Goal: Information Seeking & Learning: Learn about a topic

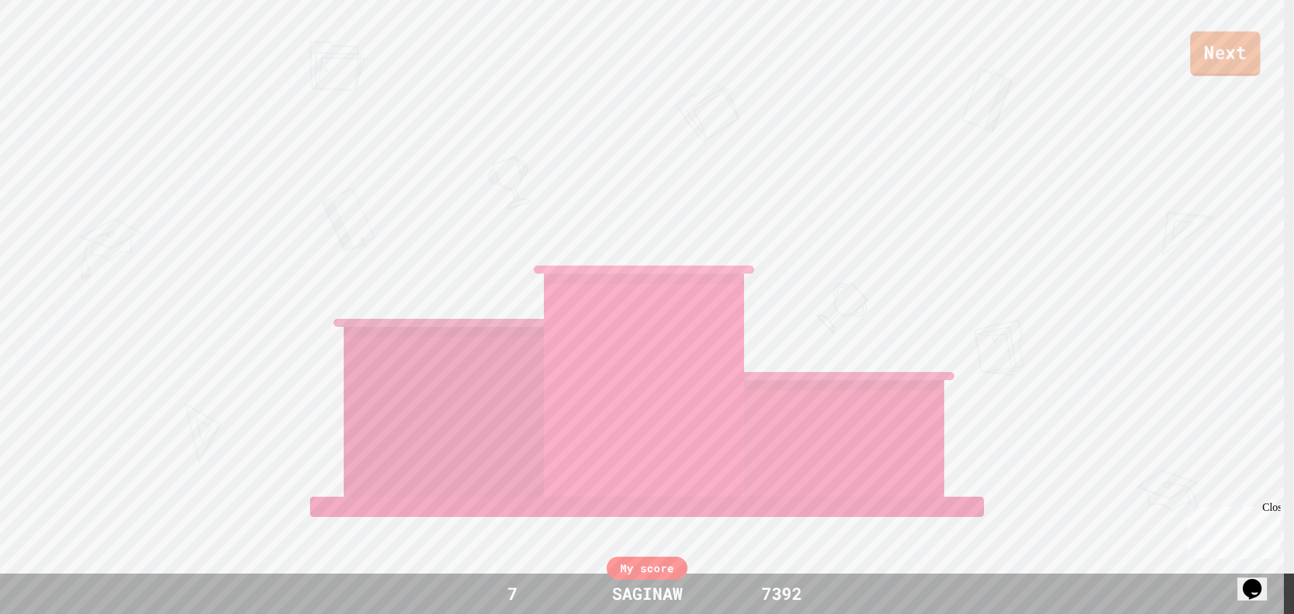
click at [1219, 60] on link "Next" at bounding box center [1225, 54] width 70 height 44
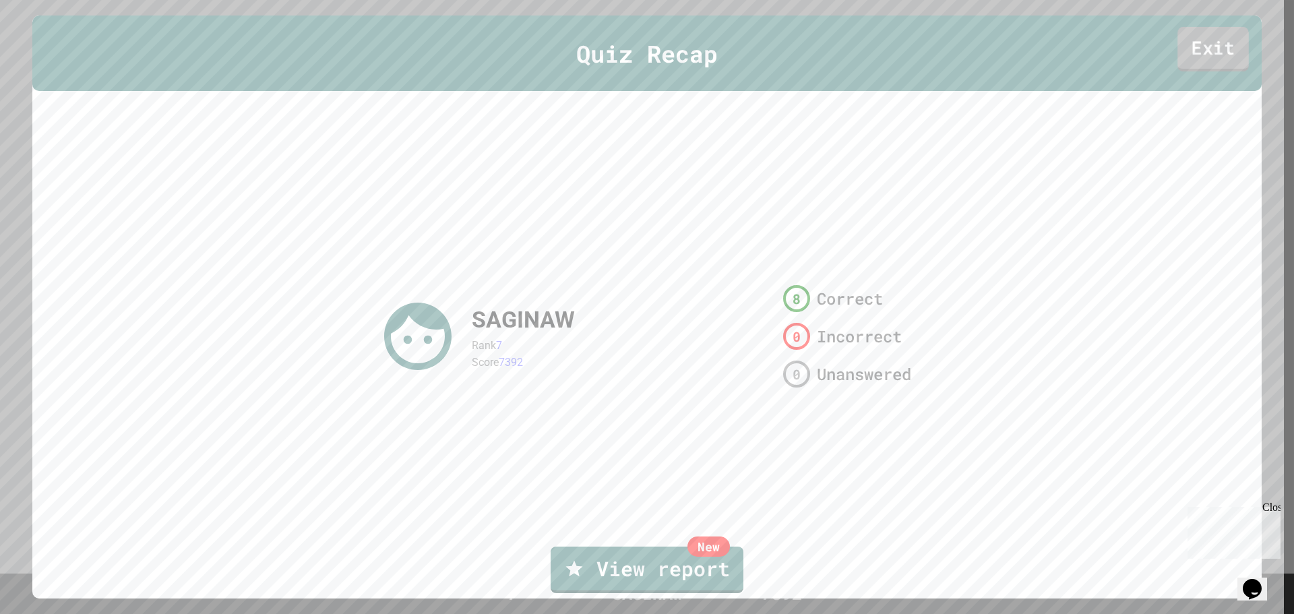
click at [1215, 33] on link "Exit" at bounding box center [1212, 49] width 71 height 44
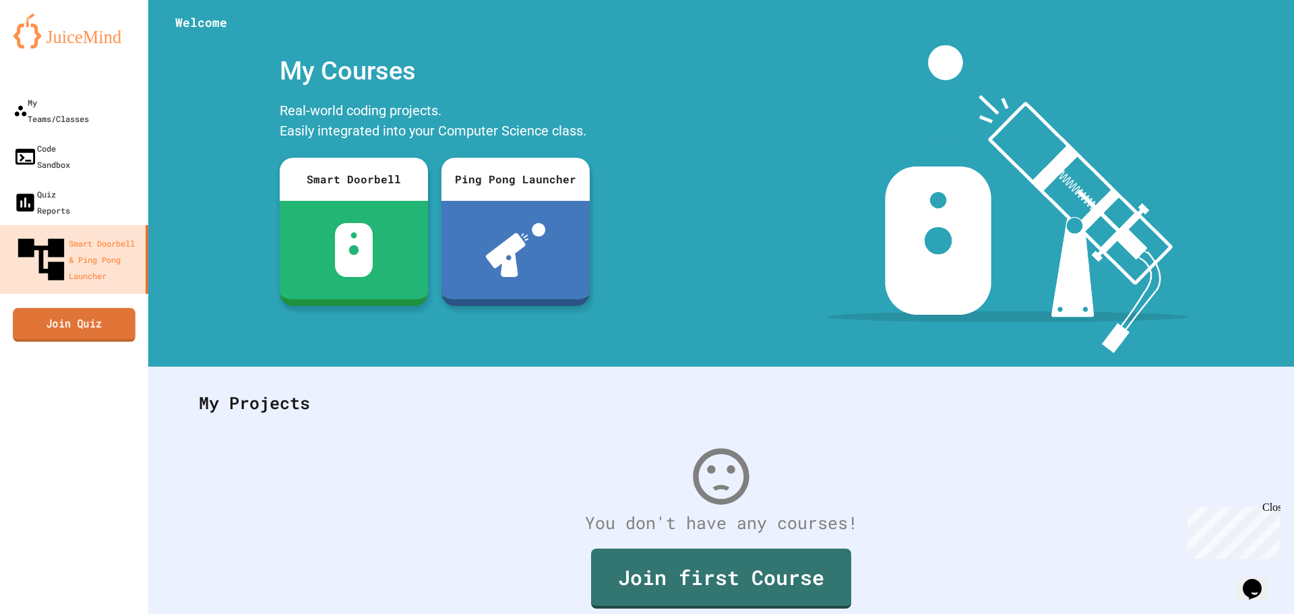
click at [61, 308] on link "Join Quiz" at bounding box center [74, 325] width 123 height 34
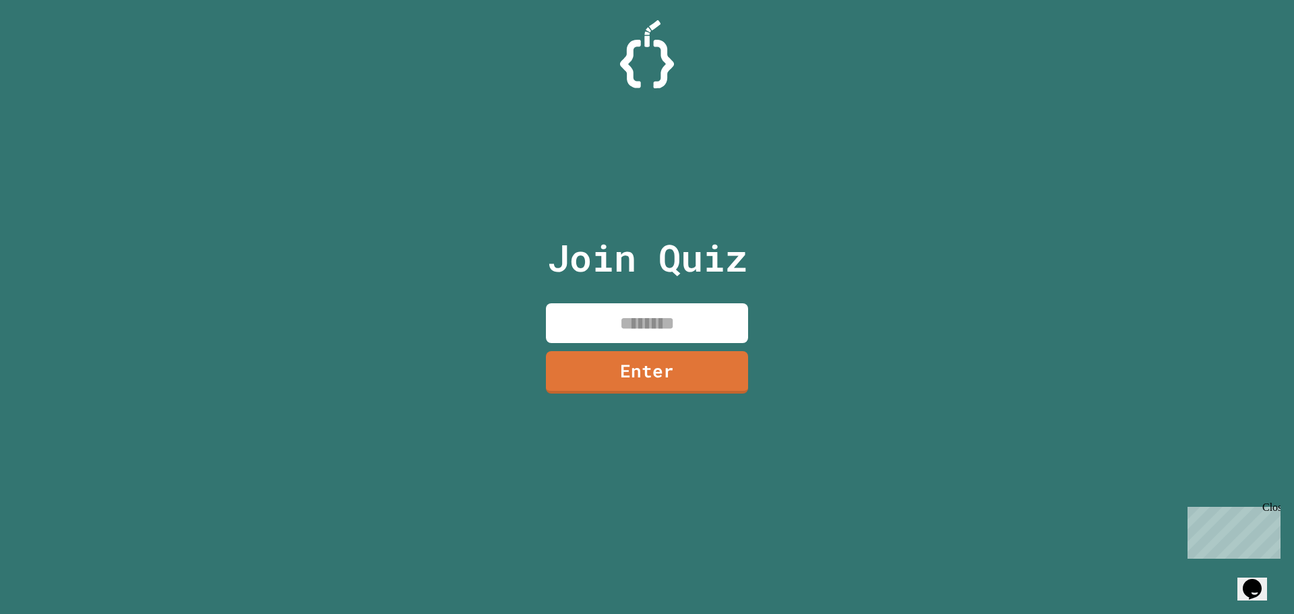
click at [649, 329] on input at bounding box center [647, 323] width 202 height 40
type input "********"
click at [670, 354] on link "Enter" at bounding box center [646, 371] width 203 height 43
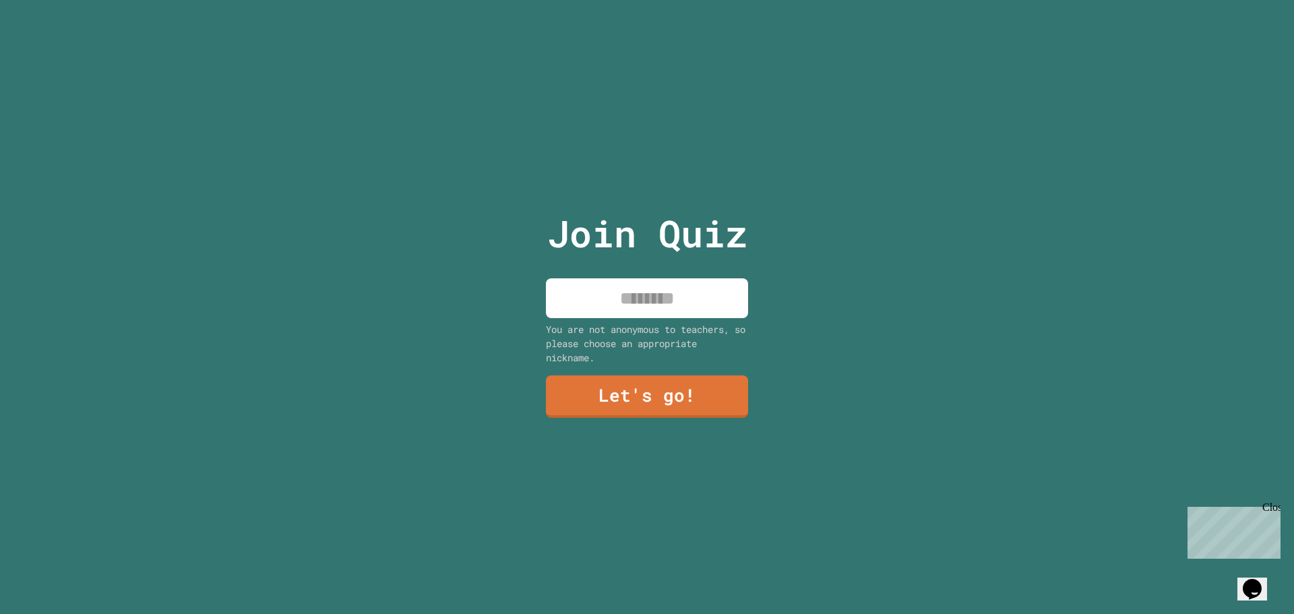
click at [659, 305] on input at bounding box center [647, 298] width 202 height 40
type input "*******"
click at [679, 401] on link "Let's go!" at bounding box center [646, 395] width 185 height 44
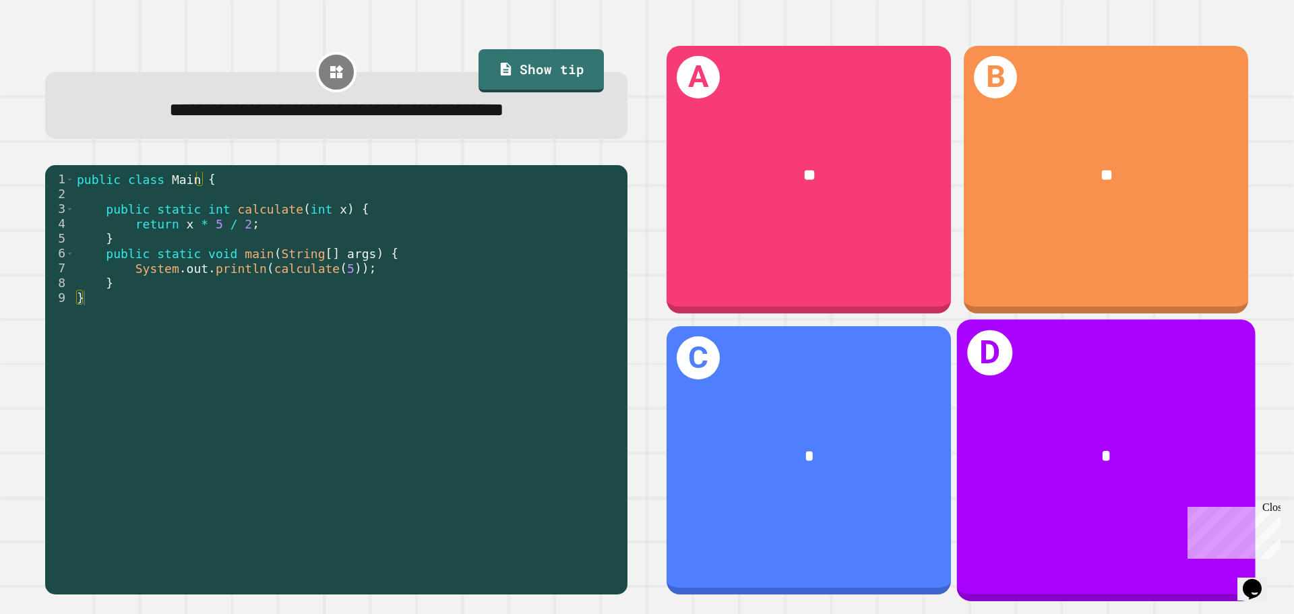
click at [1060, 378] on div "D *" at bounding box center [1106, 459] width 298 height 281
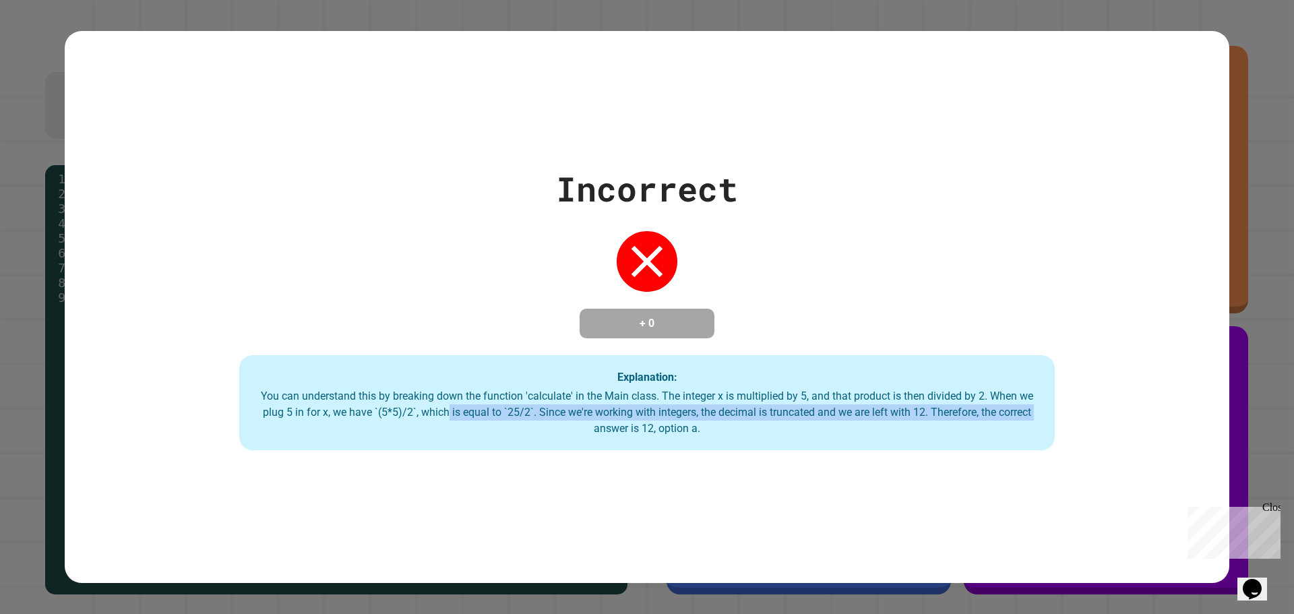
drag, startPoint x: 449, startPoint y: 412, endPoint x: 579, endPoint y: 435, distance: 132.1
click at [579, 435] on div "You can understand this by breaking down the function 'calculate' in the Main c…" at bounding box center [647, 412] width 788 height 49
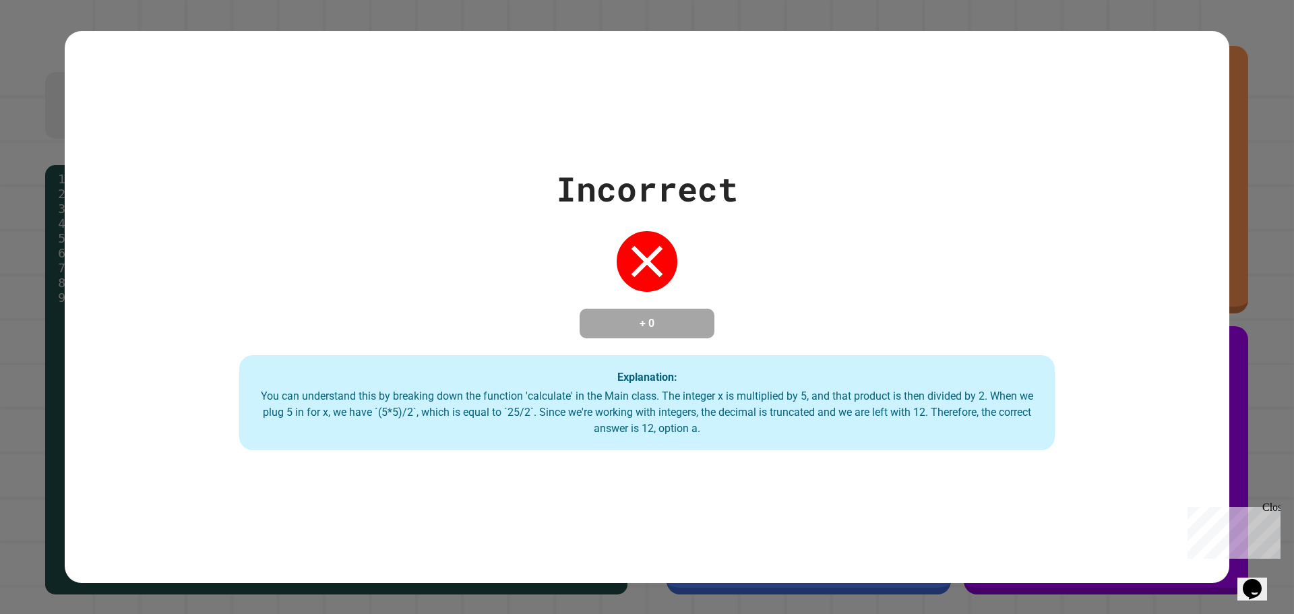
click at [1254, 17] on div "Incorrect + 0 Explanation: You can understand this by breaking down the functio…" at bounding box center [647, 307] width 1294 height 614
click at [34, 328] on div "Incorrect + 0 Explanation: You can understand this by breaking down the functio…" at bounding box center [647, 307] width 1294 height 614
click at [34, 327] on div "Incorrect + 0 Explanation: You can understand this by breaking down the functio…" at bounding box center [647, 307] width 1294 height 614
click at [572, 391] on div "You can understand this by breaking down the function 'calculate' in the Main c…" at bounding box center [647, 412] width 788 height 49
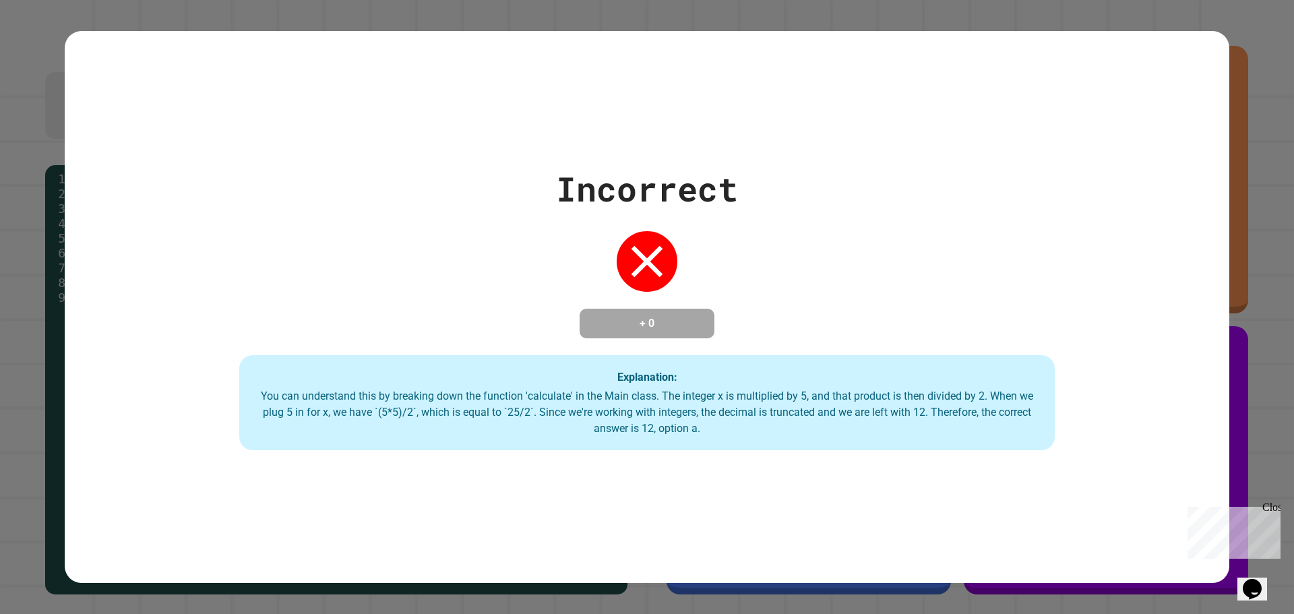
click at [569, 393] on div "You can understand this by breaking down the function 'calculate' in the Main c…" at bounding box center [647, 412] width 788 height 49
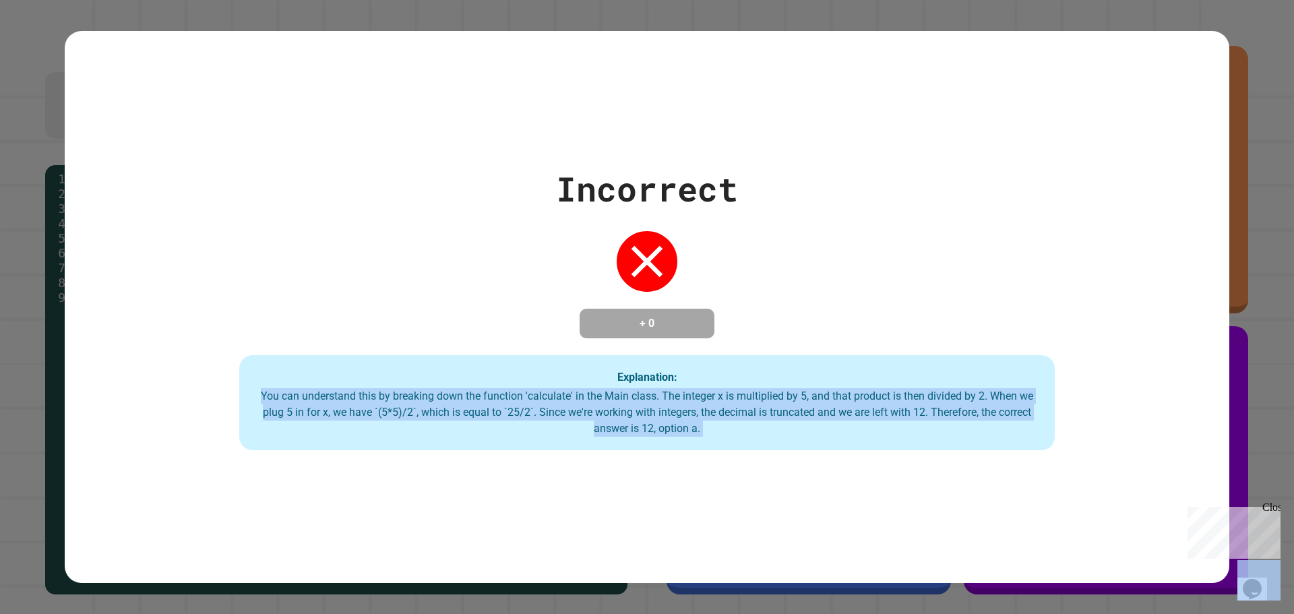
click at [569, 393] on div "You can understand this by breaking down the function 'calculate' in the Main c…" at bounding box center [647, 412] width 788 height 49
click at [548, 410] on div "You can understand this by breaking down the function 'calculate' in the Main c…" at bounding box center [647, 412] width 788 height 49
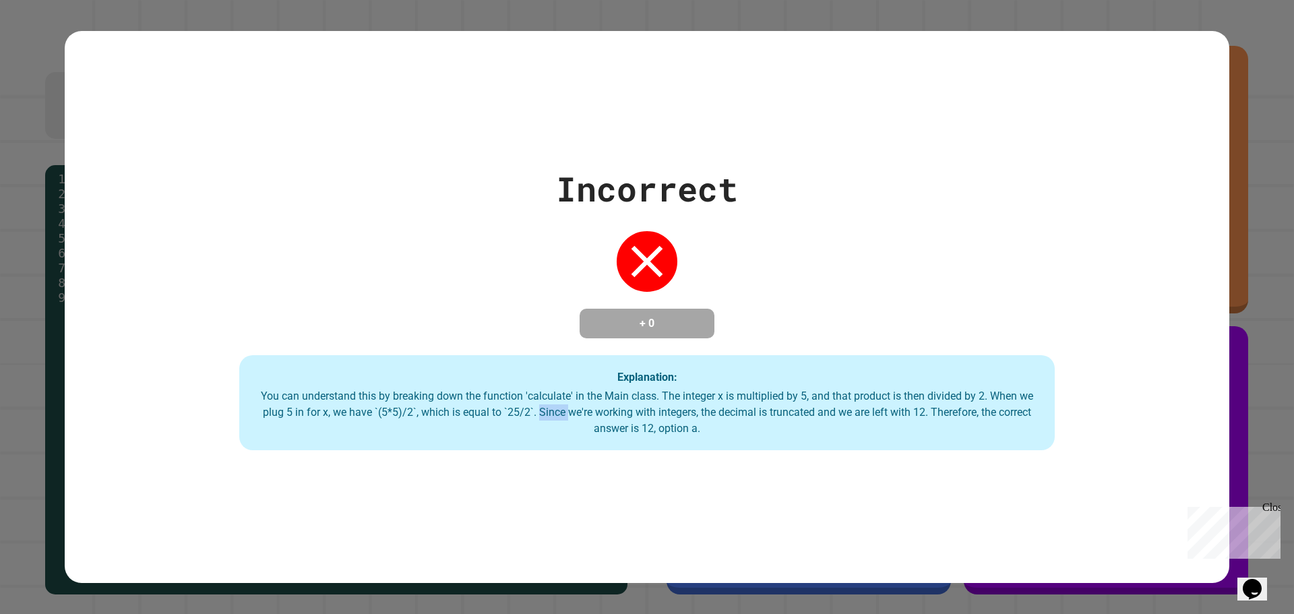
click at [548, 410] on div "You can understand this by breaking down the function 'calculate' in the Main c…" at bounding box center [647, 412] width 788 height 49
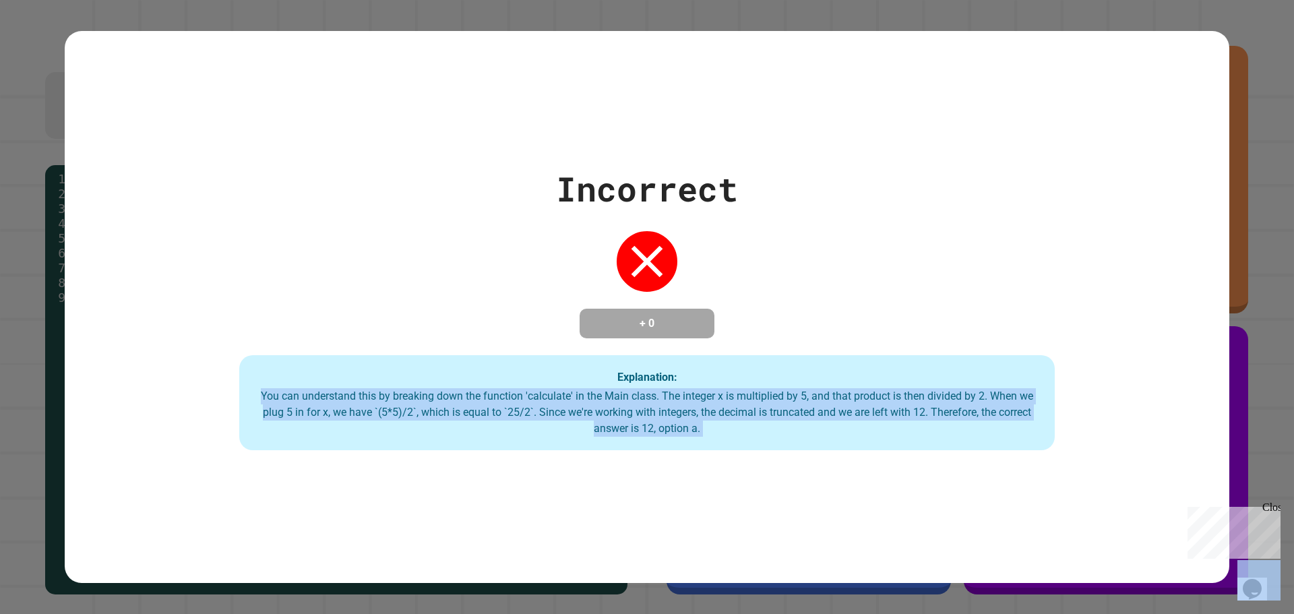
click at [547, 410] on div "You can understand this by breaking down the function 'calculate' in the Main c…" at bounding box center [647, 412] width 788 height 49
click at [542, 409] on div "You can understand this by breaking down the function 'calculate' in the Main c…" at bounding box center [647, 412] width 788 height 49
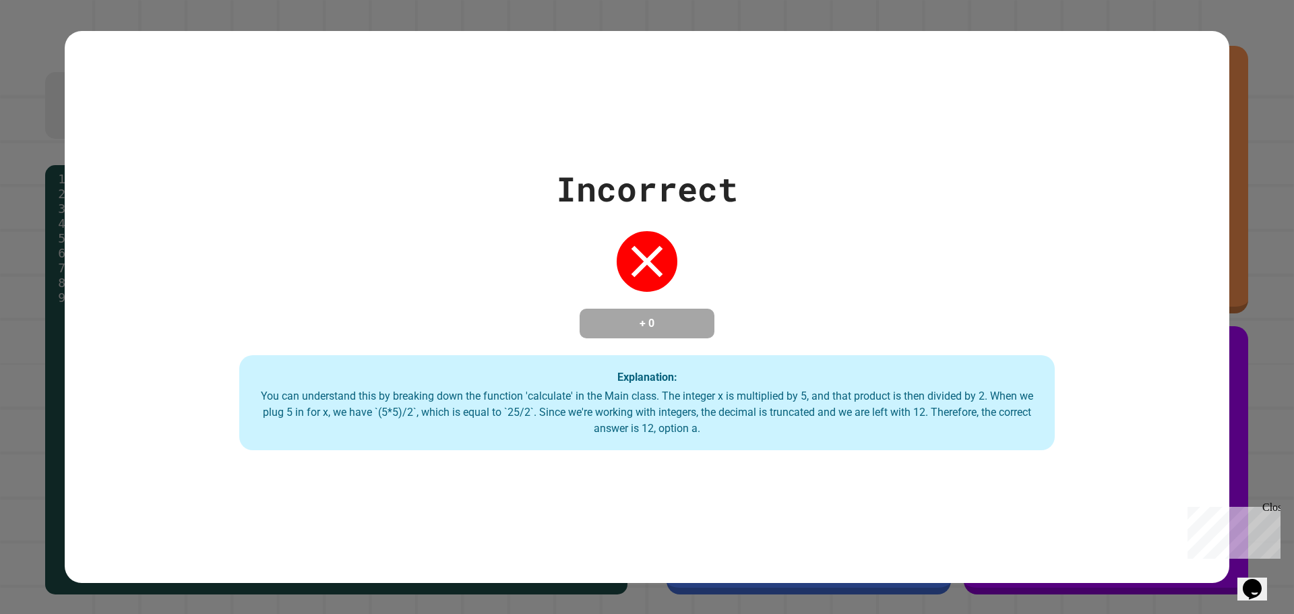
click at [542, 409] on div "You can understand this by breaking down the function 'calculate' in the Main c…" at bounding box center [647, 412] width 788 height 49
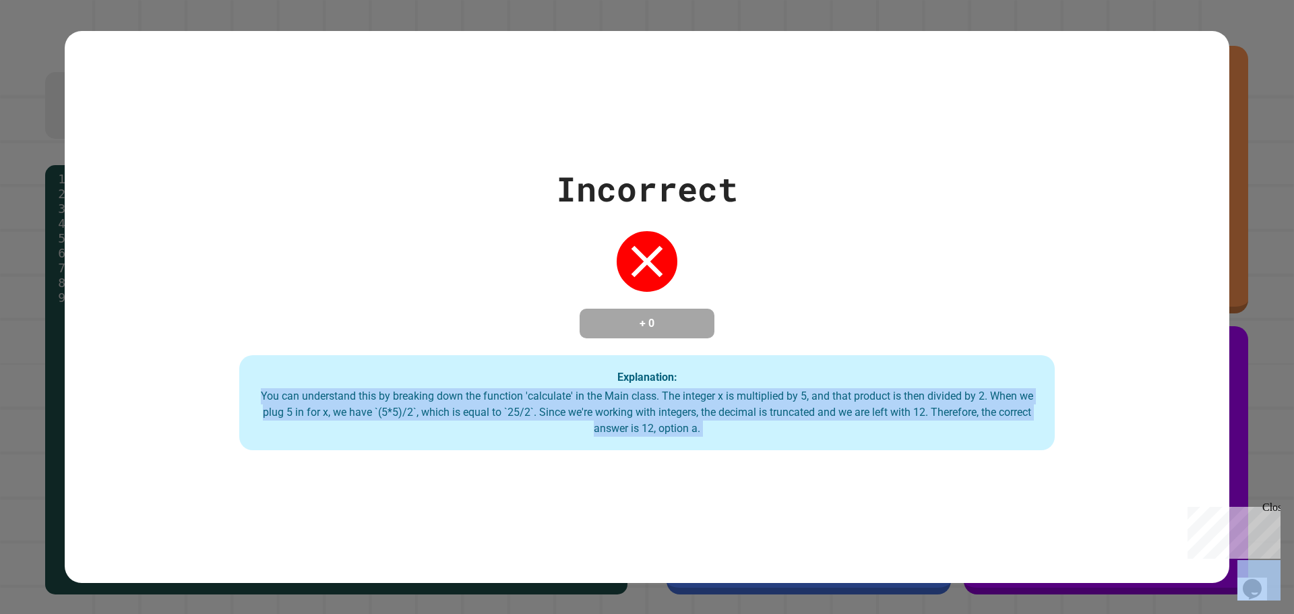
click at [542, 409] on div "You can understand this by breaking down the function 'calculate' in the Main c…" at bounding box center [647, 412] width 788 height 49
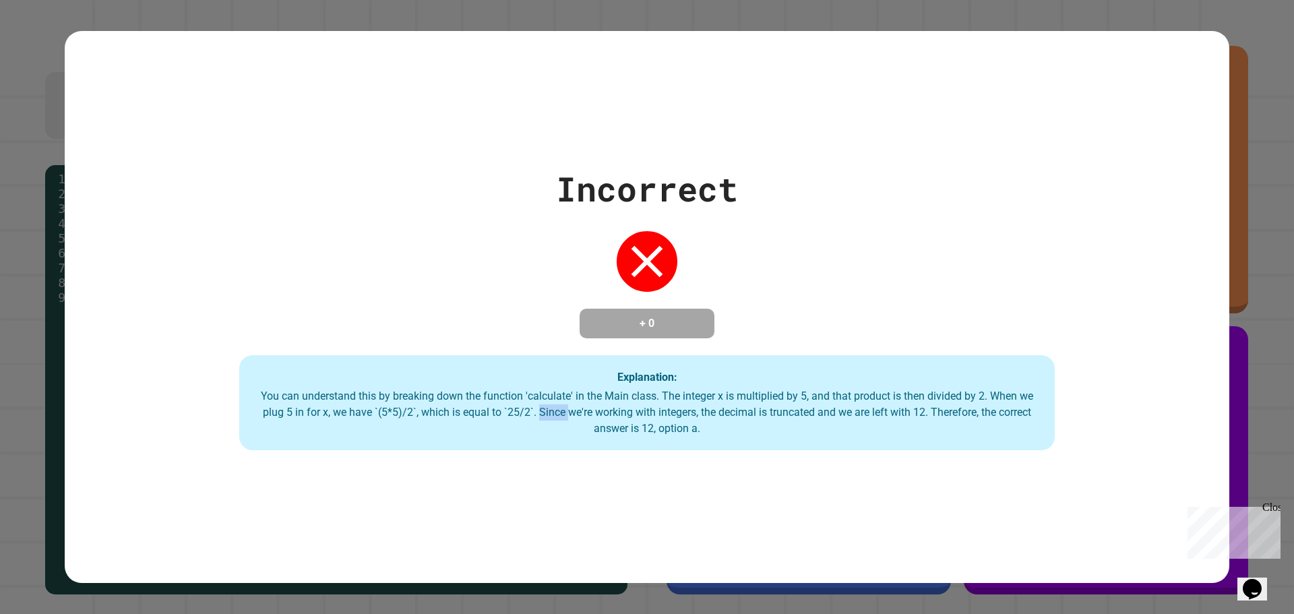
click at [542, 409] on div "You can understand this by breaking down the function 'calculate' in the Main c…" at bounding box center [647, 412] width 788 height 49
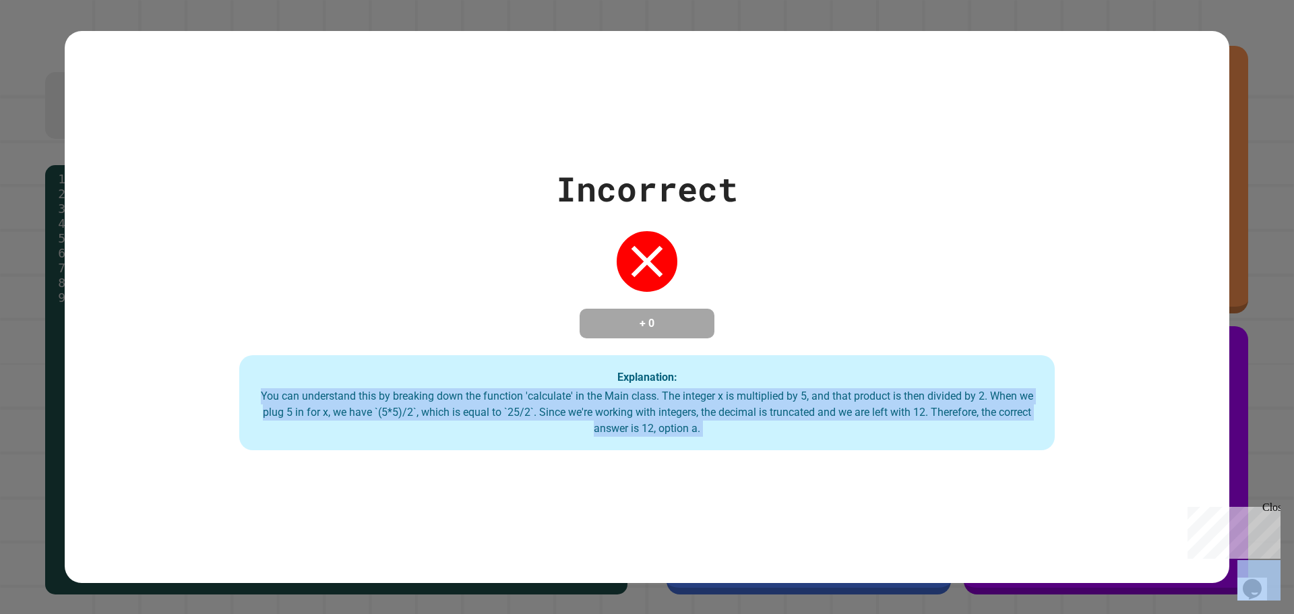
click at [542, 409] on div "You can understand this by breaking down the function 'calculate' in the Main c…" at bounding box center [647, 412] width 788 height 49
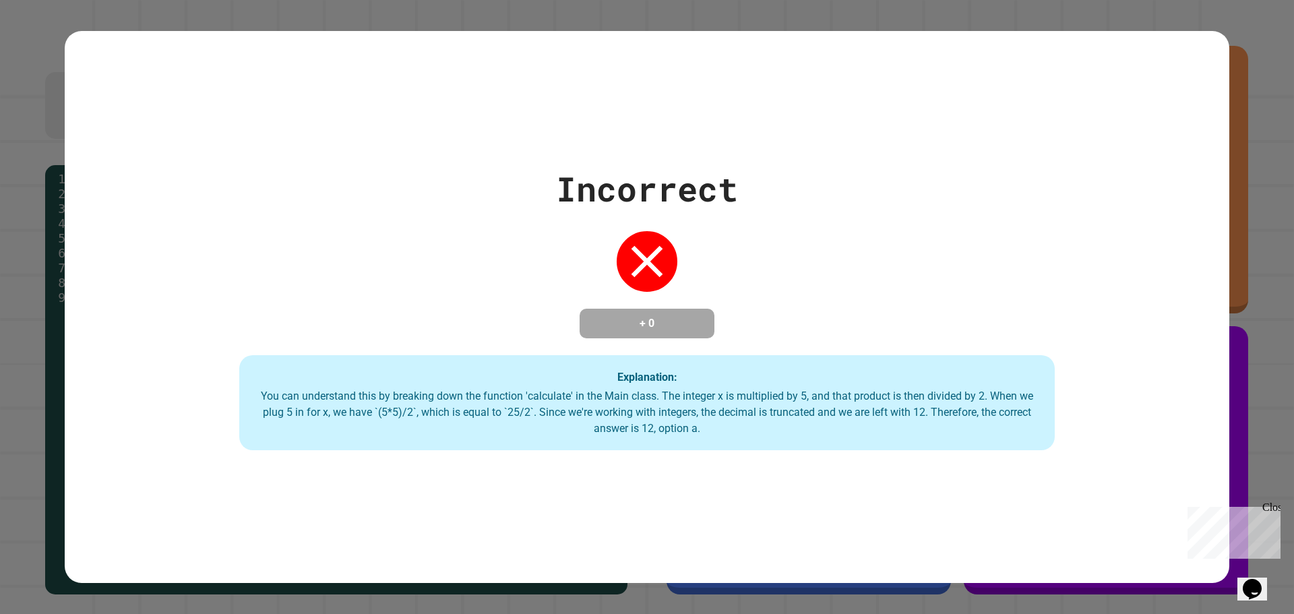
click at [542, 409] on div "You can understand this by breaking down the function 'calculate' in the Main c…" at bounding box center [647, 412] width 788 height 49
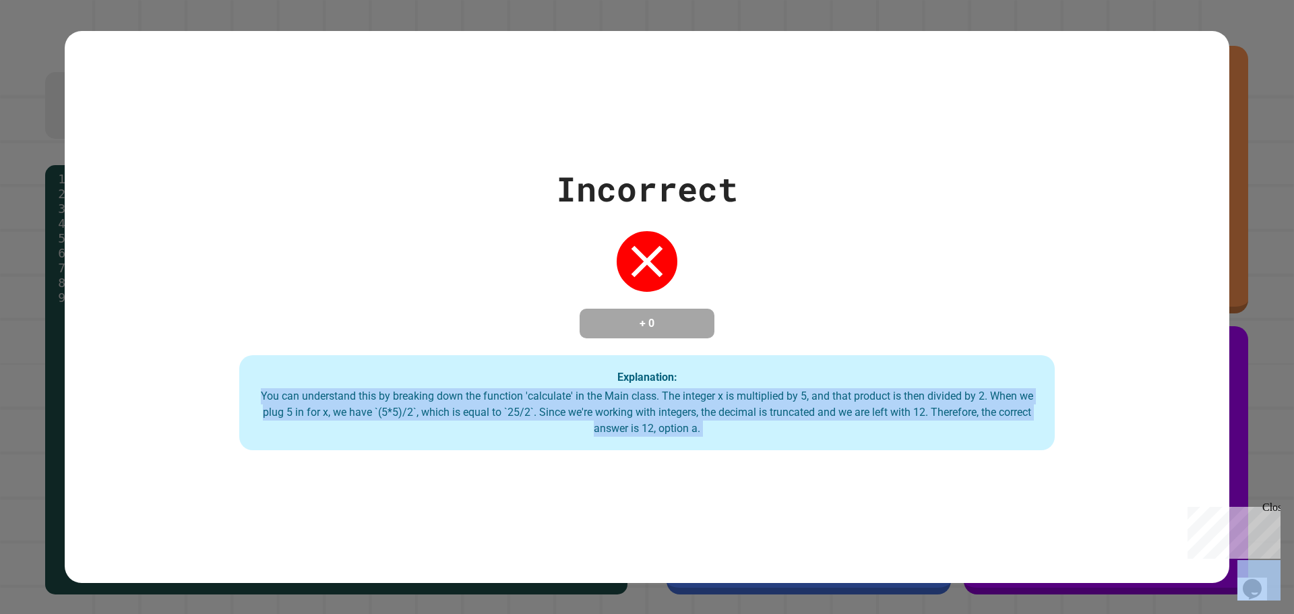
click at [542, 409] on div "You can understand this by breaking down the function 'calculate' in the Main c…" at bounding box center [647, 412] width 788 height 49
click at [404, 422] on div "You can understand this by breaking down the function 'calculate' in the Main c…" at bounding box center [647, 412] width 788 height 49
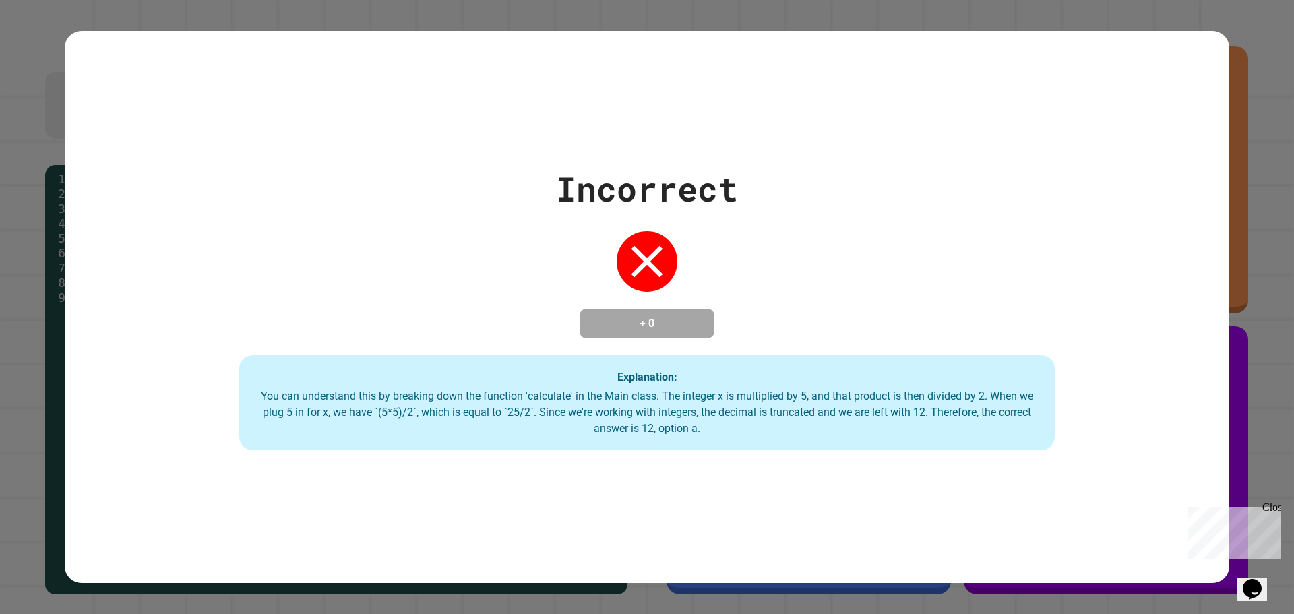
click at [407, 413] on div "You can understand this by breaking down the function 'calculate' in the Main c…" at bounding box center [647, 412] width 788 height 49
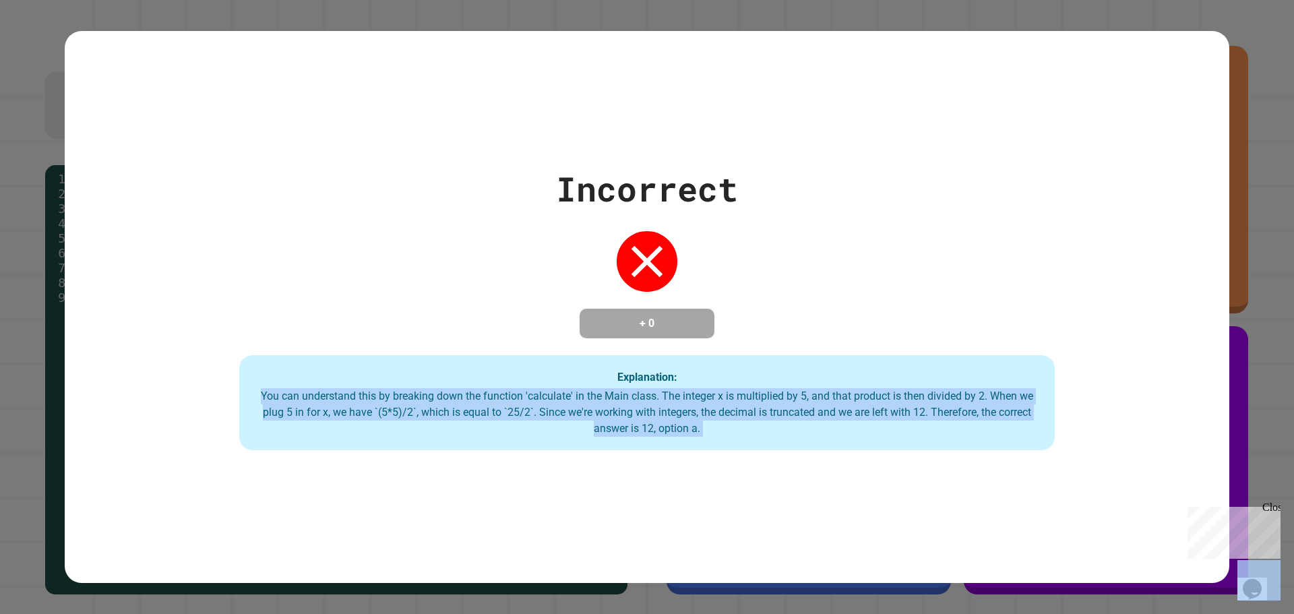
click at [407, 413] on div "You can understand this by breaking down the function 'calculate' in the Main c…" at bounding box center [647, 412] width 788 height 49
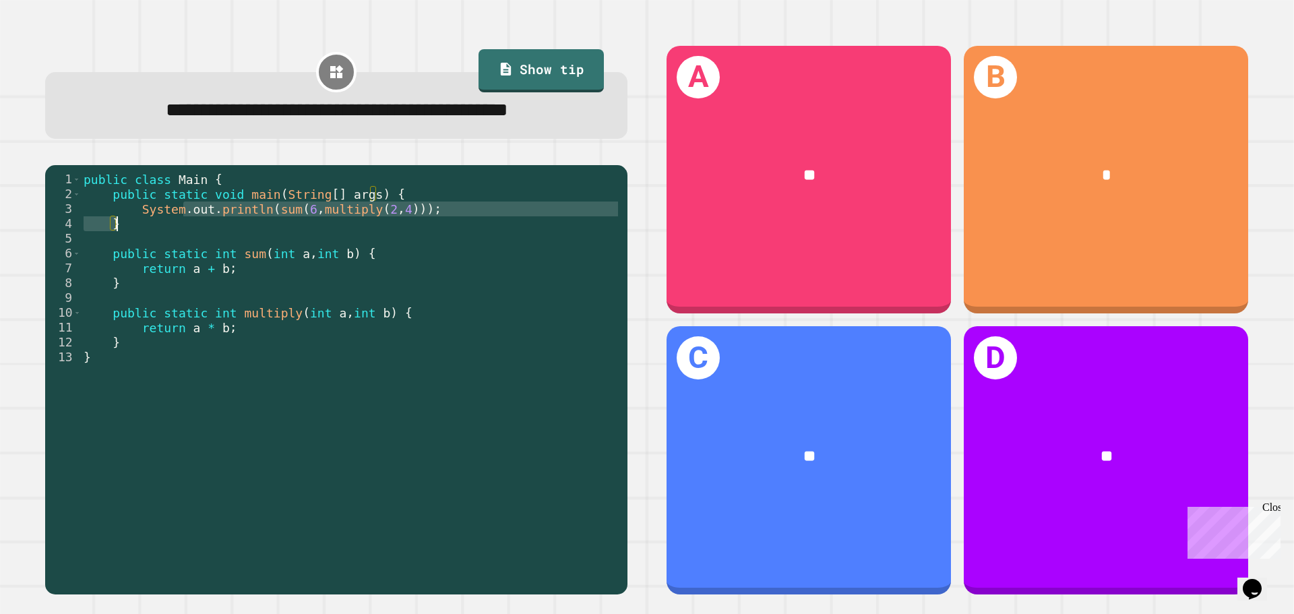
drag, startPoint x: 182, startPoint y: 244, endPoint x: 246, endPoint y: 254, distance: 64.8
click at [246, 254] on div "public class Main { public static void main ( String [ ] args ) { System . out …" at bounding box center [351, 357] width 540 height 371
click at [246, 249] on div "public class Main { public static void main ( String [ ] args ) { System . out …" at bounding box center [351, 342] width 540 height 341
drag, startPoint x: 269, startPoint y: 243, endPoint x: 284, endPoint y: 243, distance: 15.5
click at [284, 243] on div "public class Main { public static void main ( String [ ] args ) { System . out …" at bounding box center [351, 357] width 540 height 371
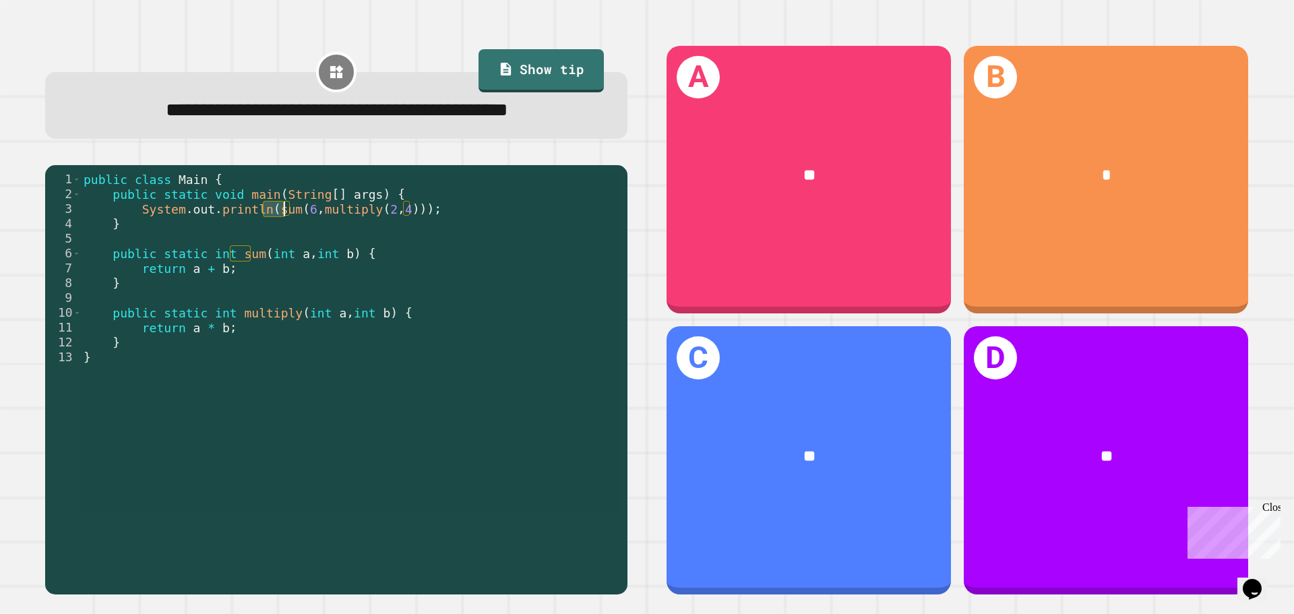
click at [284, 243] on div "public class Main { public static void main ( String [ ] args ) { System . out …" at bounding box center [351, 342] width 540 height 341
click at [397, 247] on div "public class Main { public static void main ( String [ ] args ) { System . out …" at bounding box center [351, 357] width 540 height 371
click at [387, 286] on div "public class Main { public static void main ( String [ ] args ) { System . out …" at bounding box center [351, 357] width 540 height 371
click at [267, 363] on div "public class Main { public static void main ( String [ ] args ) { System . out …" at bounding box center [351, 357] width 540 height 371
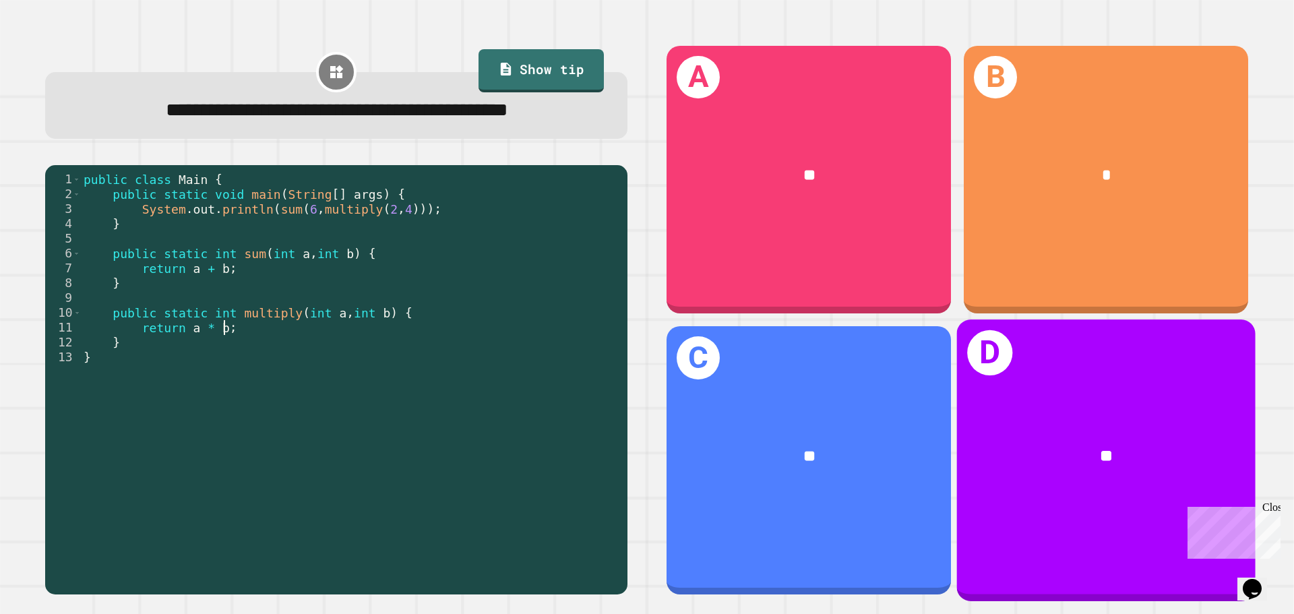
click at [1099, 447] on span "**" at bounding box center [1105, 455] width 13 height 16
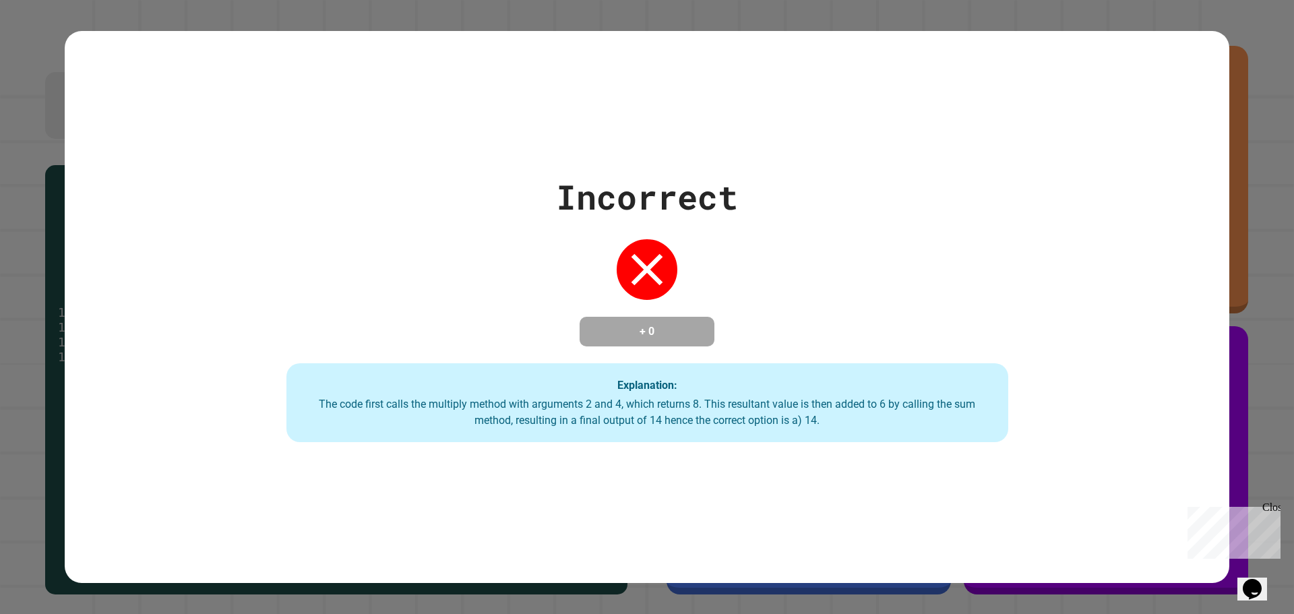
click at [445, 400] on div "The code first calls the multiply method with arguments 2 and 4, which returns …" at bounding box center [647, 412] width 695 height 32
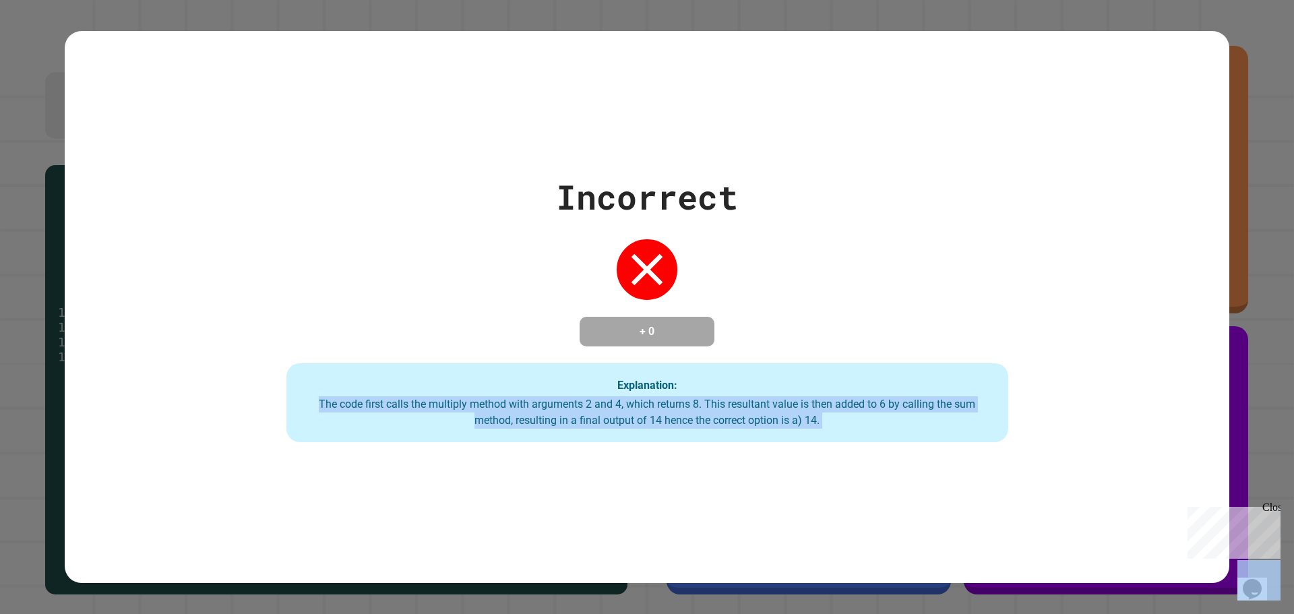
click at [445, 400] on div "The code first calls the multiply method with arguments 2 and 4, which returns …" at bounding box center [647, 412] width 695 height 32
click at [549, 410] on div "The code first calls the multiply method with arguments 2 and 4, which returns …" at bounding box center [647, 412] width 695 height 32
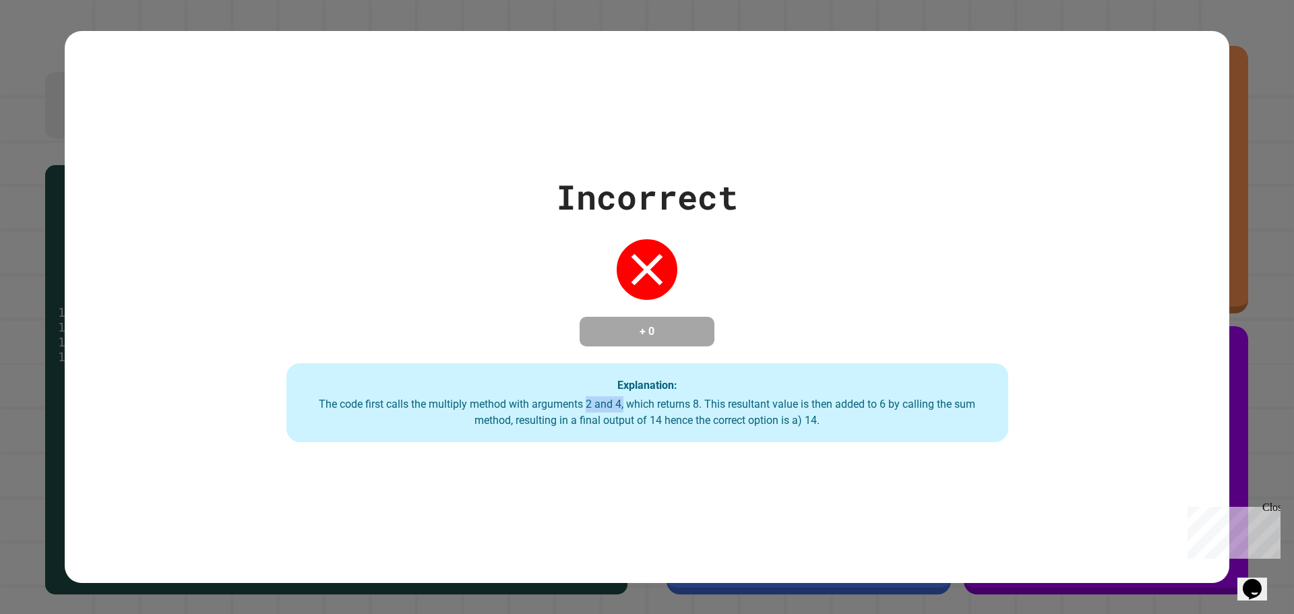
drag, startPoint x: 618, startPoint y: 406, endPoint x: 582, endPoint y: 414, distance: 36.5
click at [582, 414] on div "The code first calls the multiply method with arguments 2 and 4, which returns …" at bounding box center [647, 412] width 695 height 32
click at [581, 414] on div "The code first calls the multiply method with arguments 2 and 4, which returns …" at bounding box center [647, 412] width 695 height 32
click at [669, 408] on div "The code first calls the multiply method with arguments 2 and 4, which returns …" at bounding box center [647, 412] width 695 height 32
click at [668, 408] on div "The code first calls the multiply method with arguments 2 and 4, which returns …" at bounding box center [647, 412] width 695 height 32
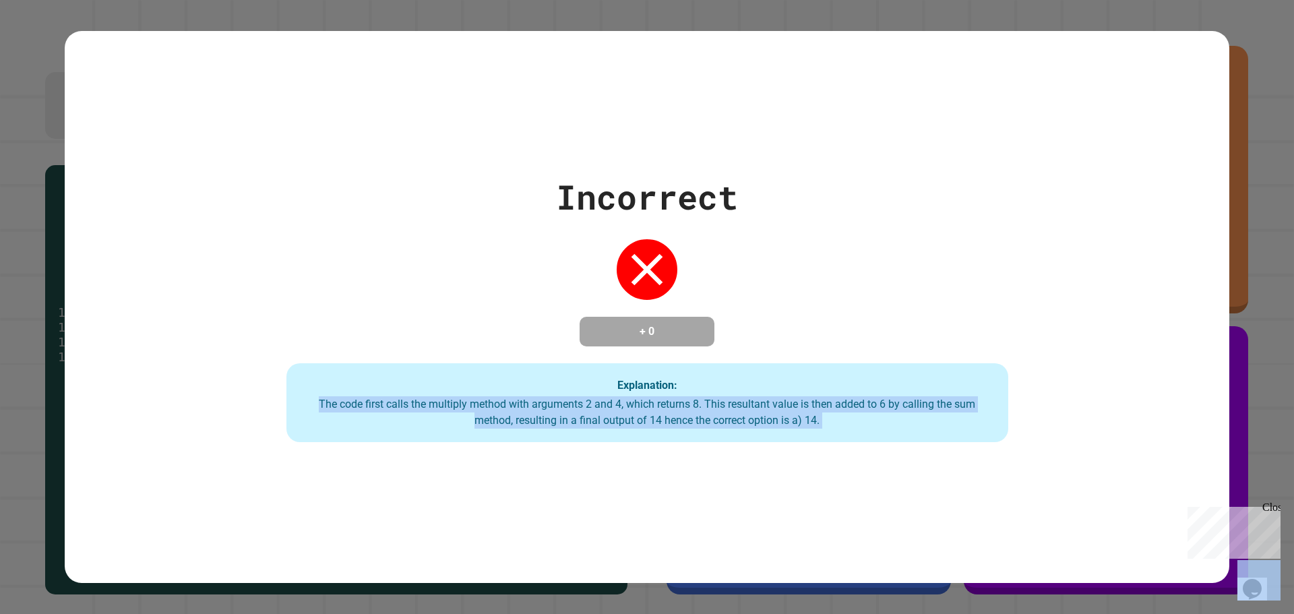
click at [668, 408] on div "The code first calls the multiply method with arguments 2 and 4, which returns …" at bounding box center [647, 412] width 695 height 32
click at [764, 402] on div "The code first calls the multiply method with arguments 2 and 4, which returns …" at bounding box center [647, 412] width 695 height 32
click at [771, 414] on div "The code first calls the multiply method with arguments 2 and 4, which returns …" at bounding box center [647, 412] width 695 height 32
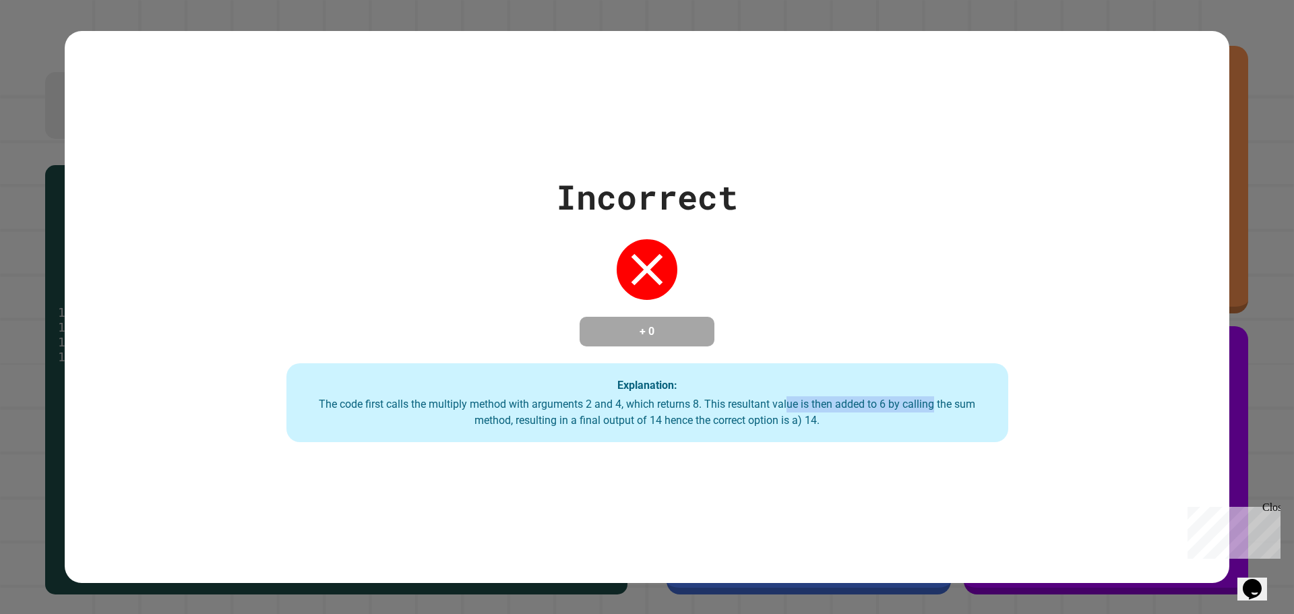
drag, startPoint x: 785, startPoint y: 397, endPoint x: 929, endPoint y: 412, distance: 144.9
click at [929, 412] on div "Explanation: The code first calls the multiply method with arguments 2 and 4, w…" at bounding box center [647, 402] width 722 height 79
click at [929, 412] on div "The code first calls the multiply method with arguments 2 and 4, which returns …" at bounding box center [647, 412] width 695 height 32
click at [925, 405] on div "The code first calls the multiply method with arguments 2 and 4, which returns …" at bounding box center [647, 412] width 695 height 32
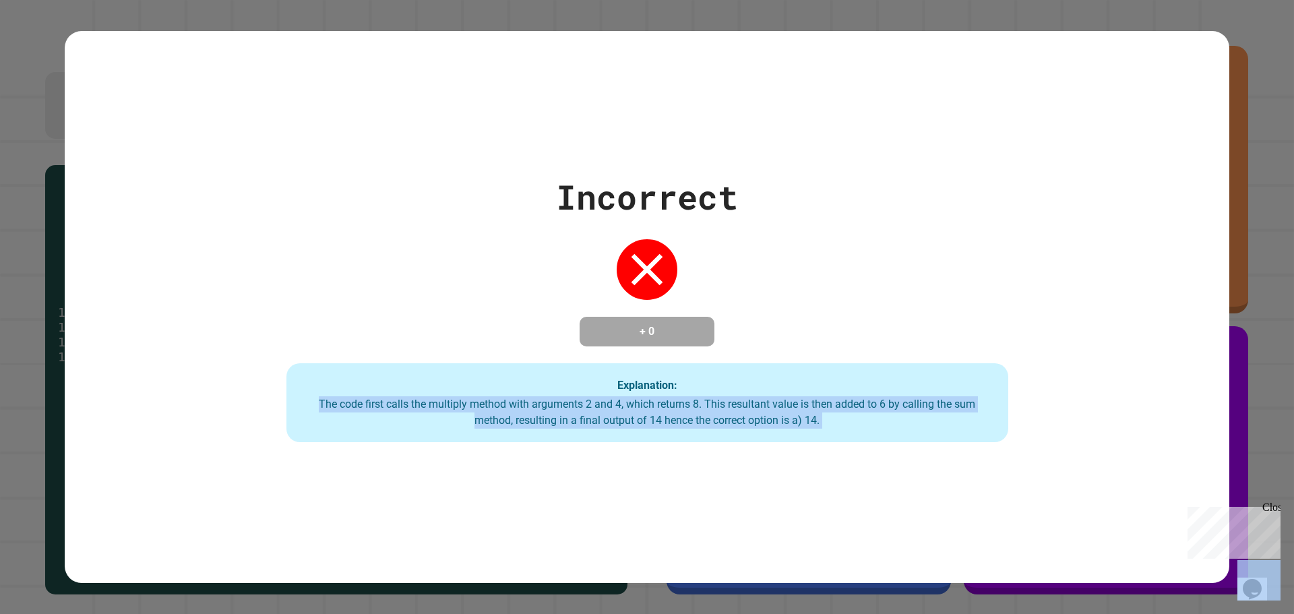
click at [925, 405] on div "The code first calls the multiply method with arguments 2 and 4, which returns …" at bounding box center [647, 412] width 695 height 32
click at [974, 411] on div "The code first calls the multiply method with arguments 2 and 4, which returns …" at bounding box center [647, 412] width 695 height 32
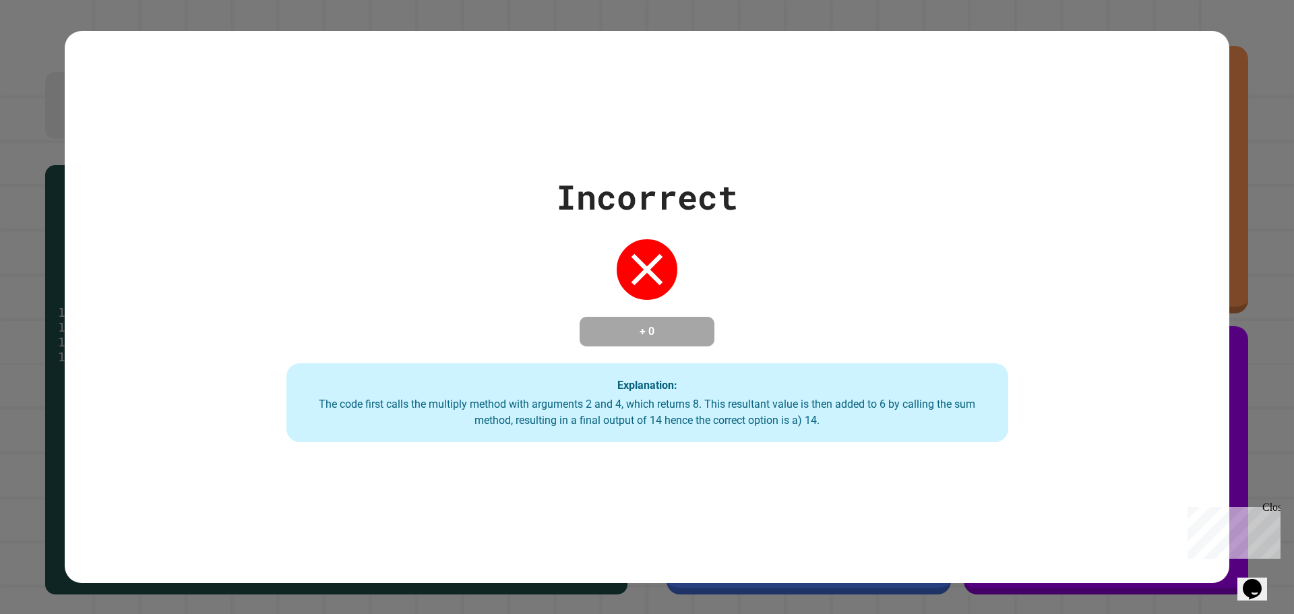
click at [847, 403] on div "The code first calls the multiply method with arguments 2 and 4, which returns …" at bounding box center [647, 412] width 695 height 32
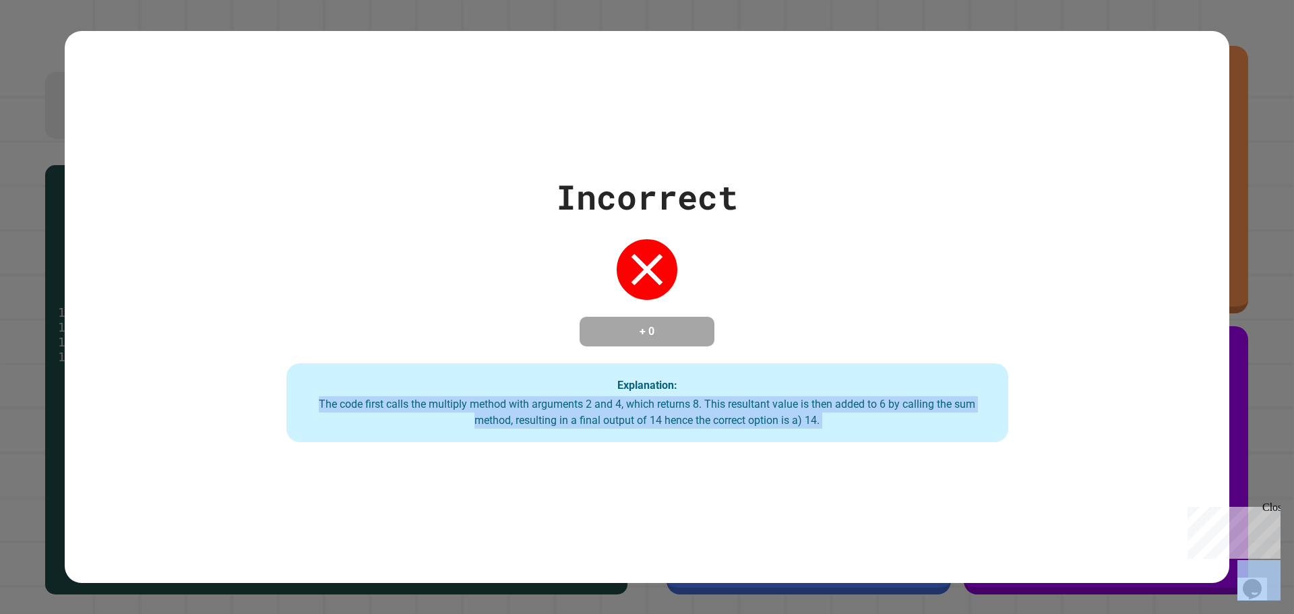
click at [847, 403] on div "The code first calls the multiply method with arguments 2 and 4, which returns …" at bounding box center [647, 412] width 695 height 32
click at [936, 403] on div "The code first calls the multiply method with arguments 2 and 4, which returns …" at bounding box center [647, 412] width 695 height 32
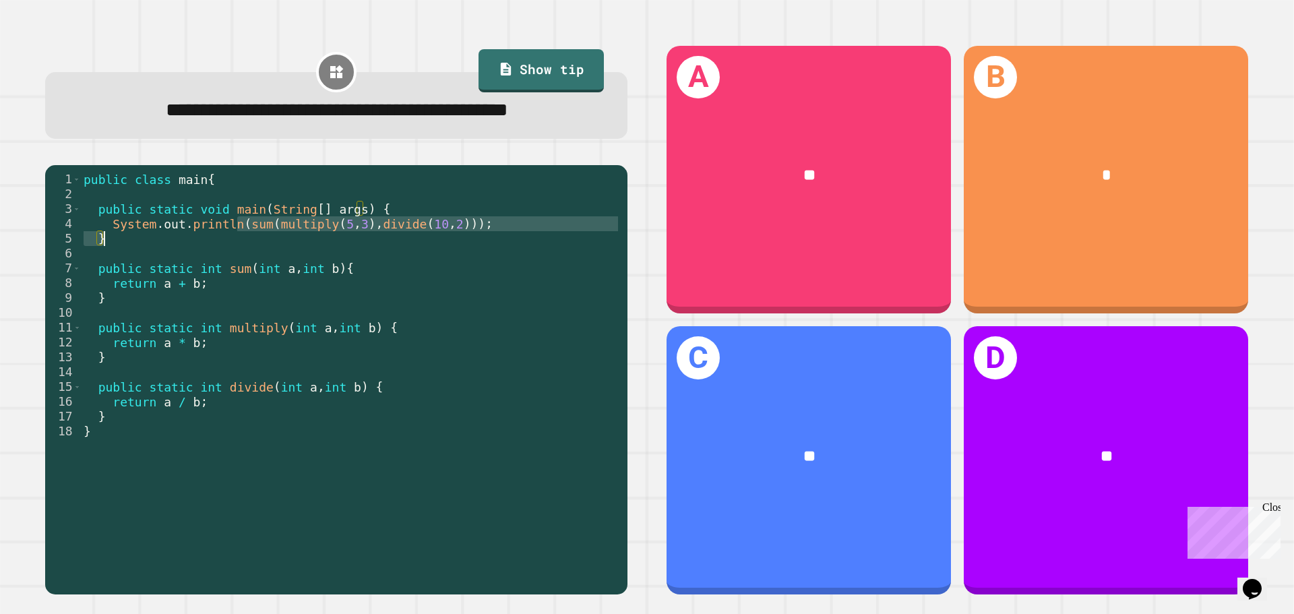
drag, startPoint x: 237, startPoint y: 252, endPoint x: 290, endPoint y: 271, distance: 55.8
click at [290, 271] on div "public class main { public static void main ( String [ ] args ) { System . out …" at bounding box center [351, 357] width 540 height 371
click at [290, 271] on div "public class main { public static void main ( String [ ] args ) { System . out …" at bounding box center [351, 342] width 540 height 341
click at [247, 264] on div "public class main { public static void main ( String [ ] args ) { System . out …" at bounding box center [351, 357] width 540 height 371
click at [316, 263] on div "public class main { public static void main ( String [ ] args ) { System . out …" at bounding box center [351, 357] width 540 height 371
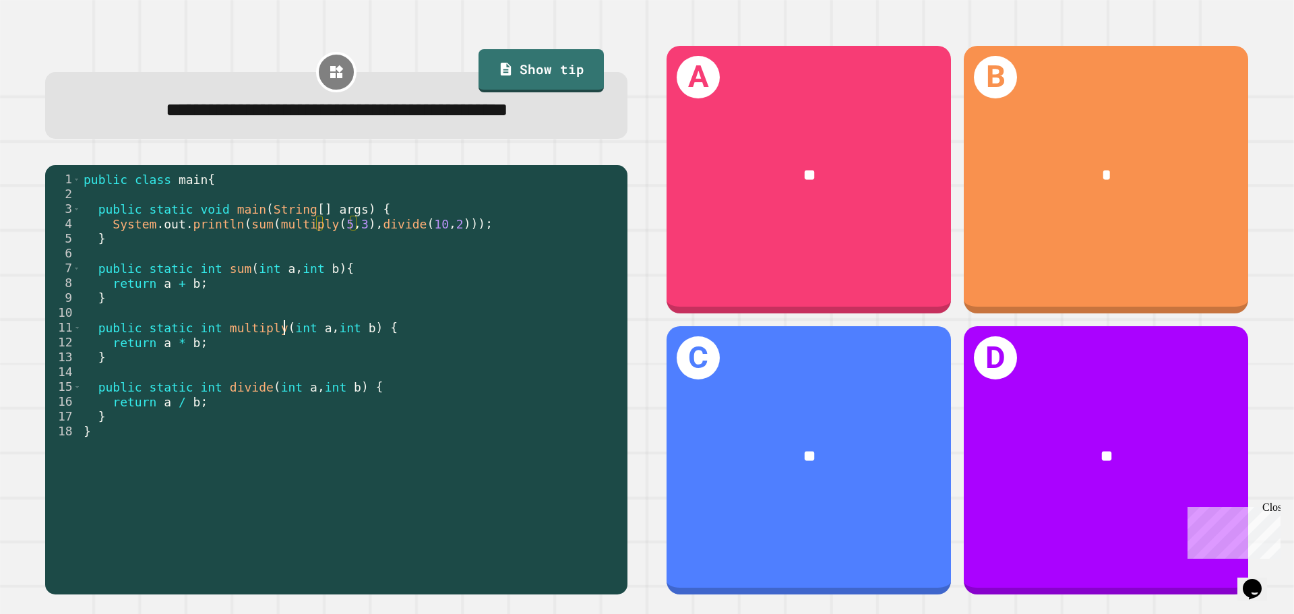
click at [284, 358] on div "public class main { public static void main ( String [ ] args ) { System . out …" at bounding box center [351, 357] width 540 height 371
click at [325, 358] on div "public class main { public static void main ( String [ ] args ) { System . out …" at bounding box center [351, 357] width 540 height 371
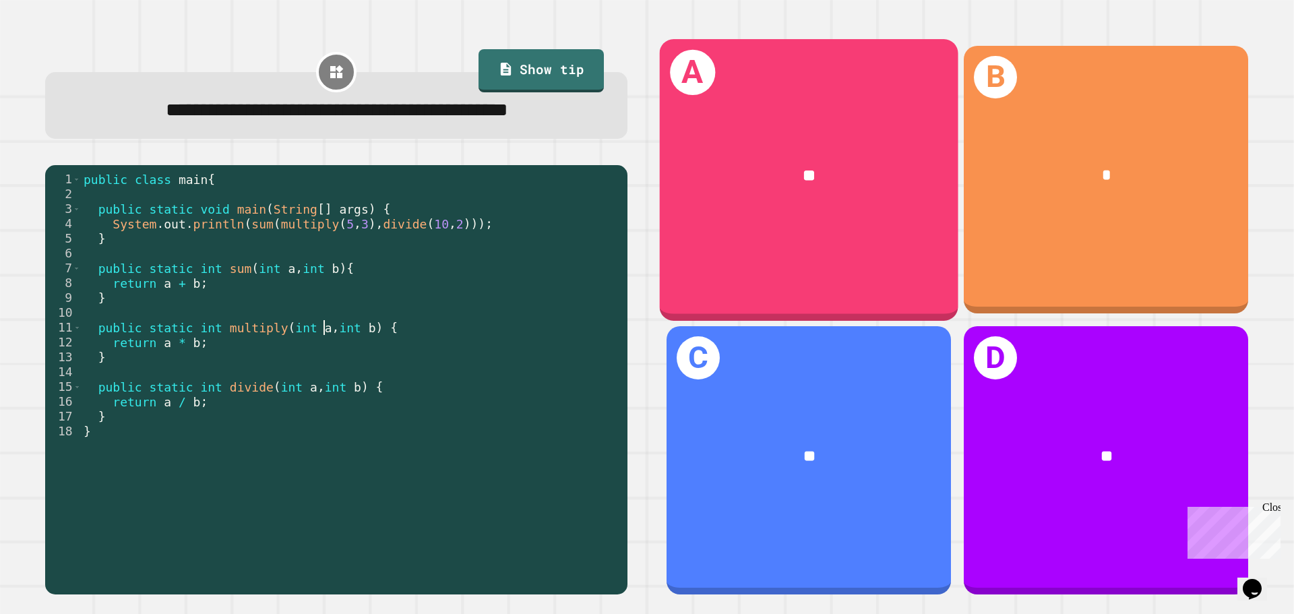
click at [790, 198] on div "**" at bounding box center [809, 176] width 298 height 90
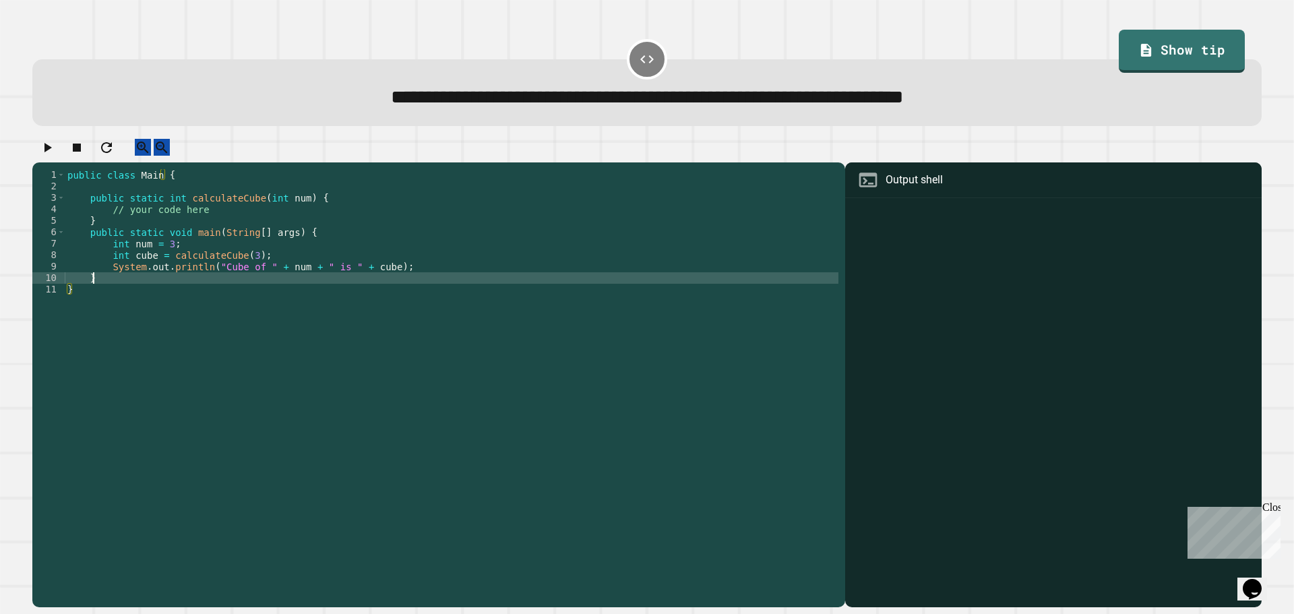
click at [139, 292] on div "public class Main { public static int calculateCube ( int num ) { // your code …" at bounding box center [451, 375] width 773 height 412
click at [137, 301] on div "public class Main { public static int calculateCube ( int num ) { // your code …" at bounding box center [451, 375] width 773 height 412
click at [137, 290] on div "public class Main { public static int calculateCube ( int num ) { // your code …" at bounding box center [451, 375] width 773 height 412
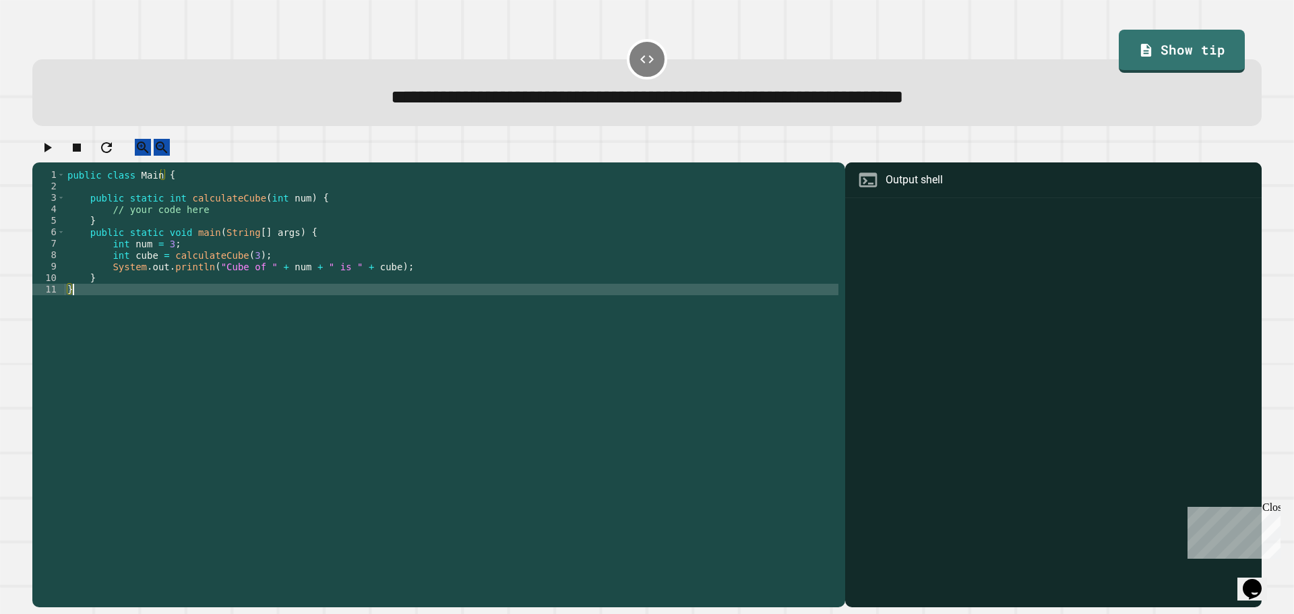
click at [137, 298] on div "public class Main { public static int calculateCube ( int num ) { // your code …" at bounding box center [451, 375] width 773 height 412
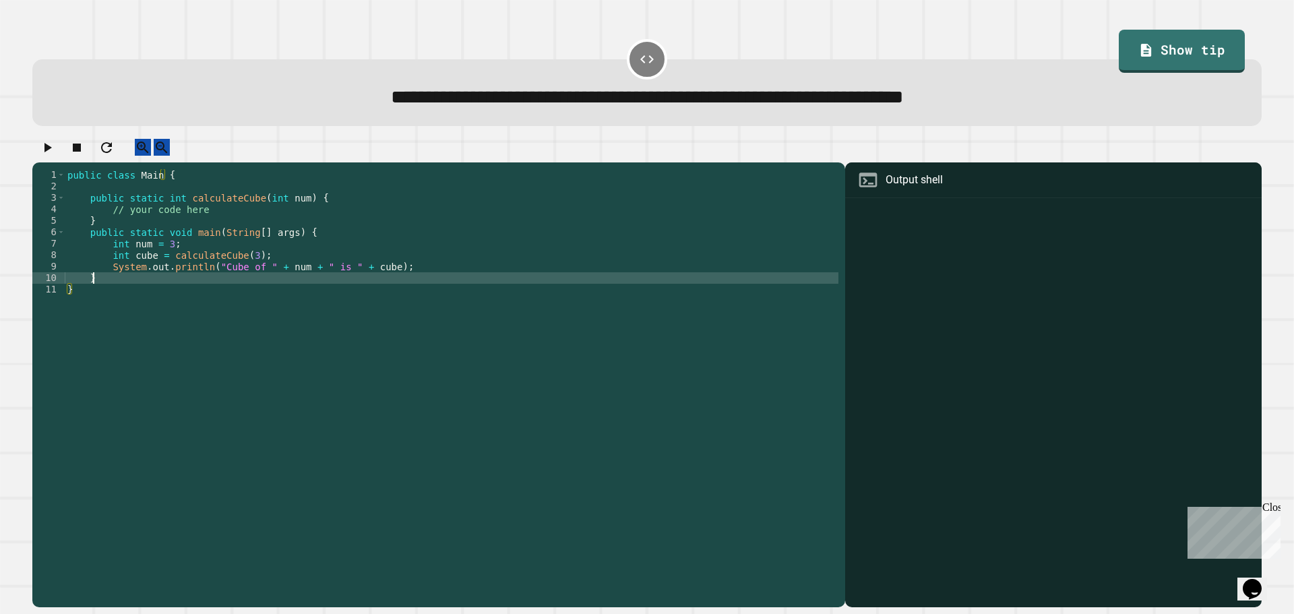
click at [139, 287] on div "public class Main { public static int calculateCube ( int num ) { // your code …" at bounding box center [451, 375] width 773 height 412
click at [220, 224] on div "public class Main { public static int calculateCube ( int num ) { // your code …" at bounding box center [451, 375] width 773 height 412
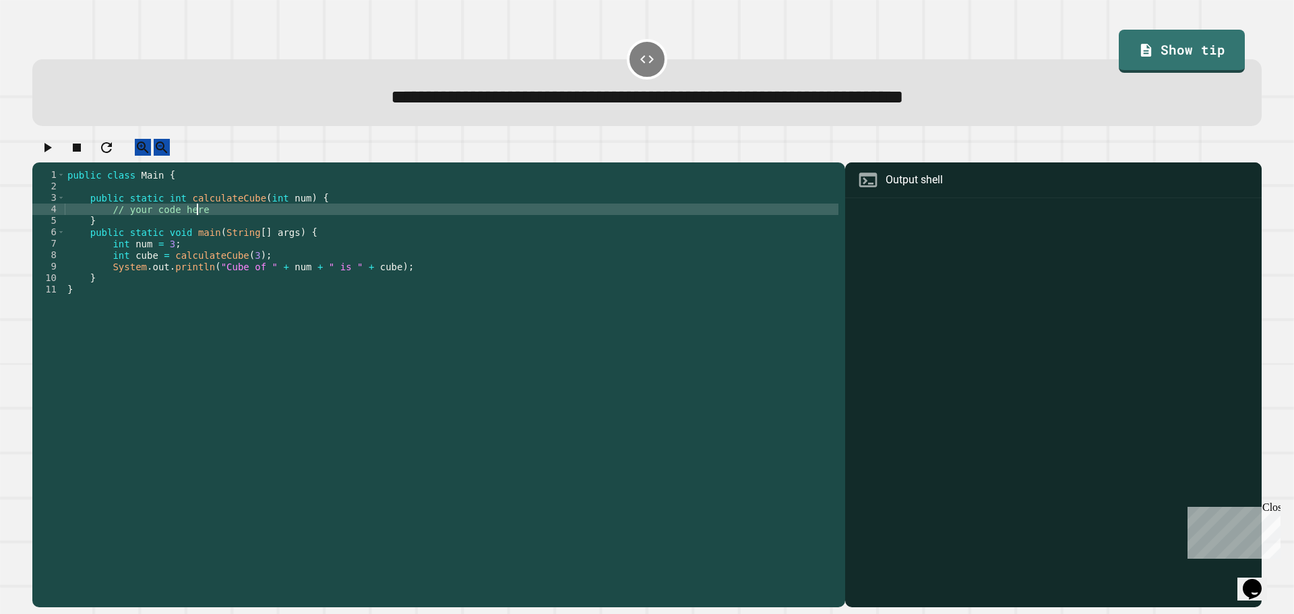
type textarea "**********"
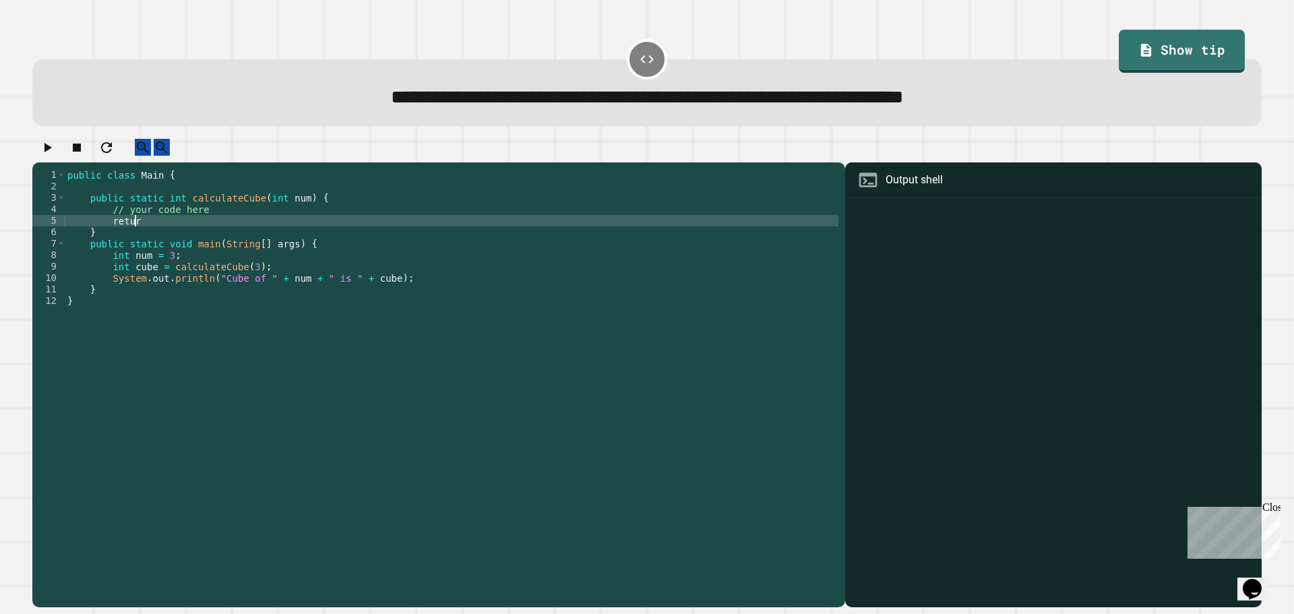
scroll to position [0, 4]
type textarea "*"
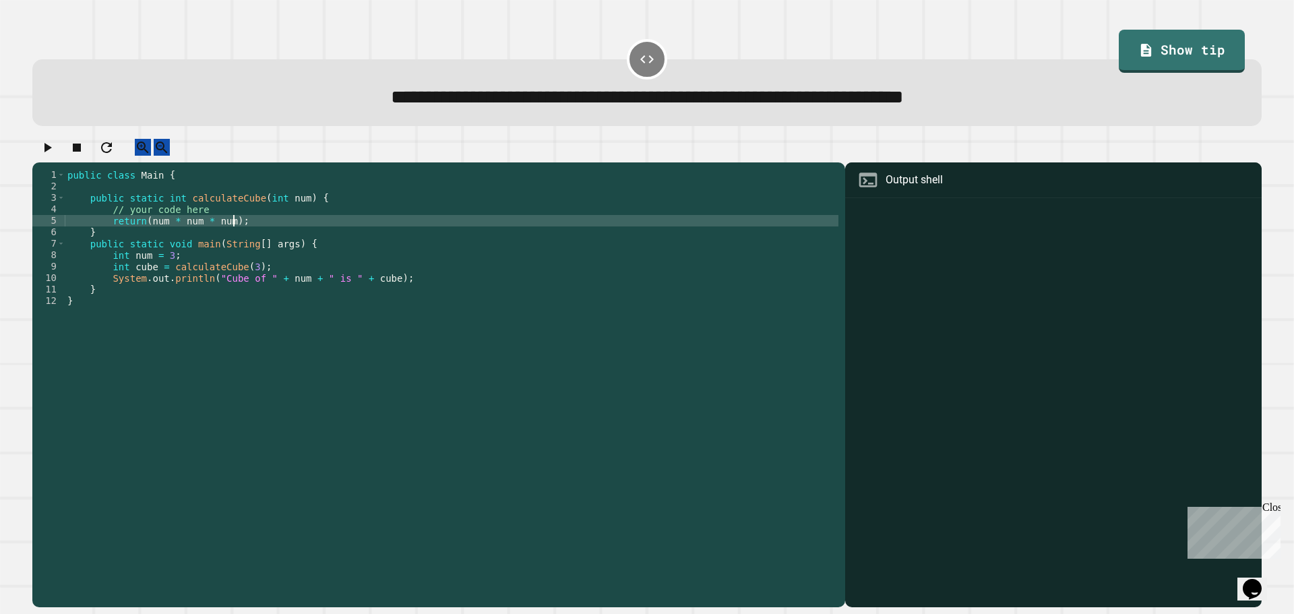
type textarea "**********"
click at [55, 154] on icon "button" at bounding box center [47, 147] width 16 height 16
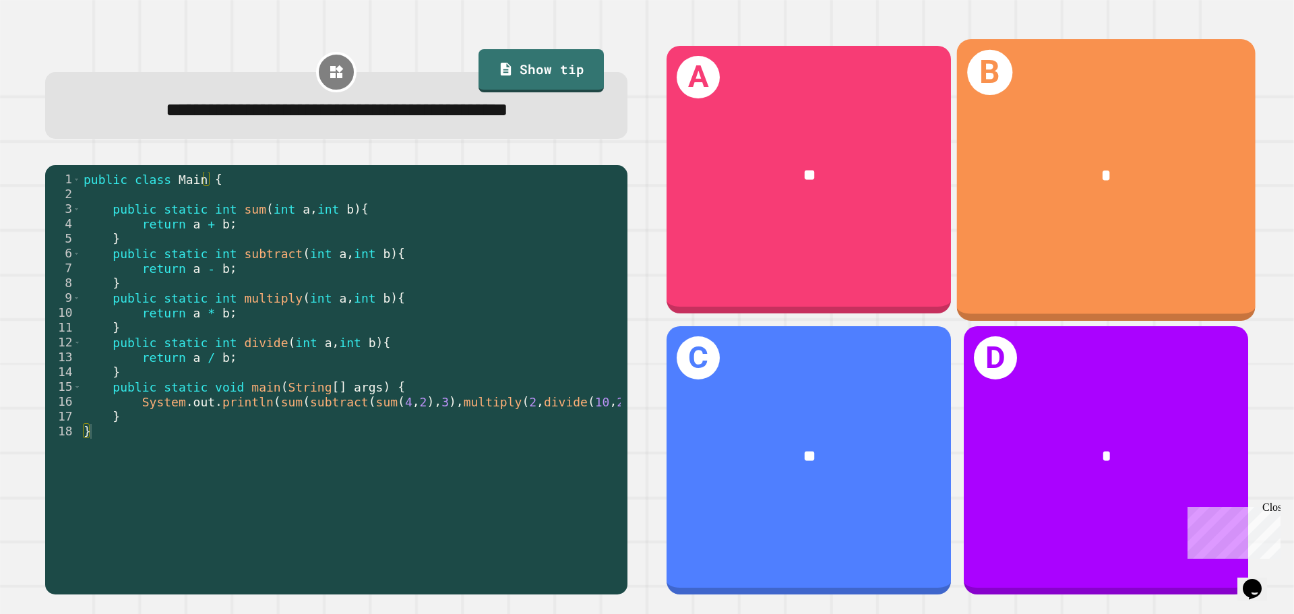
click at [1091, 284] on div "B *" at bounding box center [1106, 179] width 298 height 281
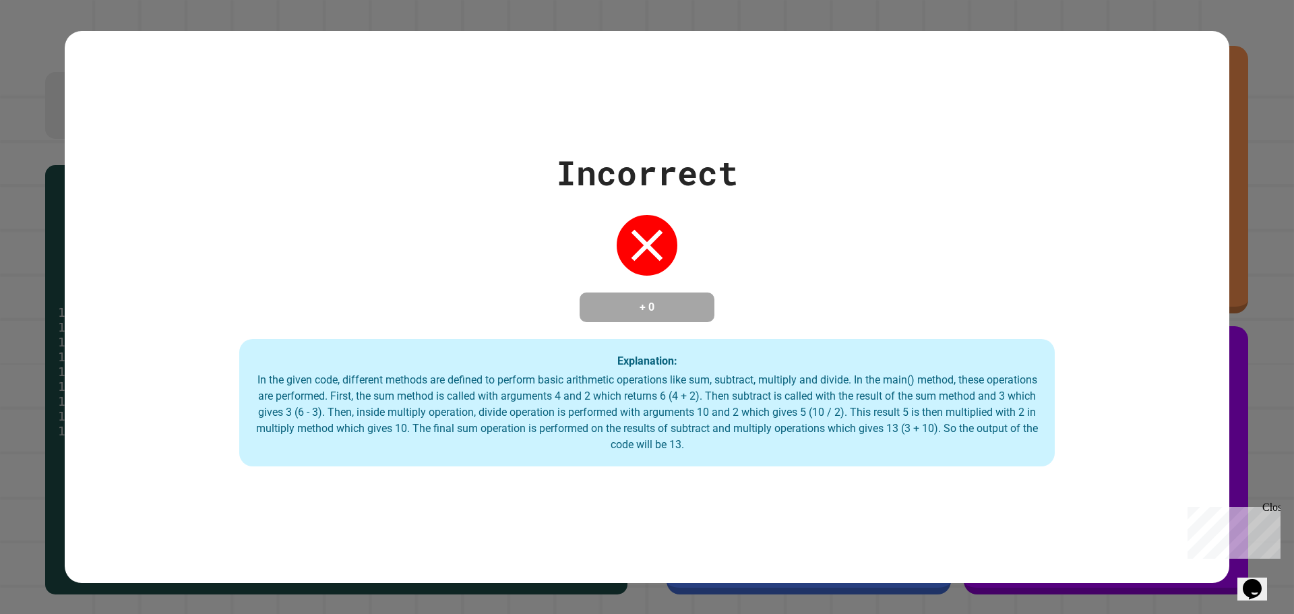
click at [301, 486] on div "Incorrect + 0 Explanation: In the given code, different methods are defined to …" at bounding box center [647, 307] width 1164 height 552
drag, startPoint x: 404, startPoint y: 509, endPoint x: 321, endPoint y: 520, distance: 83.0
click at [402, 509] on div "Incorrect + 0 Explanation: In the given code, different methods are defined to …" at bounding box center [647, 307] width 1164 height 552
drag, startPoint x: 305, startPoint y: 531, endPoint x: 104, endPoint y: 385, distance: 247.4
click at [271, 546] on div "Incorrect + 0 Explanation: In the given code, different methods are defined to …" at bounding box center [647, 307] width 1164 height 552
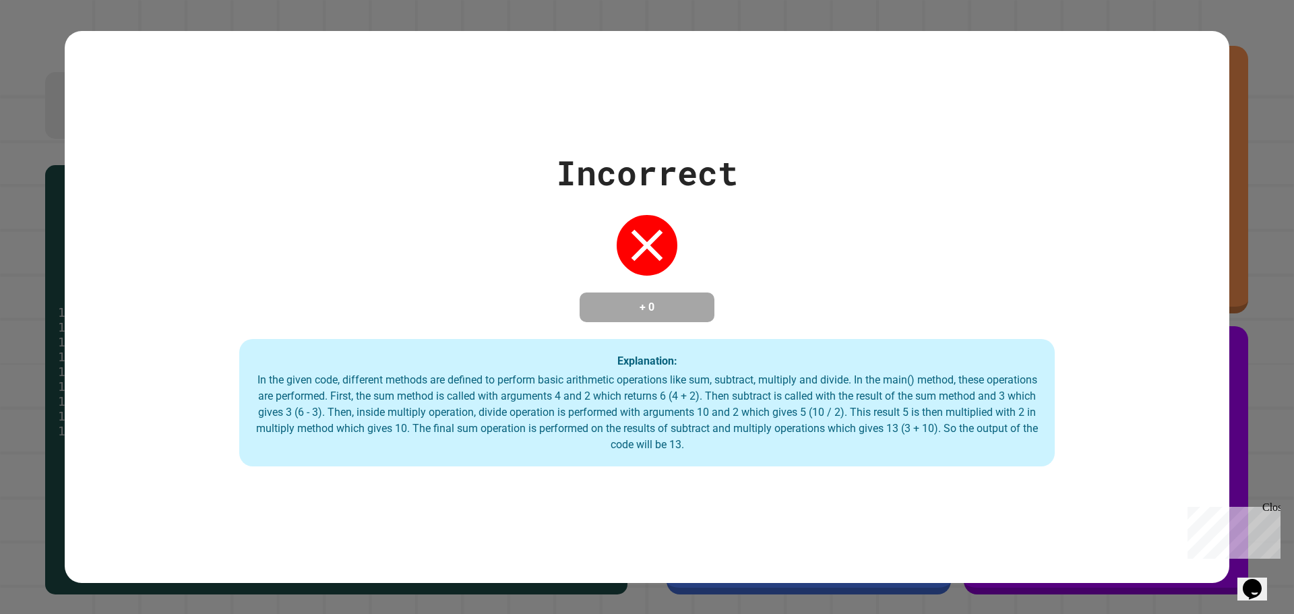
drag, startPoint x: 91, startPoint y: 319, endPoint x: 148, endPoint y: 5, distance: 319.1
click at [134, 76] on div "Incorrect + 0 Explanation: In the given code, different methods are defined to …" at bounding box center [647, 307] width 1164 height 552
click at [346, 377] on div "In the given code, different methods are defined to perform basic arithmetic op…" at bounding box center [647, 412] width 788 height 81
drag, startPoint x: 339, startPoint y: 162, endPoint x: 448, endPoint y: 195, distance: 114.2
click at [394, 191] on div "Incorrect + 0 Explanation: In the given code, different methods are defined to …" at bounding box center [647, 307] width 1164 height 319
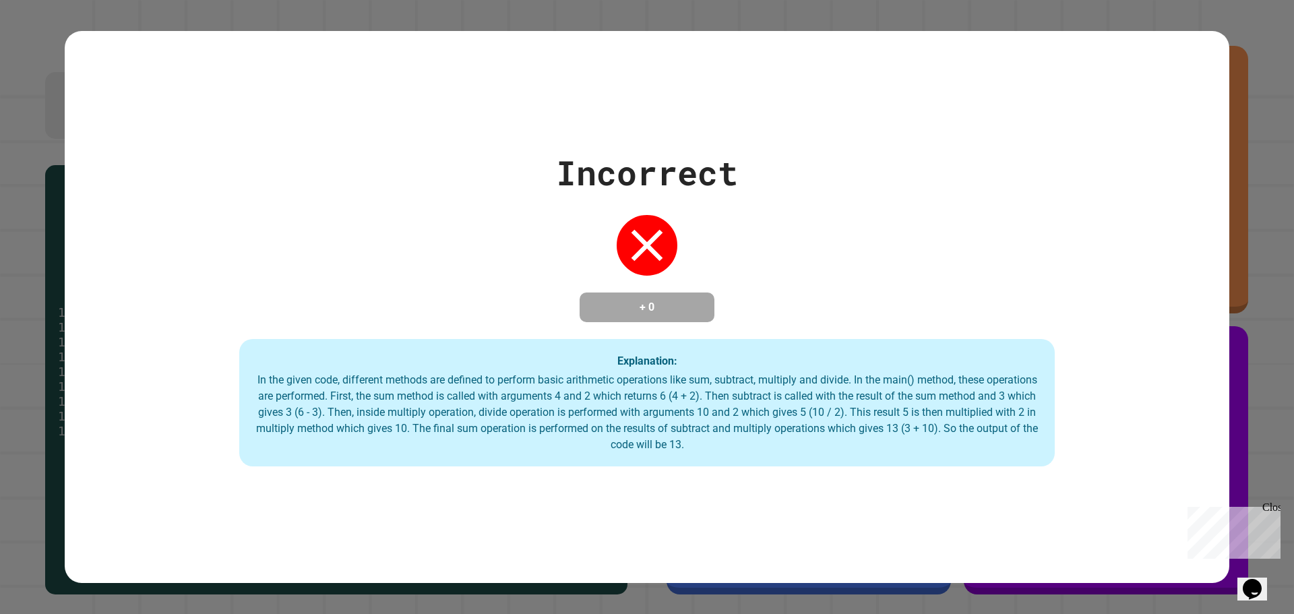
click at [671, 402] on div "In the given code, different methods are defined to perform basic arithmetic op…" at bounding box center [647, 412] width 788 height 81
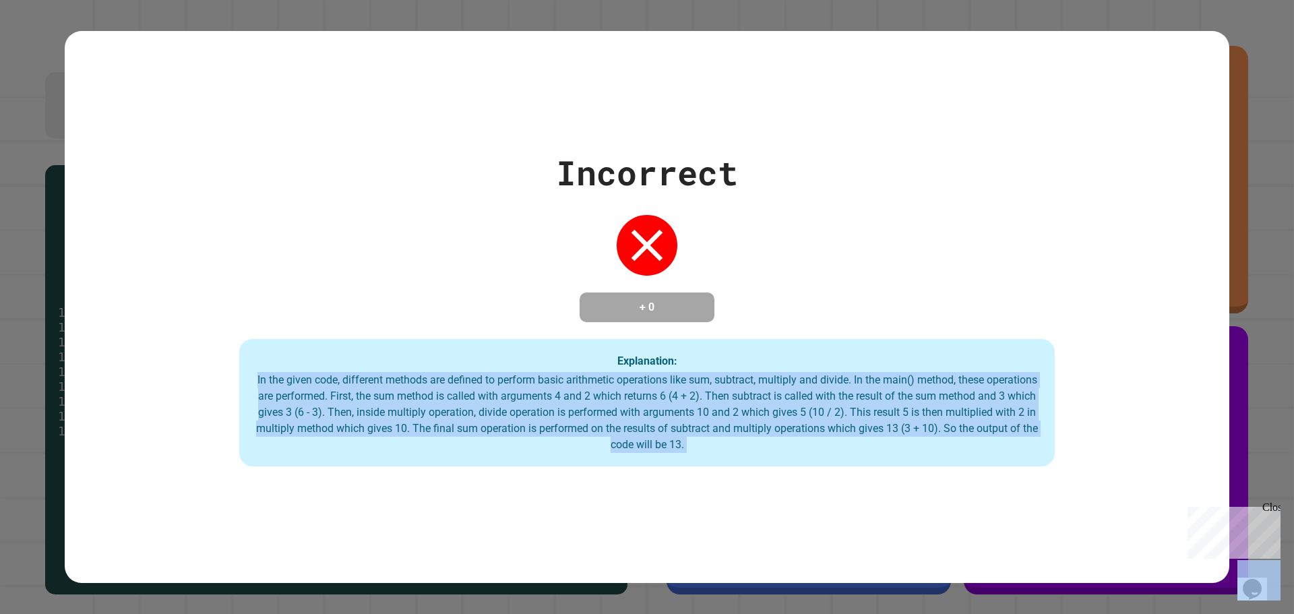
click at [671, 402] on div "In the given code, different methods are defined to perform basic arithmetic op…" at bounding box center [647, 412] width 788 height 81
click at [834, 396] on div "In the given code, different methods are defined to perform basic arithmetic op…" at bounding box center [647, 412] width 788 height 81
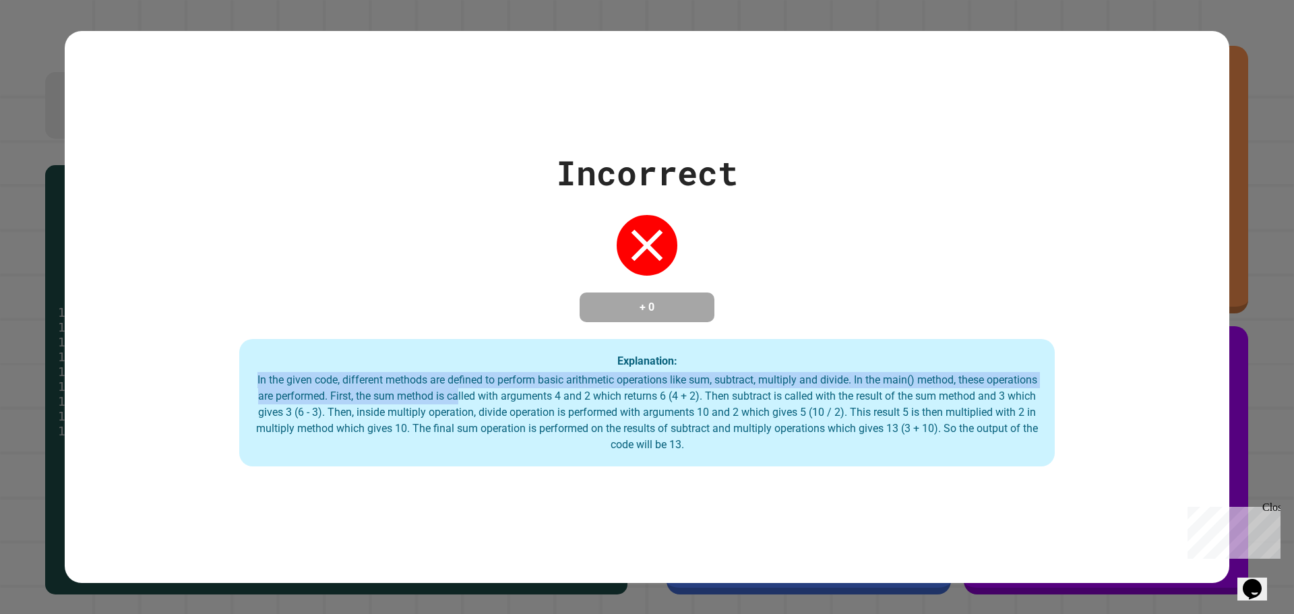
drag, startPoint x: 271, startPoint y: 383, endPoint x: 474, endPoint y: 395, distance: 203.9
click at [477, 395] on div "In the given code, different methods are defined to perform basic arithmetic op…" at bounding box center [647, 412] width 788 height 81
click at [474, 395] on div "In the given code, different methods are defined to perform basic arithmetic op…" at bounding box center [647, 412] width 788 height 81
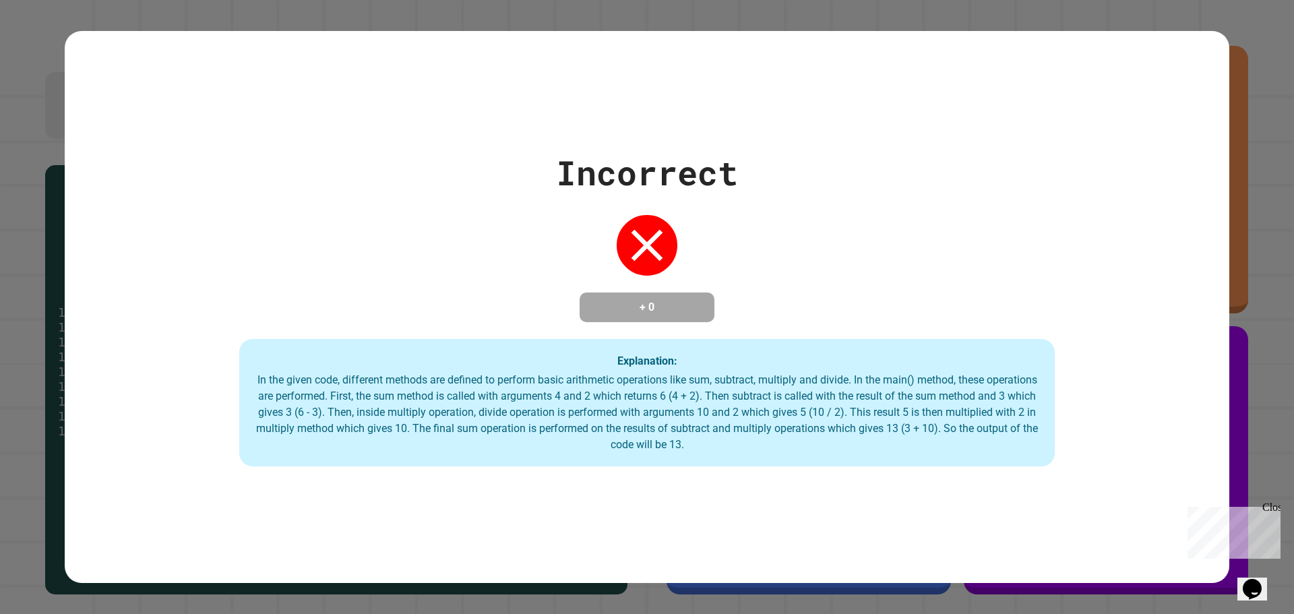
click at [1259, 31] on div "Incorrect + 0 Explanation: In the given code, different methods are defined to …" at bounding box center [647, 307] width 1294 height 614
click at [483, 23] on div "Incorrect + 0 Explanation: In the given code, different methods are defined to …" at bounding box center [647, 307] width 1294 height 614
click at [663, 230] on icon at bounding box center [647, 245] width 54 height 54
click at [21, 172] on div "Incorrect + 0 Explanation: In the given code, different methods are defined to …" at bounding box center [647, 307] width 1294 height 614
click at [422, 162] on div "Incorrect + 0 Explanation: In the given code, different methods are defined to …" at bounding box center [647, 307] width 1164 height 319
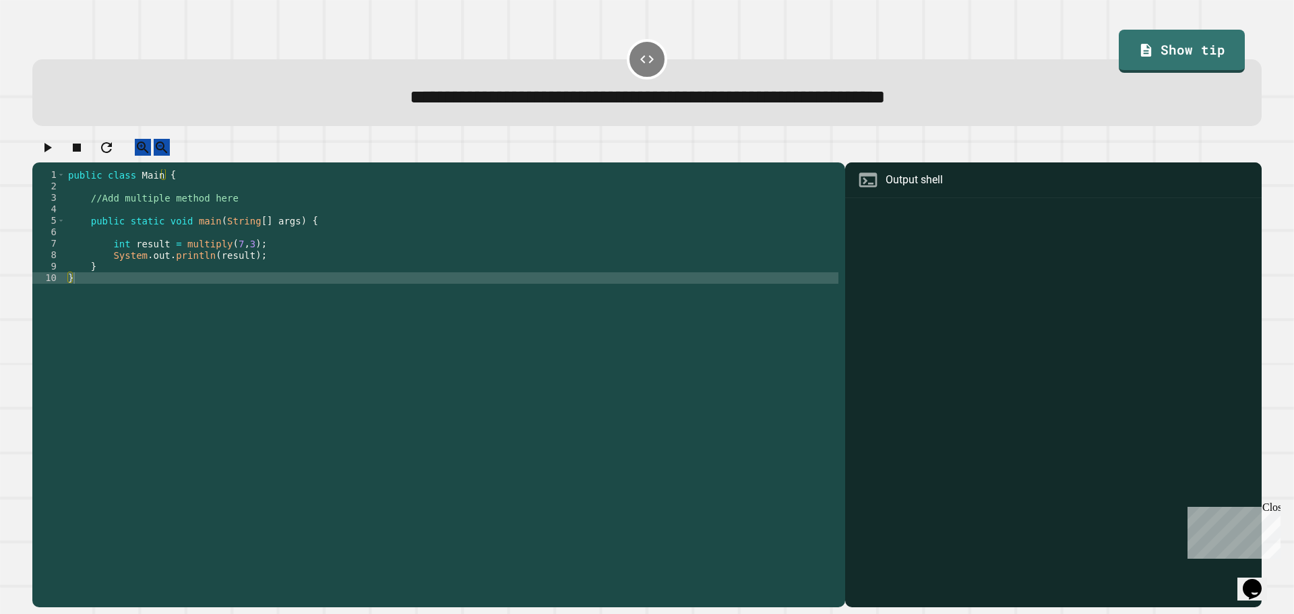
click at [183, 218] on div "public class Main { //Add multiple method here public static void main ( String…" at bounding box center [451, 375] width 773 height 412
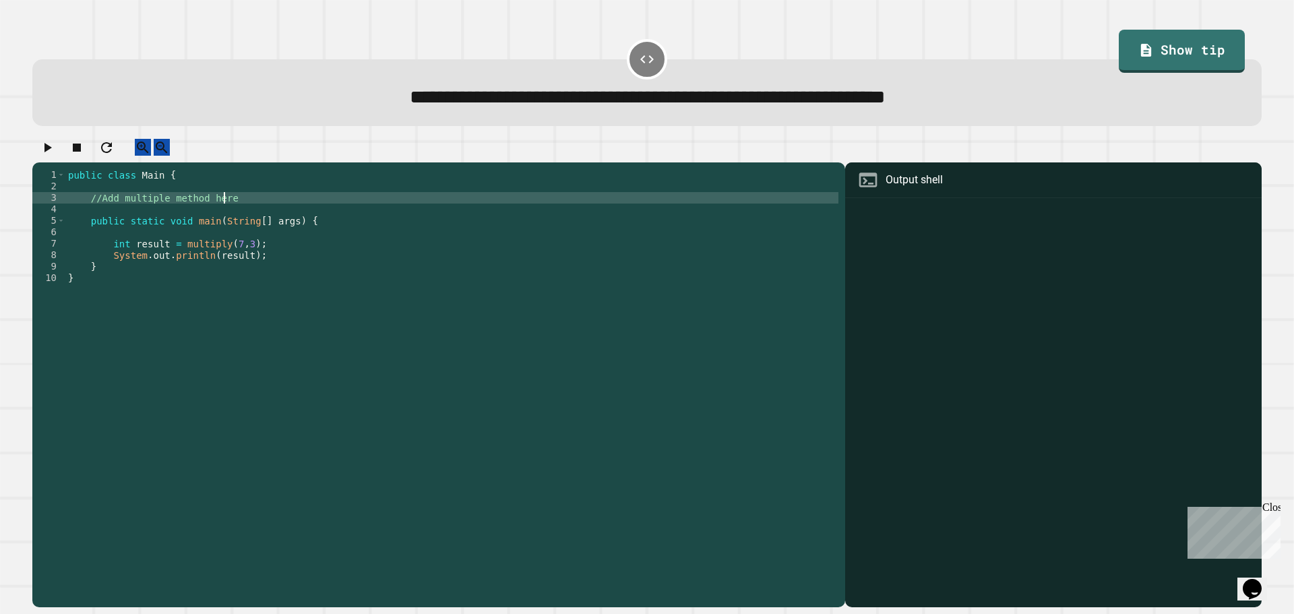
click at [241, 213] on div "public class Main { //Add multiple method here public static void main ( String…" at bounding box center [451, 375] width 773 height 412
type textarea "**********"
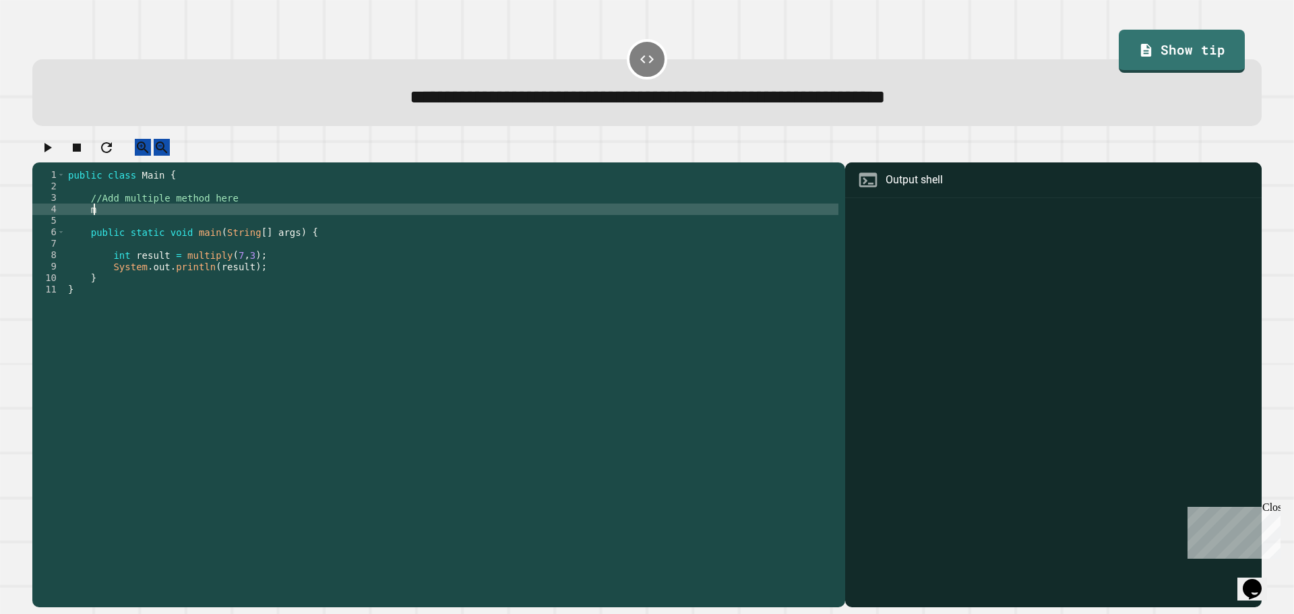
scroll to position [0, 1]
type textarea "*"
click at [286, 218] on div "public class Main { //Add multiple method here public static int main ( result …" at bounding box center [451, 375] width 773 height 412
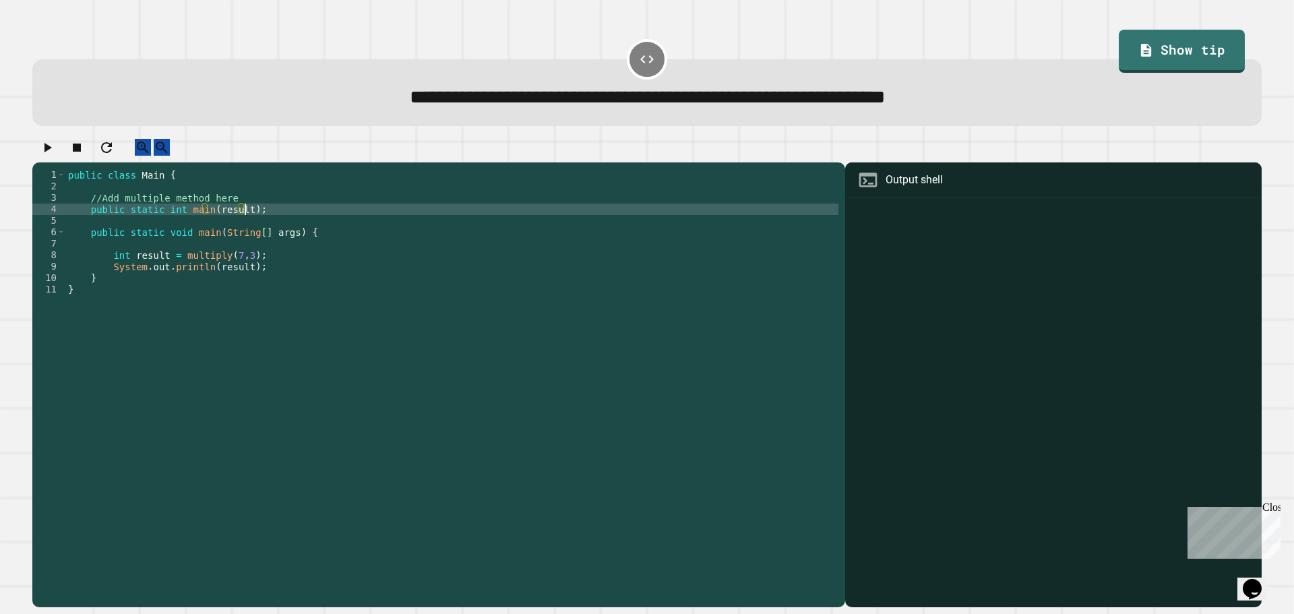
click at [237, 221] on div "public class Main { //Add multiple method here public static int main ( result …" at bounding box center [451, 375] width 773 height 412
drag, startPoint x: 237, startPoint y: 221, endPoint x: 212, endPoint y: 221, distance: 24.9
click at [212, 221] on div "public class Main { //Add multiple method here public static int main ( result …" at bounding box center [451, 375] width 773 height 412
click at [212, 221] on div "public class Main { //Add multiple method here public static int main ( result …" at bounding box center [451, 363] width 773 height 389
click at [232, 222] on div "public class Main { //Add multiple method here public static int main ( result …" at bounding box center [451, 375] width 773 height 412
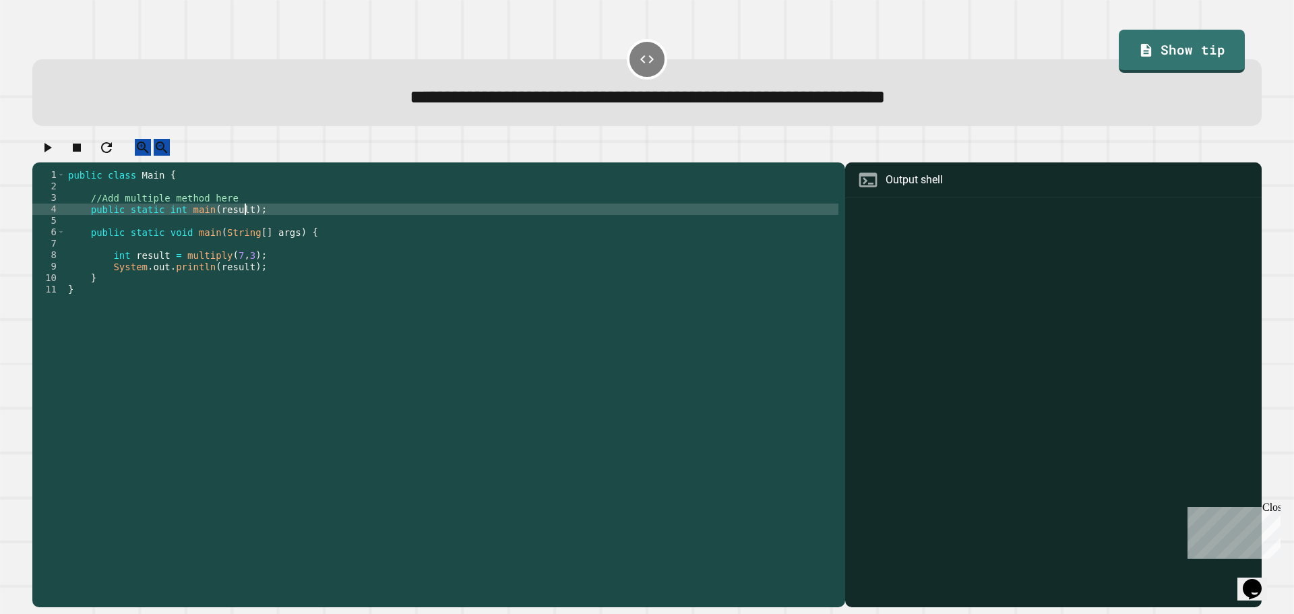
click at [243, 221] on div "public class Main { //Add multiple method here public static int main ( result …" at bounding box center [451, 375] width 773 height 412
click at [241, 222] on div "public class Main { //Add multiple method here public static int main ( result …" at bounding box center [451, 375] width 773 height 412
drag, startPoint x: 317, startPoint y: 219, endPoint x: 88, endPoint y: 221, distance: 229.1
click at [88, 221] on div "public class Main { //Add multiple method here public static int main ( int num…" at bounding box center [451, 375] width 773 height 412
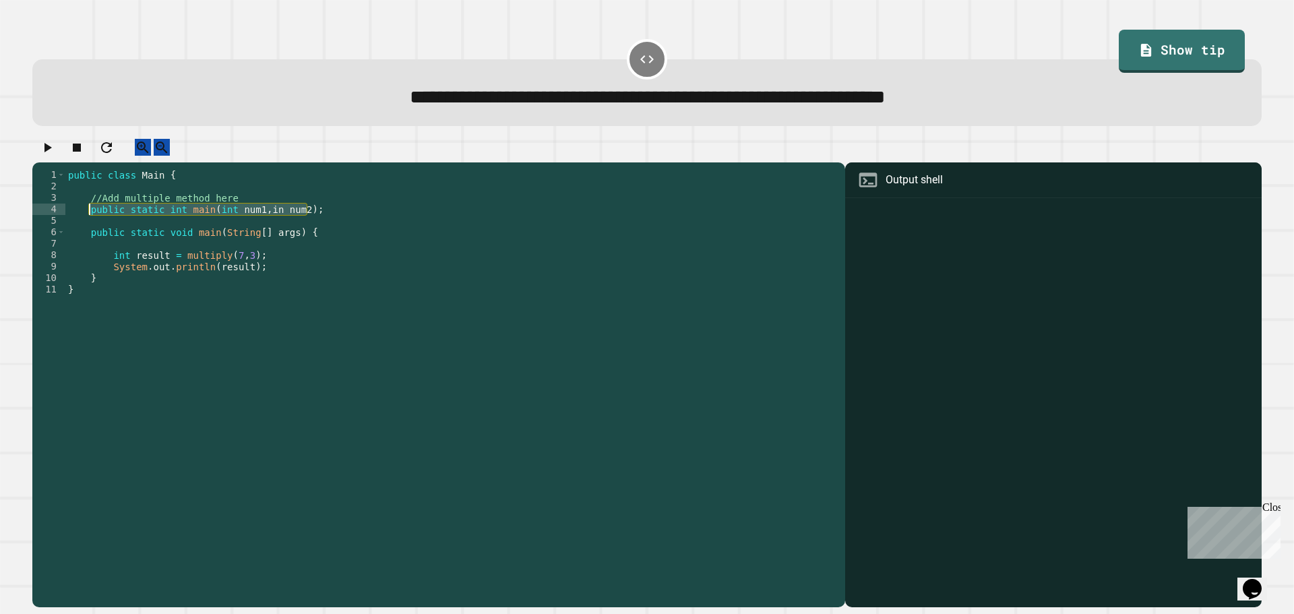
click at [226, 210] on div "public class Main { //Add multiple method here public static int main ( int num…" at bounding box center [451, 375] width 773 height 412
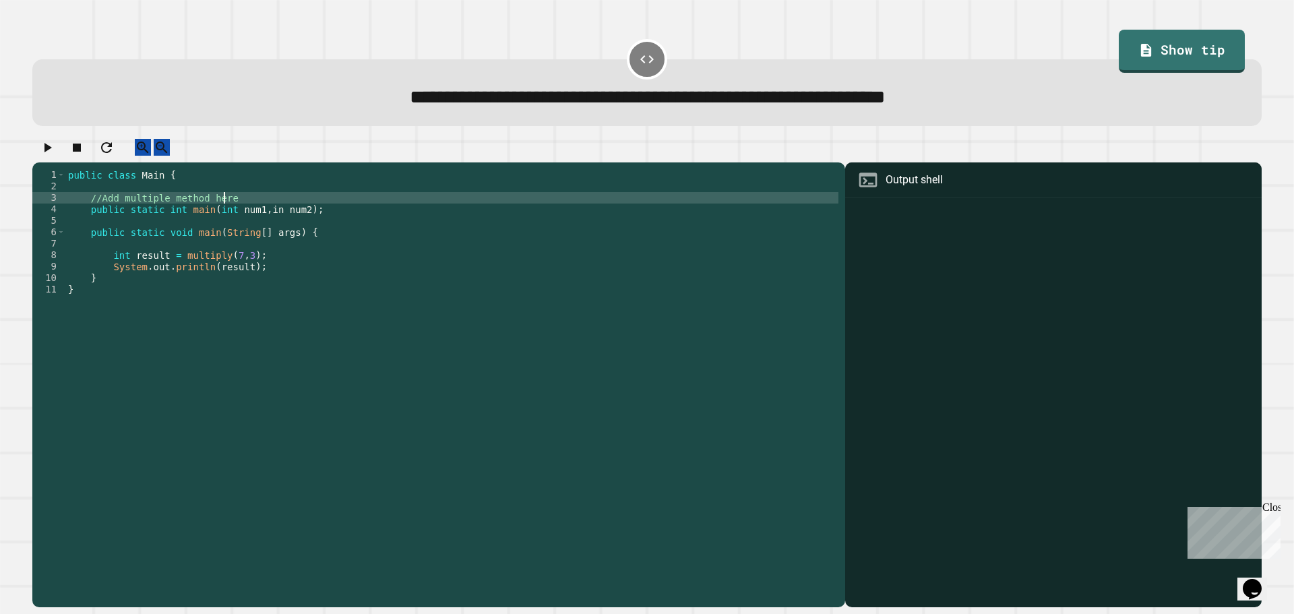
scroll to position [0, 11]
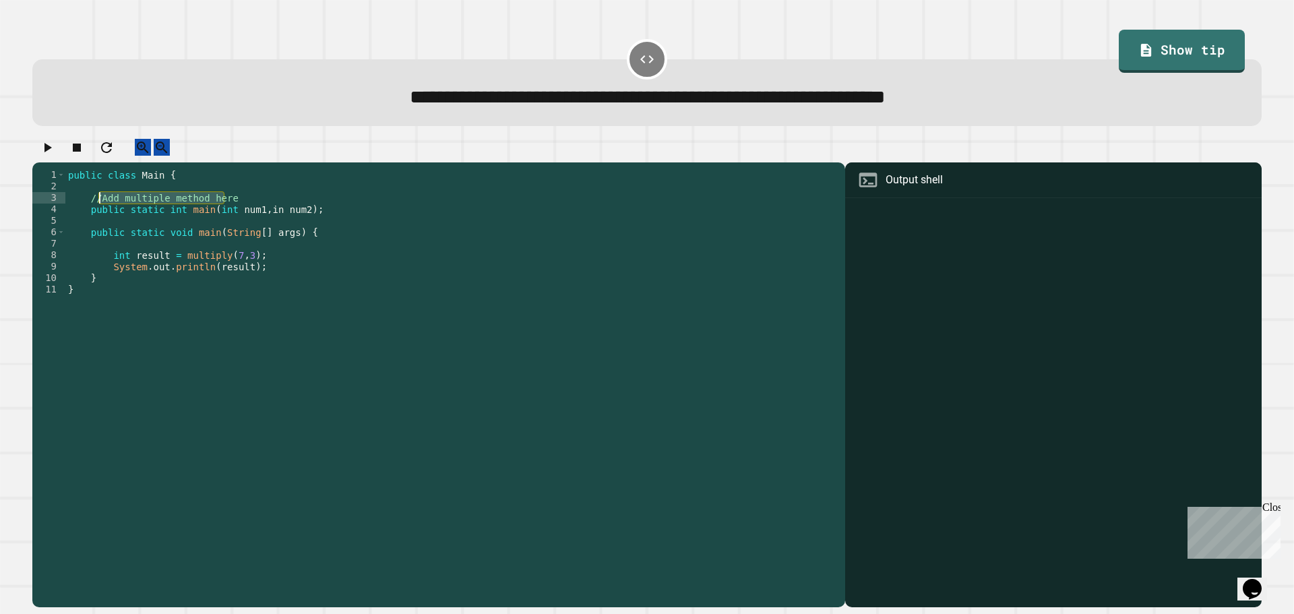
drag, startPoint x: 226, startPoint y: 210, endPoint x: 99, endPoint y: 213, distance: 126.7
click at [99, 213] on div "public class Main { //Add multiple method here public static int main ( int num…" at bounding box center [451, 375] width 773 height 412
paste textarea "**********"
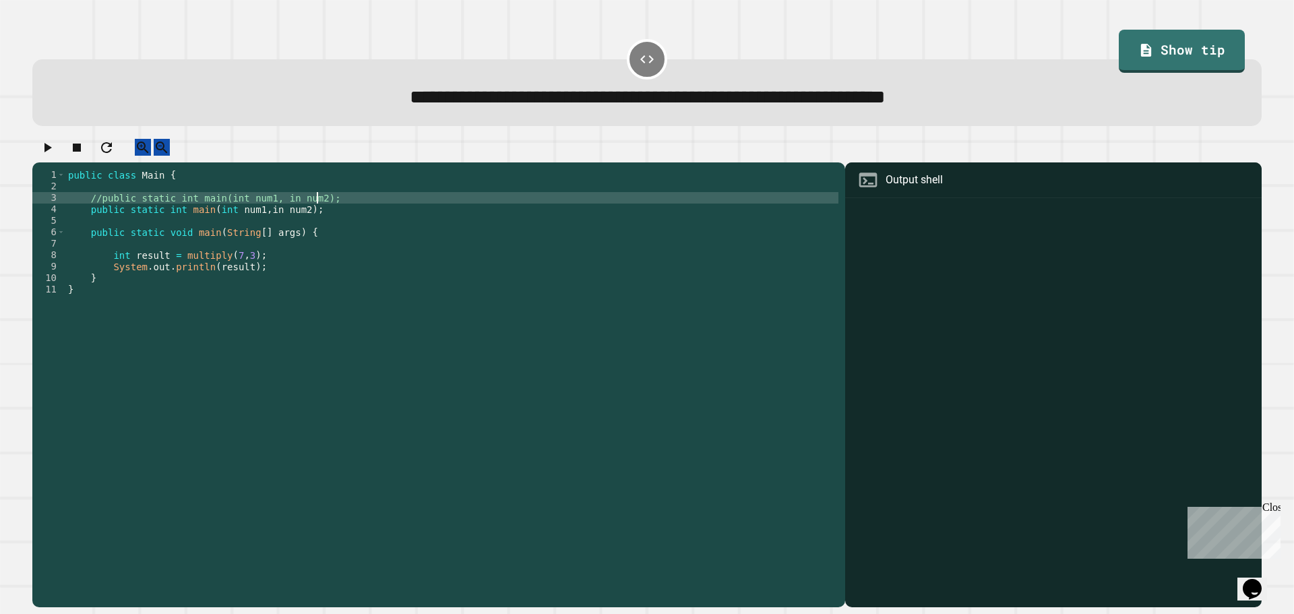
click at [98, 205] on div "public class Main { //public static int main(int num1, in num2); public static …" at bounding box center [451, 375] width 773 height 412
type textarea "**********"
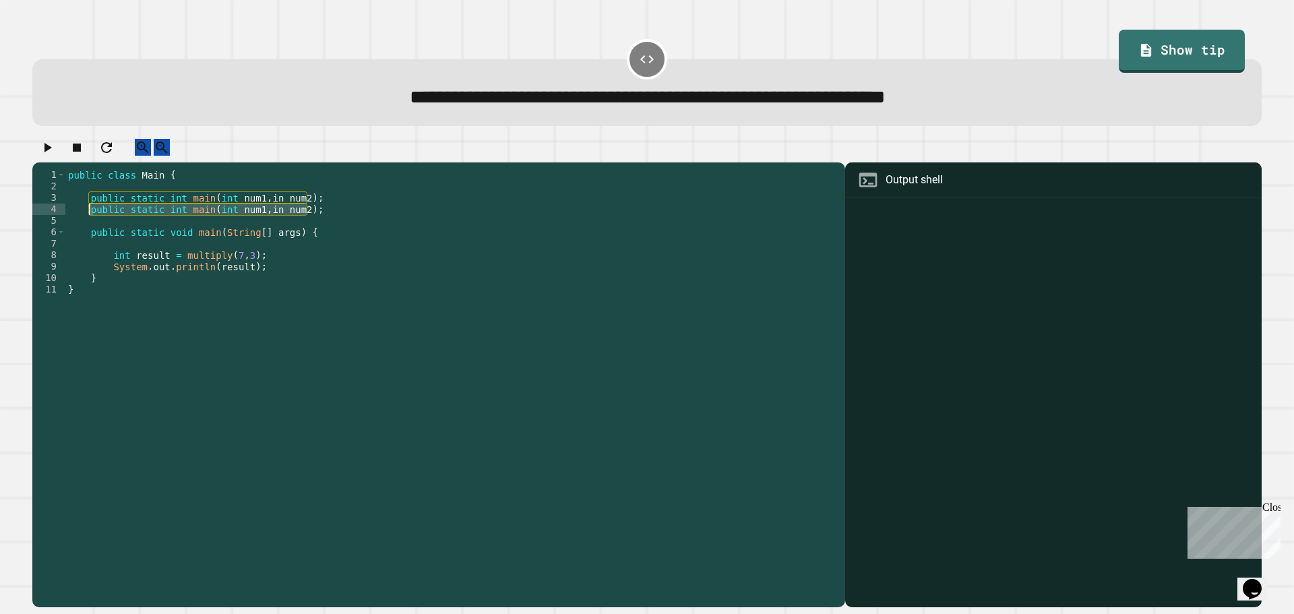
drag, startPoint x: 309, startPoint y: 223, endPoint x: 90, endPoint y: 223, distance: 218.3
click at [90, 223] on div "public class Main { public static int main ( int num1 , in num2 ) ; public stat…" at bounding box center [451, 375] width 773 height 412
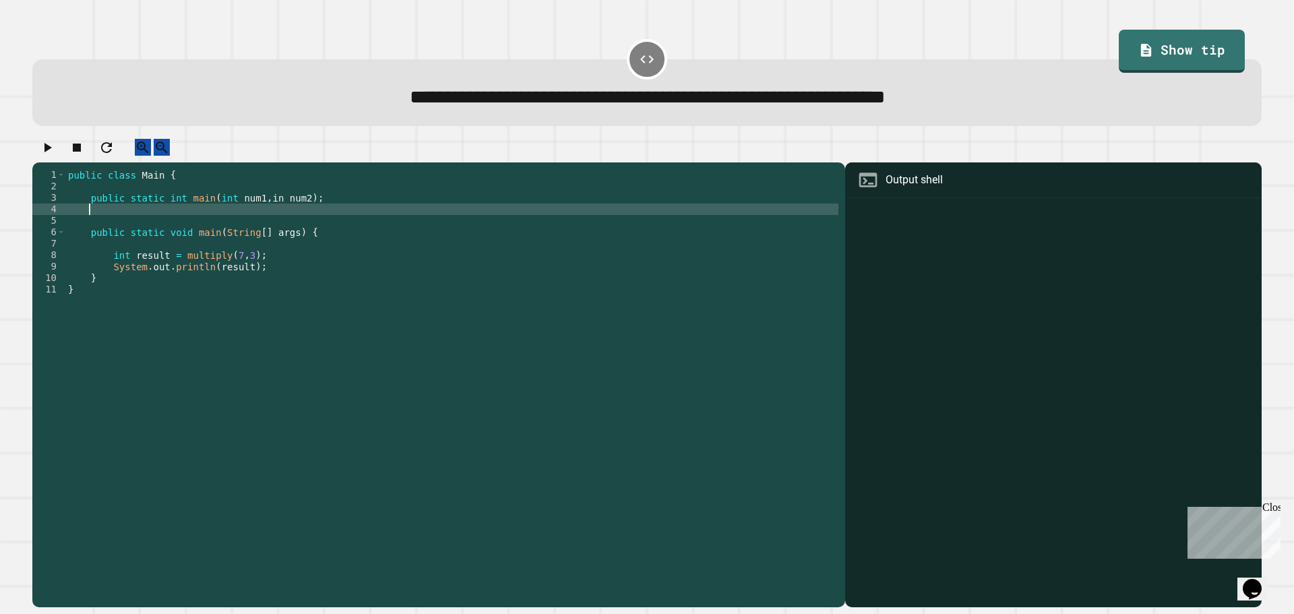
click at [122, 215] on div "public class Main { public static int main ( int num1 , in num2 ) ; public stat…" at bounding box center [451, 375] width 773 height 412
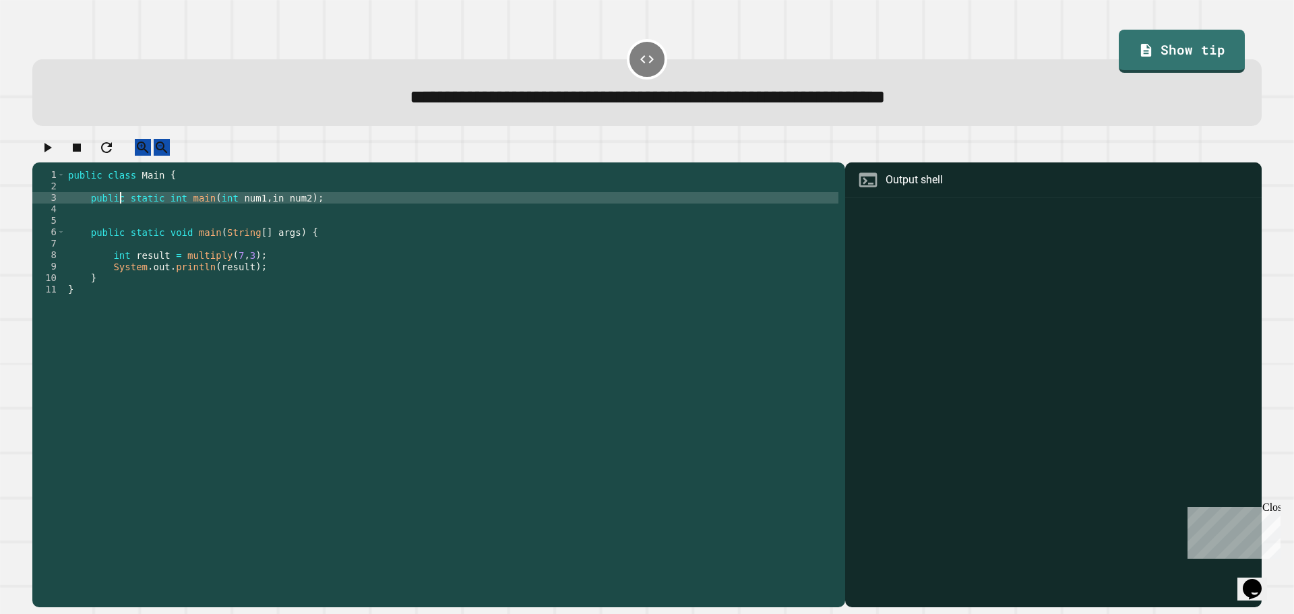
click at [241, 212] on div "public class Main { public static int main ( int num1 , in num2 ) ; public stat…" at bounding box center [451, 375] width 773 height 412
click at [269, 210] on div "public class Main { public static int main ( int num1 , in num2 ) ; public stat…" at bounding box center [451, 375] width 773 height 412
click at [302, 212] on div "public class Main { public static int main ( int num1 , int num2 ) ; public sta…" at bounding box center [451, 375] width 773 height 412
click at [224, 267] on div "public class Main { public static int main ( int num1 , int num2 ) ; public sta…" at bounding box center [451, 375] width 773 height 412
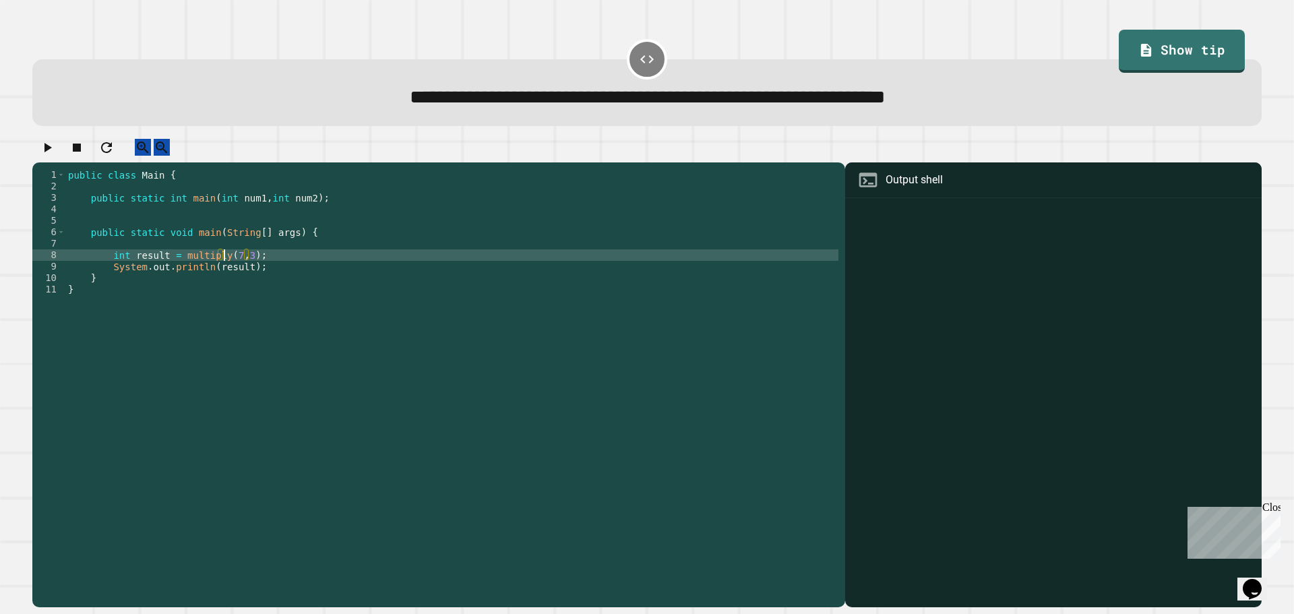
scroll to position [0, 13]
click at [242, 264] on div "public class Main { public static int main ( int num1 , int num2 ) ; public sta…" at bounding box center [451, 375] width 773 height 412
click at [301, 210] on div "public class Main { public static int main ( int num1 , int num2 ) ; public sta…" at bounding box center [451, 375] width 773 height 412
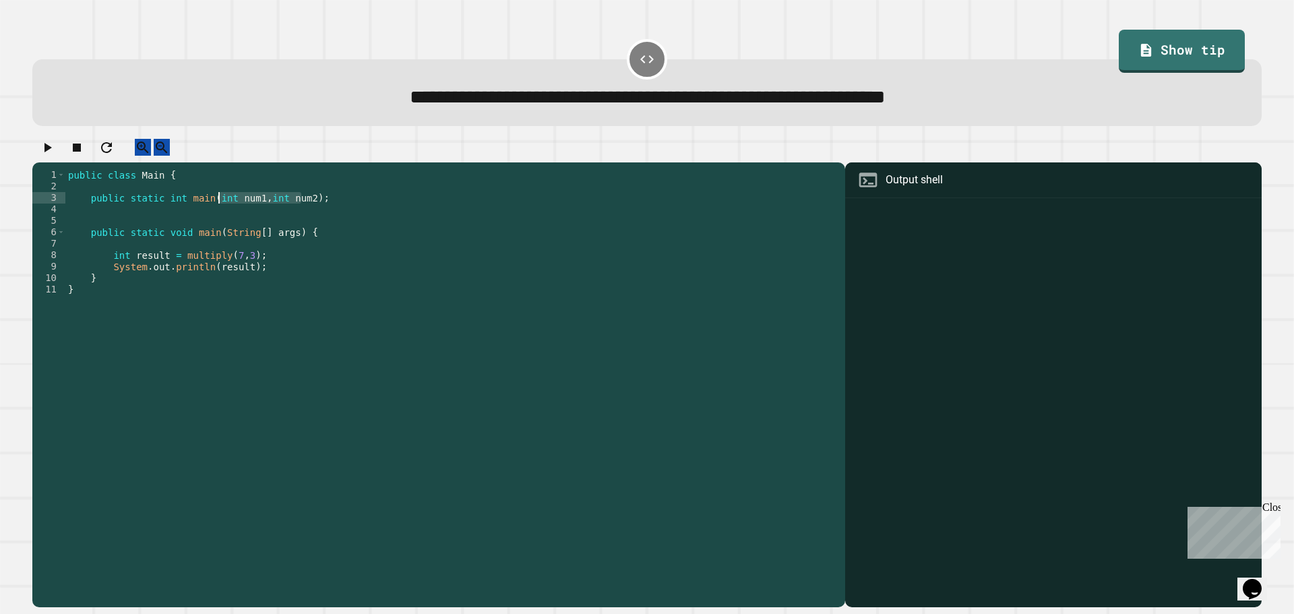
drag, startPoint x: 301, startPoint y: 206, endPoint x: 220, endPoint y: 210, distance: 81.6
click at [220, 210] on div "public class Main { public static int main ( int num1 , int num2 ) ; public sta…" at bounding box center [451, 375] width 773 height 412
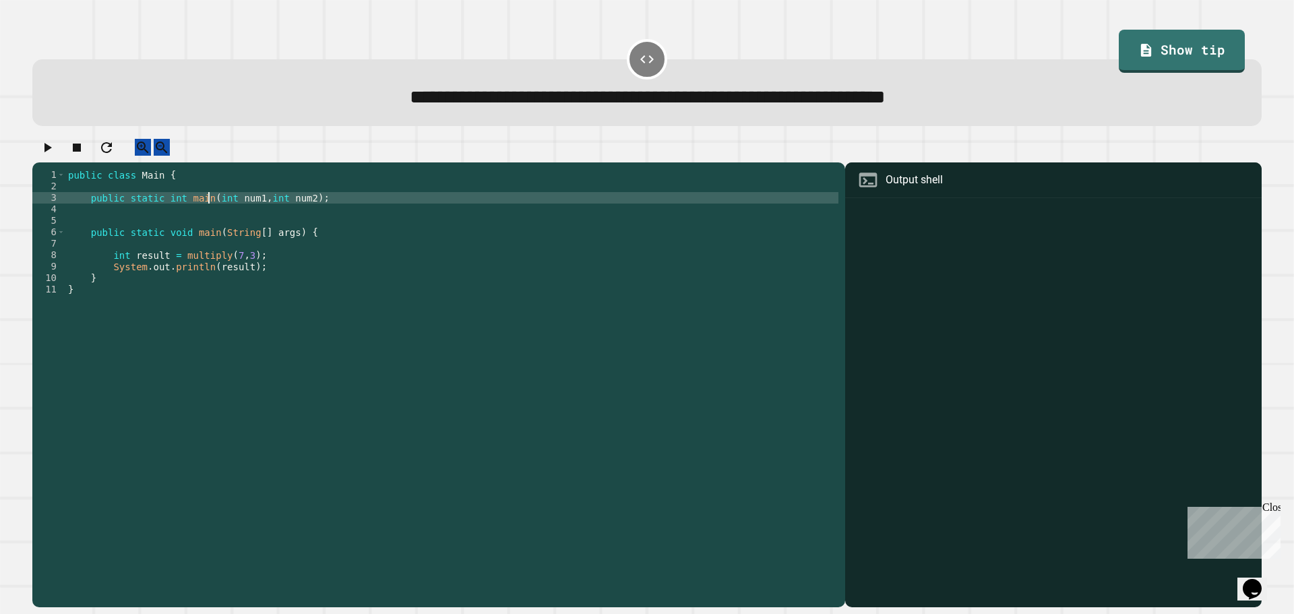
click at [205, 208] on div "public class Main { public static int main ( int num1 , int num2 ) ; public sta…" at bounding box center [451, 375] width 773 height 412
click at [193, 210] on div "public class Main { public static int main ( int num1 , int num2 ) ; public sta…" at bounding box center [451, 375] width 773 height 412
click at [321, 206] on div "public class Main { public static int result ( int num1 , int num2 ) ; public s…" at bounding box center [451, 375] width 773 height 412
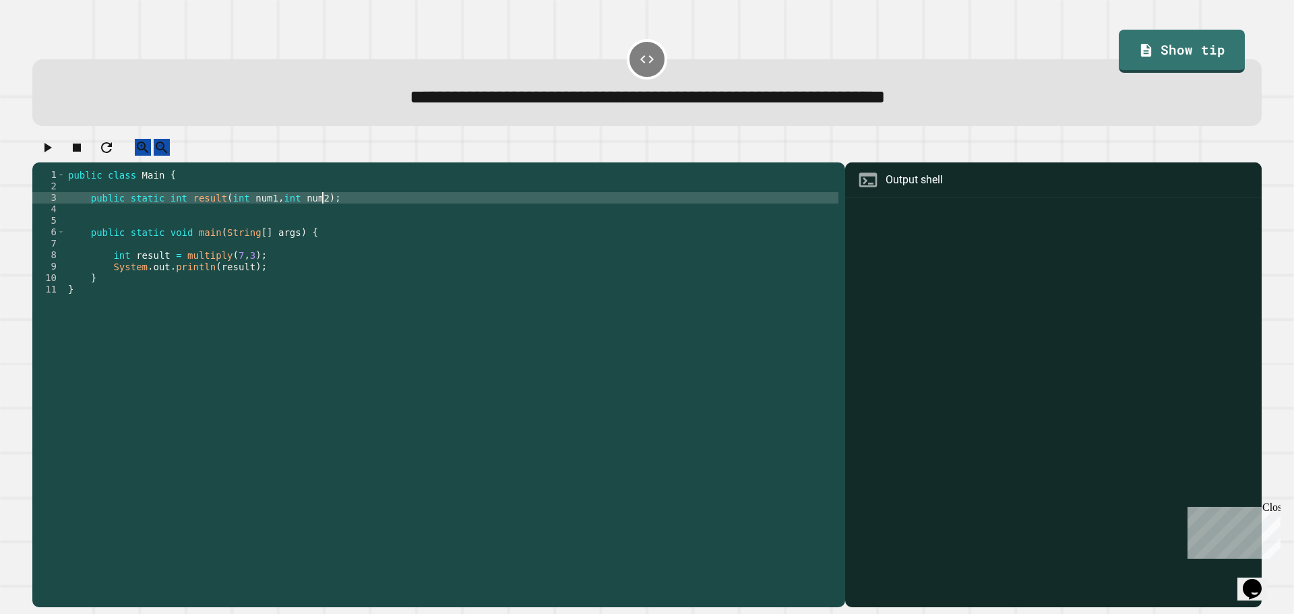
click at [336, 205] on div "public class Main { public static int result ( int num1 , int num2 ) ; public s…" at bounding box center [451, 375] width 773 height 412
click at [193, 212] on div "public class Main { public static int result ( int num1 , int num2 ) ; public s…" at bounding box center [451, 375] width 773 height 412
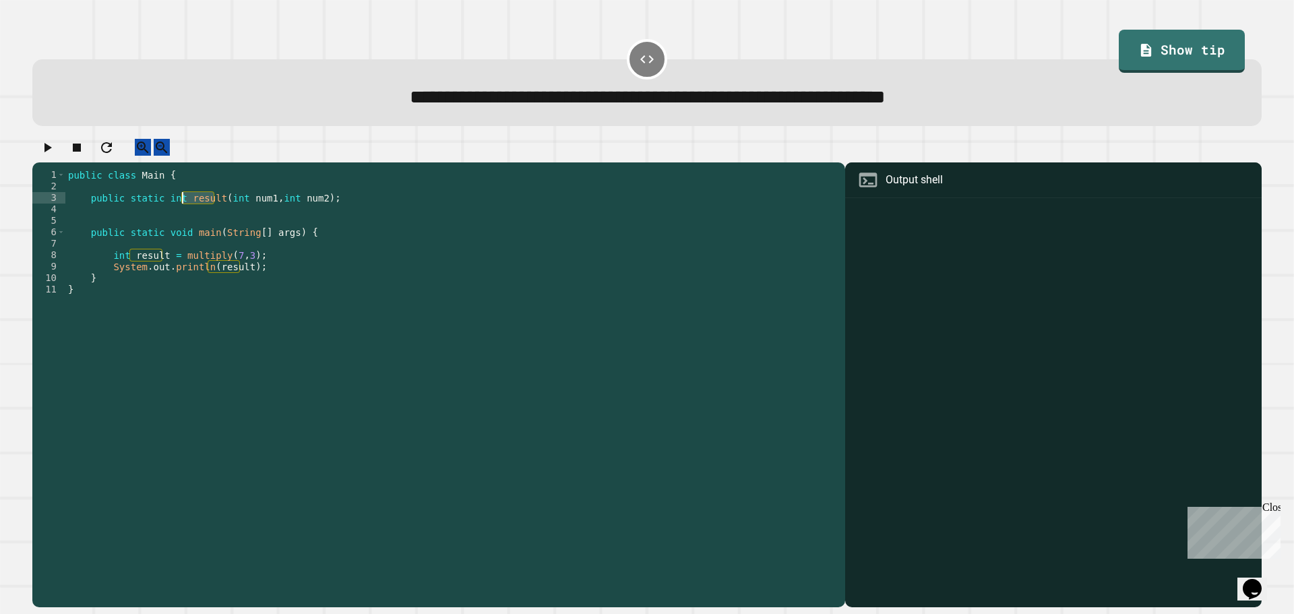
click at [193, 212] on div "public class Main { public static int result ( int num1 , int num2 ) ; public s…" at bounding box center [451, 363] width 773 height 389
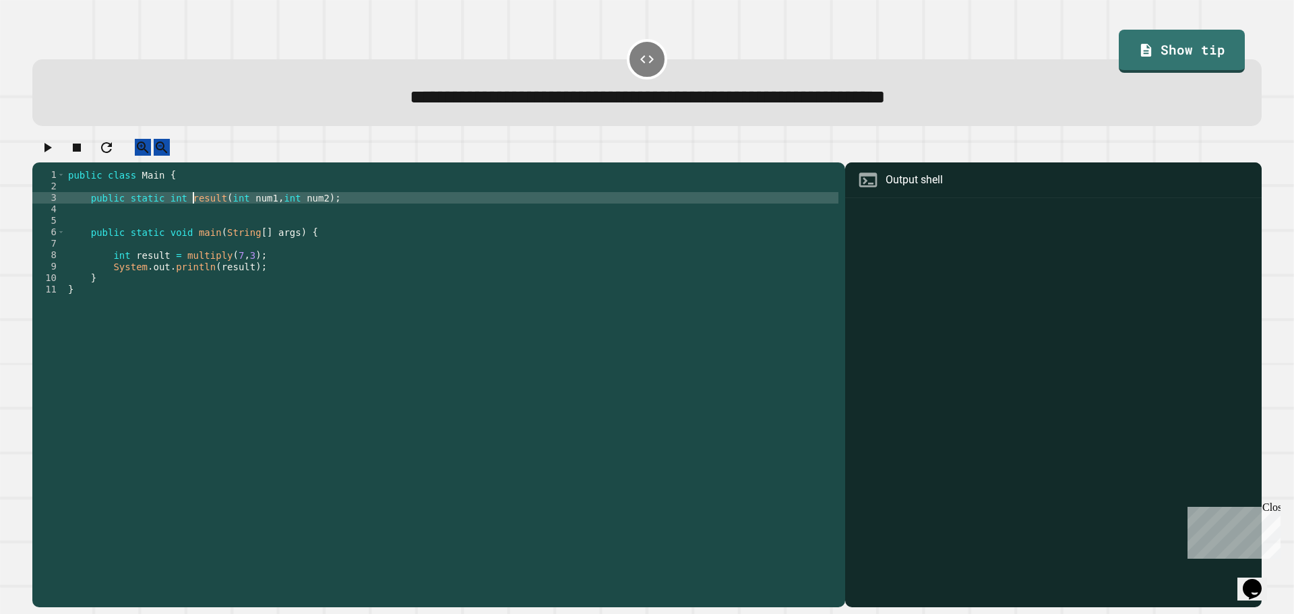
click at [222, 206] on div "public class Main { public static int result ( int num1 , int num2 ) ; public s…" at bounding box center [451, 375] width 773 height 412
click at [263, 205] on div "public class Main { public static int result ( int num1 , int num2 ) ; public s…" at bounding box center [451, 375] width 773 height 412
click at [351, 203] on div "public class Main { public static int result ( int num1 , int num2 ) ; public s…" at bounding box center [451, 375] width 773 height 412
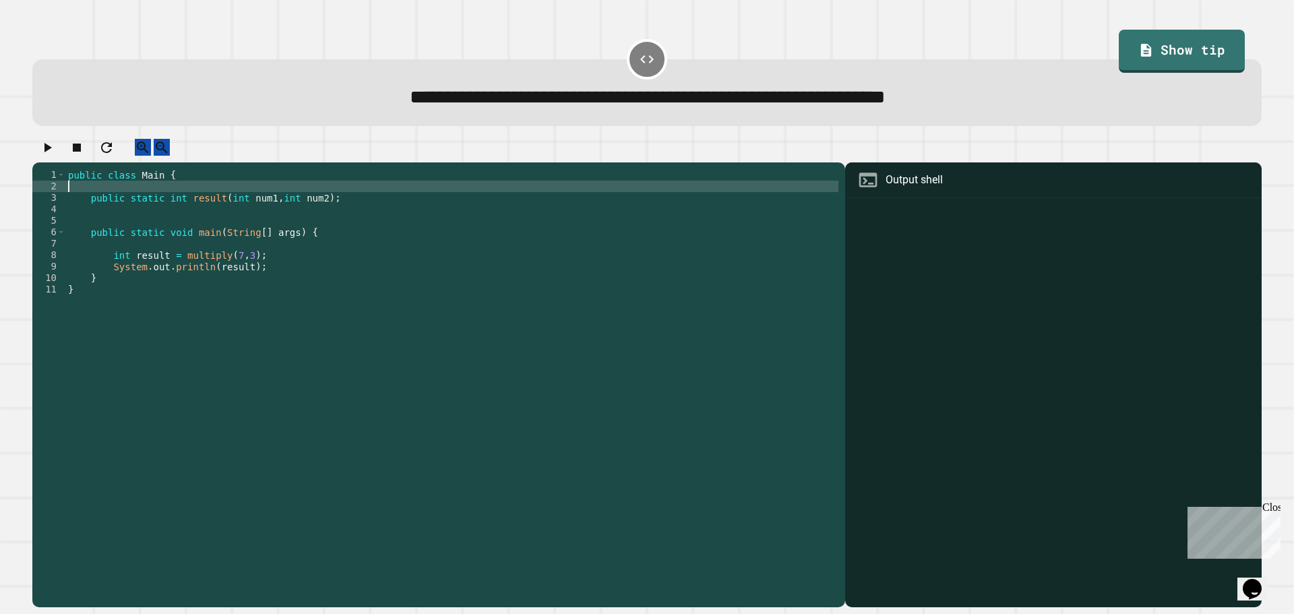
click at [49, 156] on icon "button" at bounding box center [47, 147] width 16 height 16
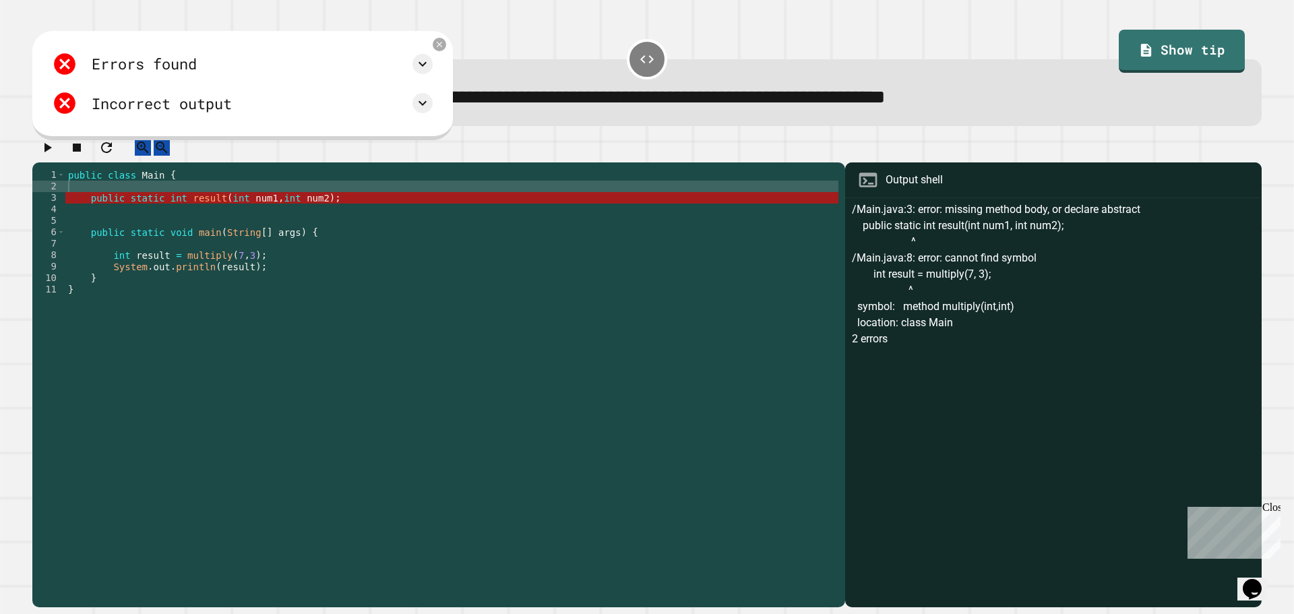
click at [158, 213] on div "public class Main { public static int result ( int num1 , int num2 ) ; public s…" at bounding box center [451, 375] width 773 height 412
click at [197, 211] on div "public class Main { public static int result ( int num1 , int num2 ) ; public s…" at bounding box center [451, 375] width 773 height 412
click at [161, 208] on div "public class Main { public static int result ( int num1 , int num2 ) ; public s…" at bounding box center [451, 375] width 773 height 412
click at [164, 212] on div "public class Main { public static int result ( int num1 , int num2 ) ; public s…" at bounding box center [451, 375] width 773 height 412
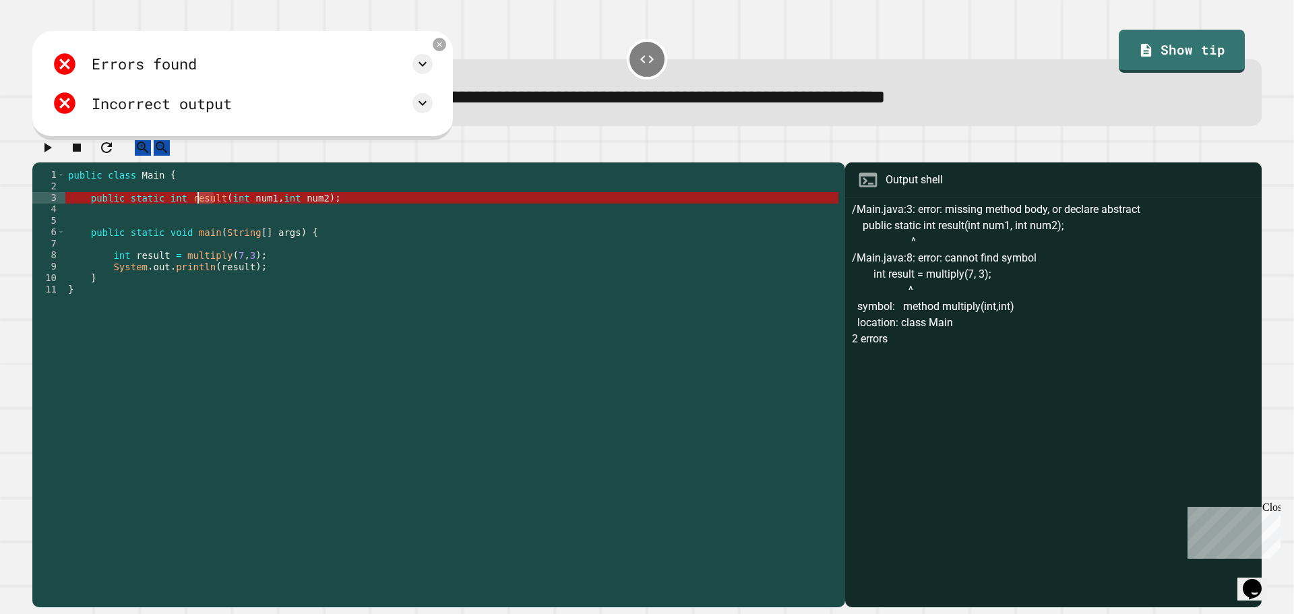
drag, startPoint x: 213, startPoint y: 212, endPoint x: 195, endPoint y: 216, distance: 18.6
click at [195, 216] on div "public class Main { public static int result ( int num1 , int num2 ) ; public s…" at bounding box center [451, 375] width 773 height 412
click at [193, 213] on div "public class Main { public static int result ( int num1 , int num2 ) ; public s…" at bounding box center [451, 363] width 773 height 389
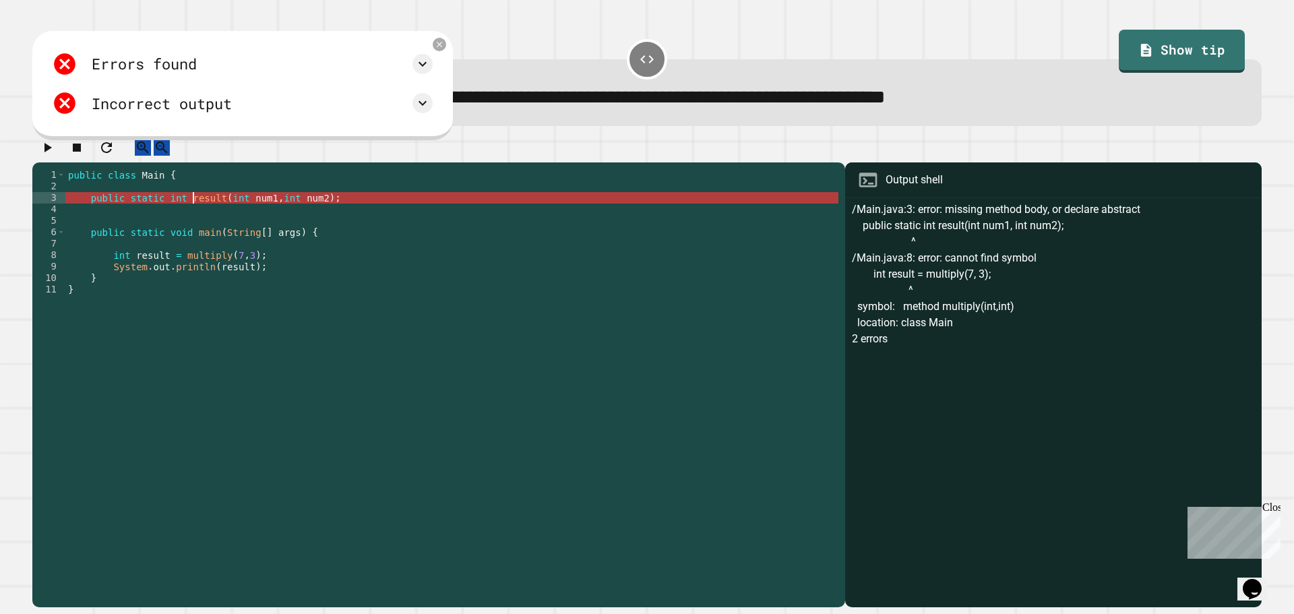
click at [203, 208] on div "public class Main { public static int result ( int num1 , int num2 ) ; public s…" at bounding box center [451, 375] width 773 height 412
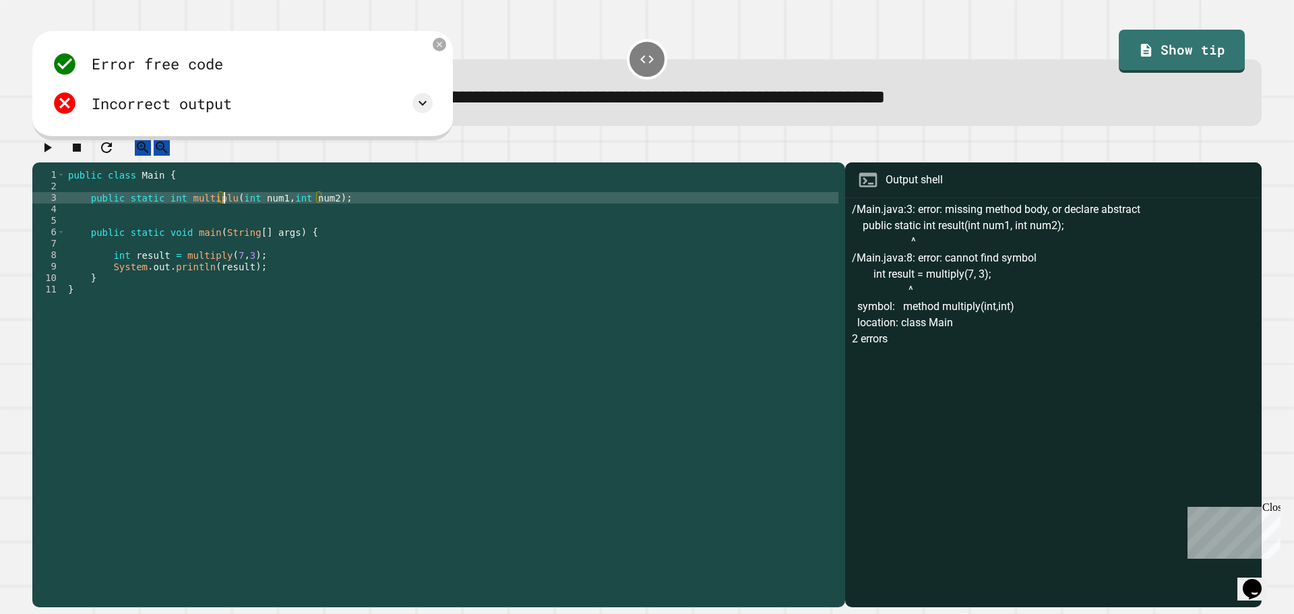
scroll to position [0, 11]
click at [49, 150] on icon "button" at bounding box center [47, 147] width 16 height 16
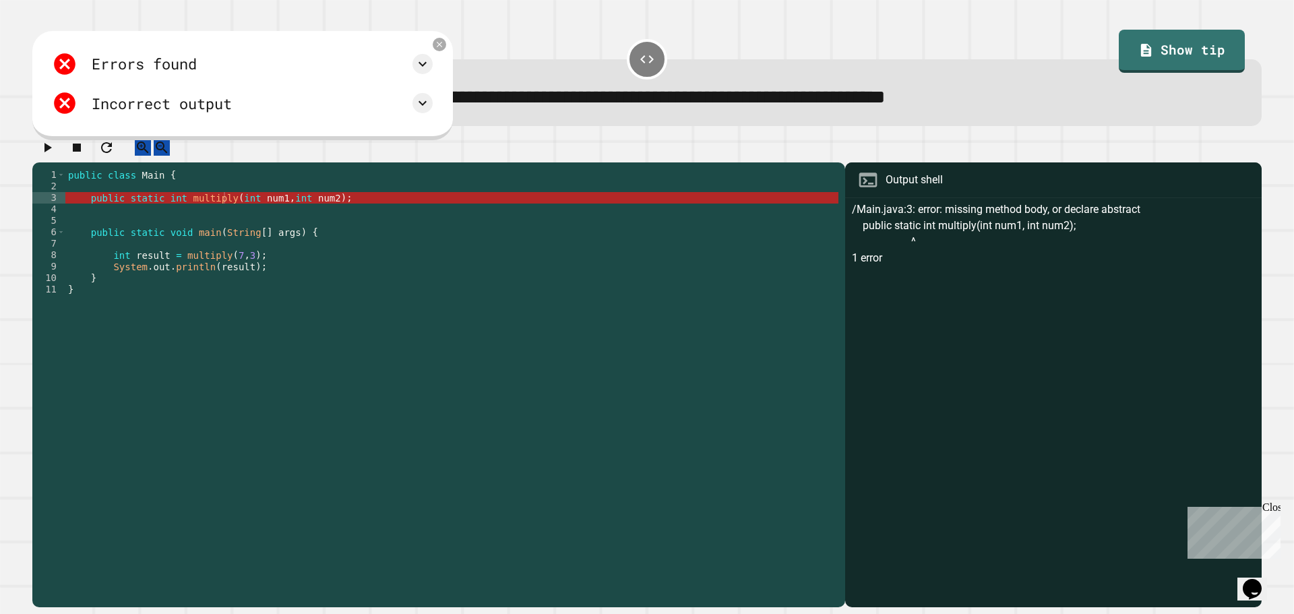
click at [160, 208] on div "public class Main { public static int multiply ( int num1 , int num2 ) ; public…" at bounding box center [451, 375] width 773 height 412
click at [375, 203] on div "public class Main { public static int multiply ( int num1 , int num2 ) ; public…" at bounding box center [451, 375] width 773 height 412
click at [378, 214] on div "public class Main { public static int multiply ( int num1 , int num2 ) ; public…" at bounding box center [451, 375] width 773 height 412
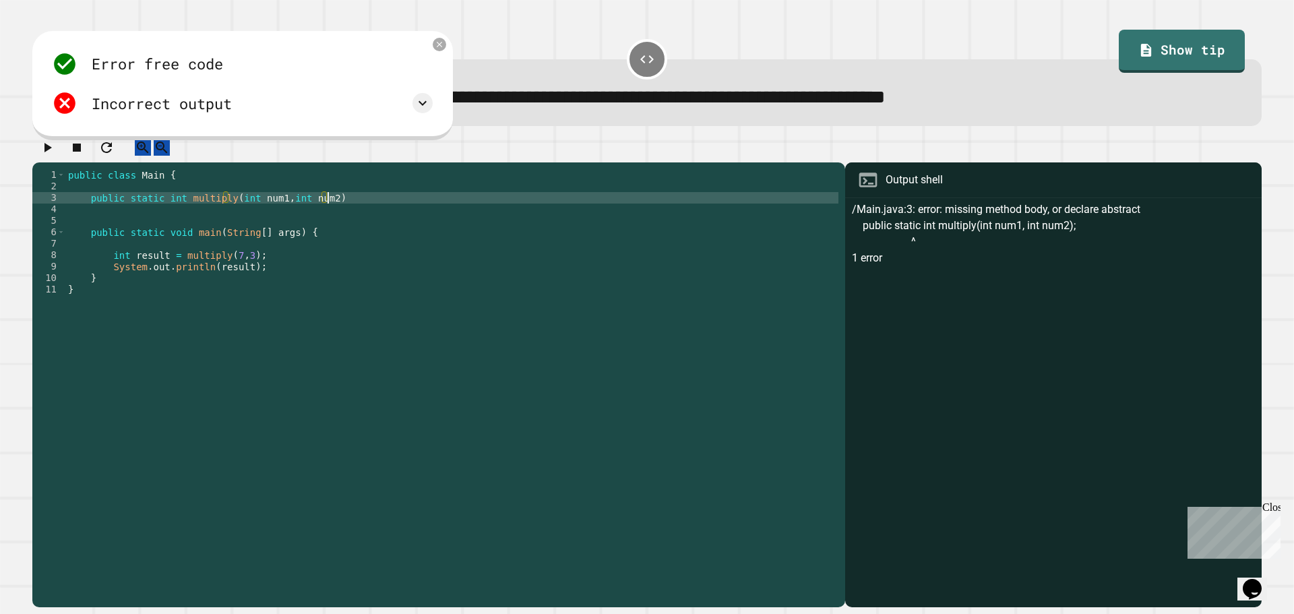
type textarea "**********"
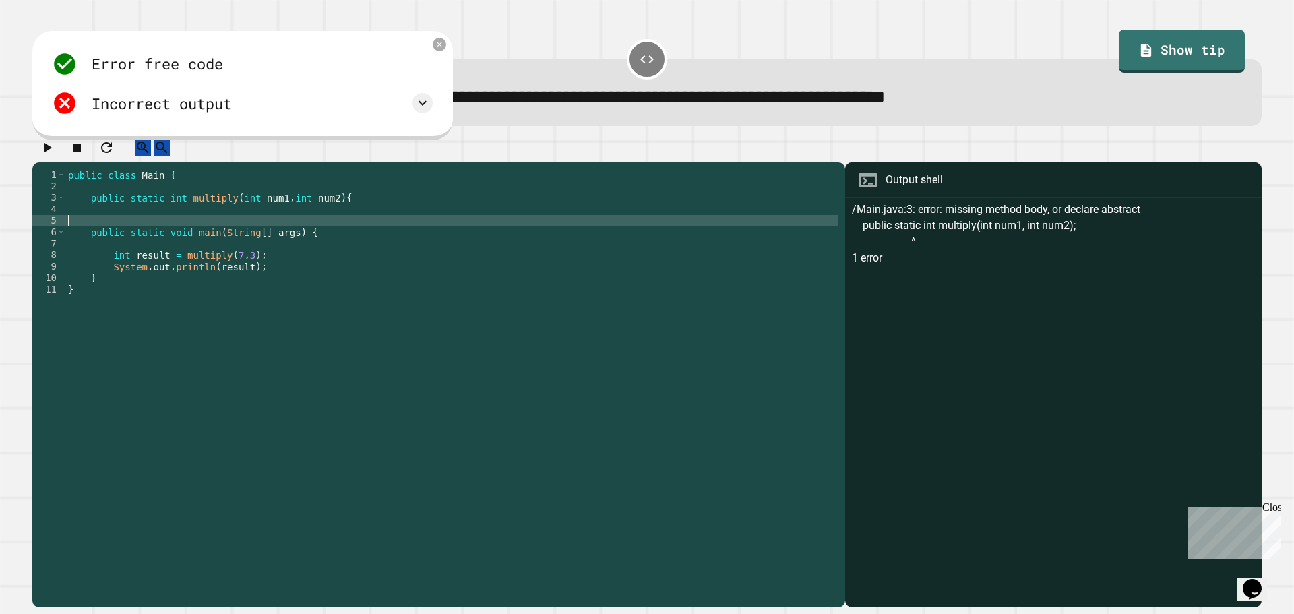
click at [356, 236] on div "public class Main { public static int multiply ( int num1 , int num2 ) { public…" at bounding box center [451, 375] width 773 height 412
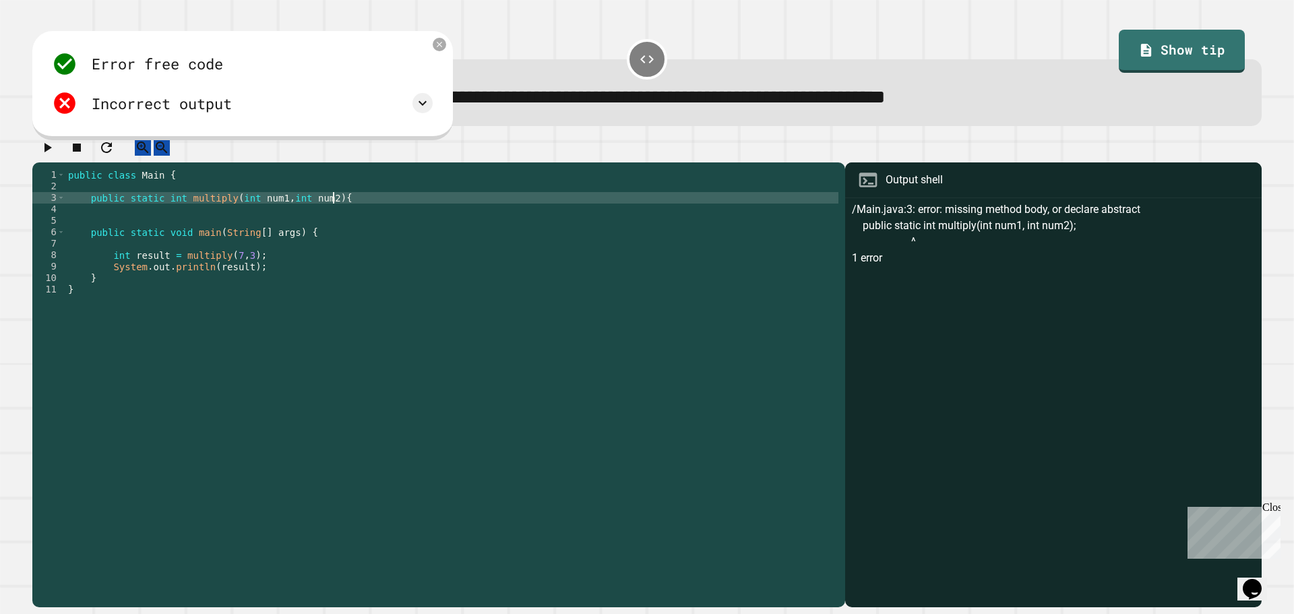
click at [360, 214] on div "public class Main { public static int multiply ( int num1 , int num2 ) { public…" at bounding box center [451, 375] width 773 height 412
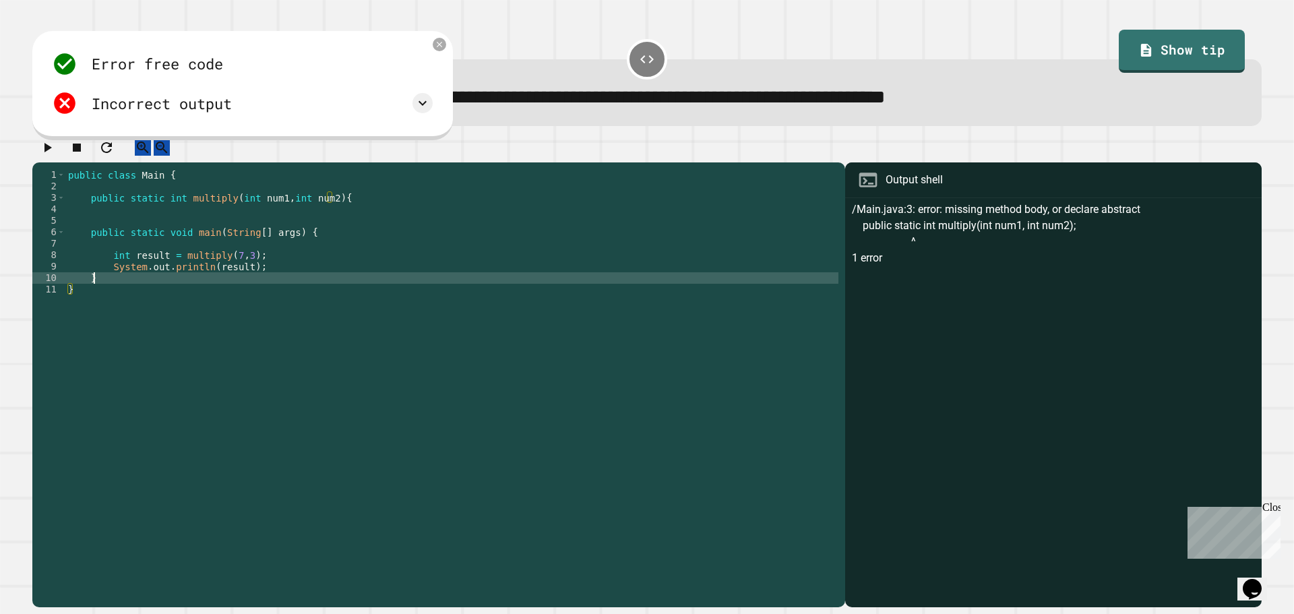
click at [338, 296] on div "public class Main { public static int multiply ( int num1 , int num2 ) { public…" at bounding box center [451, 375] width 773 height 412
click at [351, 217] on div "public class Main { public static int multiply ( int num1 , int num2 ) { public…" at bounding box center [451, 375] width 773 height 412
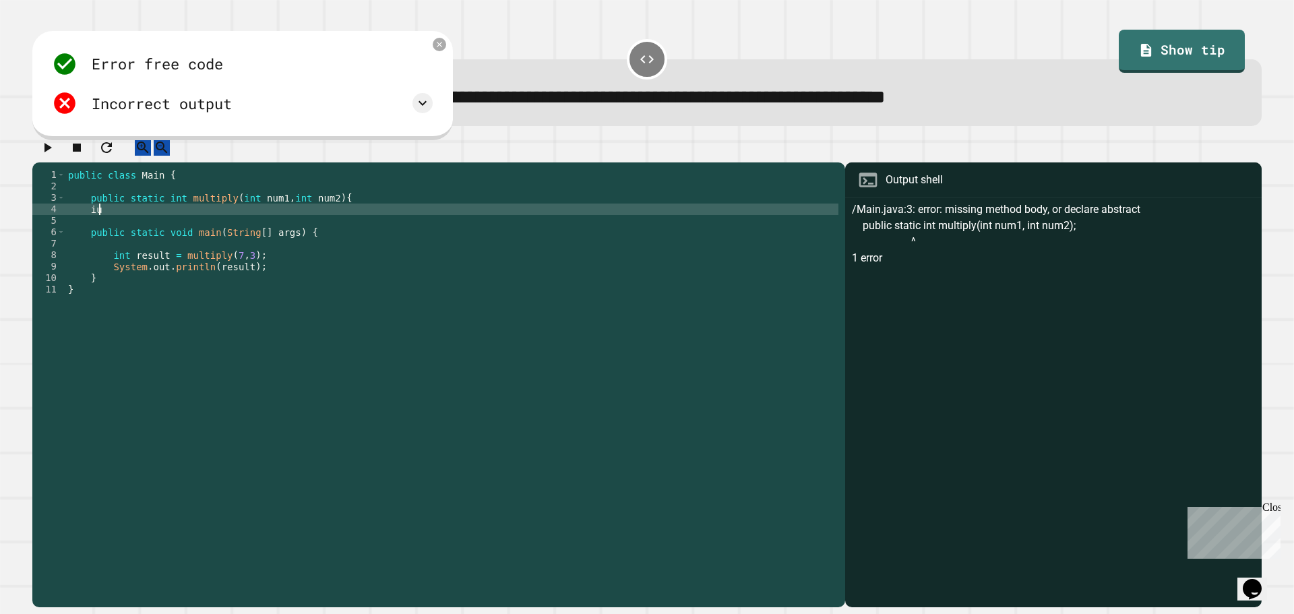
type textarea "*"
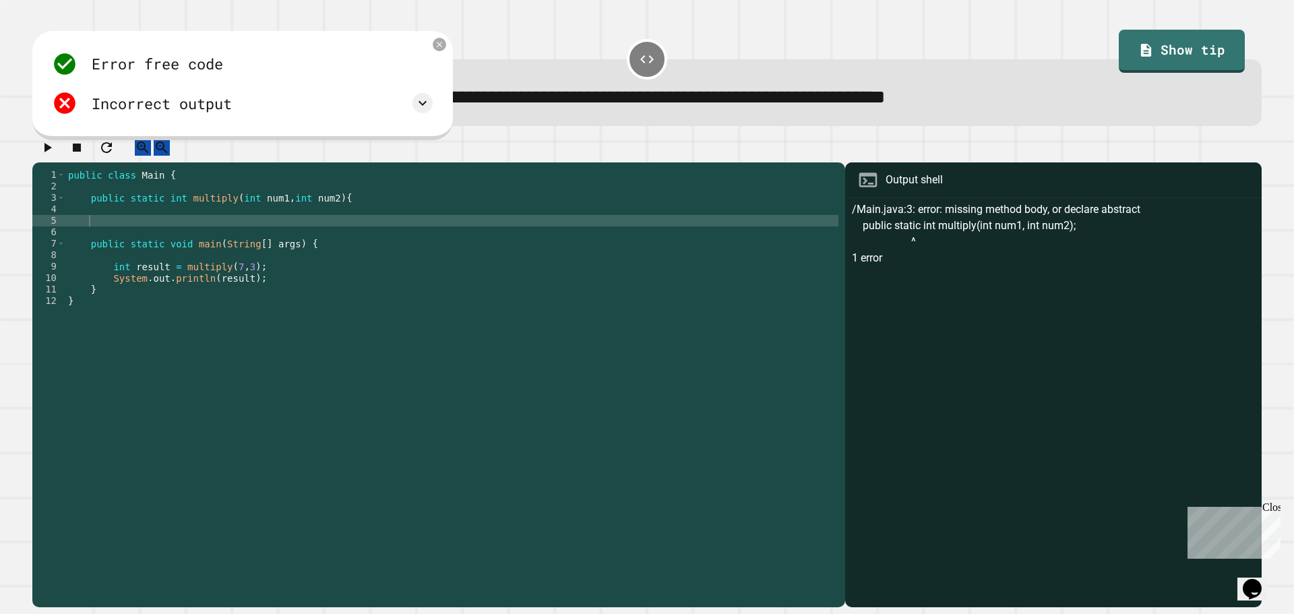
click at [55, 156] on icon "button" at bounding box center [47, 147] width 16 height 16
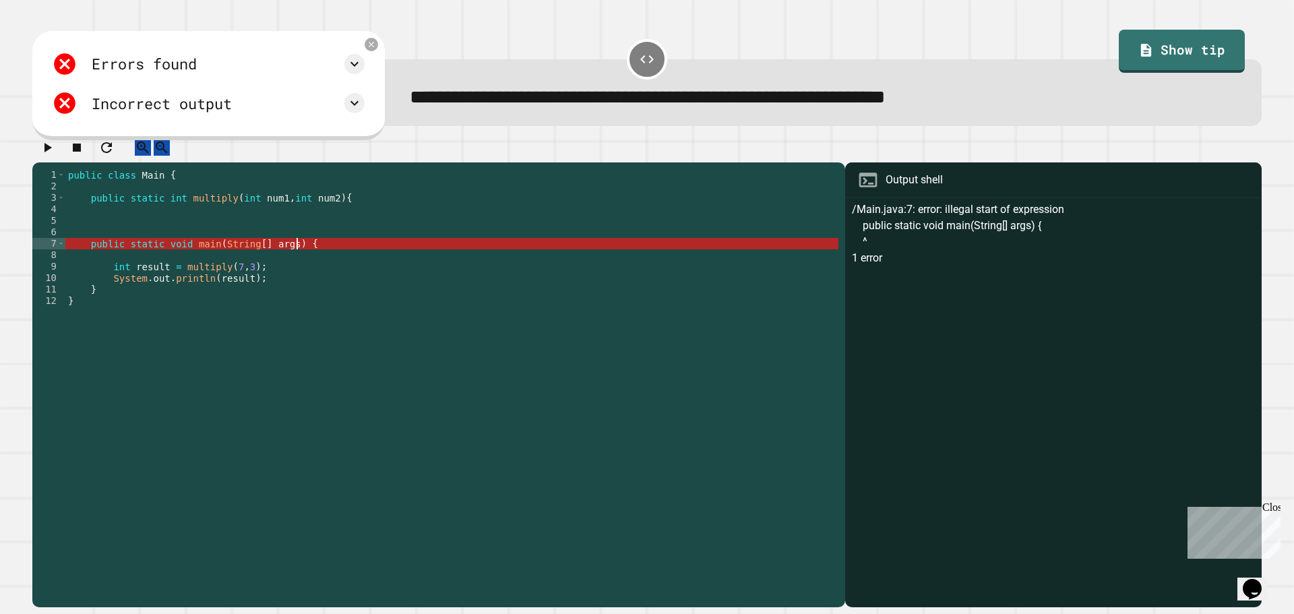
click at [307, 258] on div "public class Main { public static int multiply ( int num1 , int num2 ) { public…" at bounding box center [451, 375] width 773 height 412
click at [81, 255] on div "public class Main { public static int multiply ( int num1 , int num2 ) { public…" at bounding box center [451, 375] width 773 height 412
click at [90, 253] on div "public class Main { public static int multiply ( int num1 , int num2 ) { public…" at bounding box center [451, 375] width 773 height 412
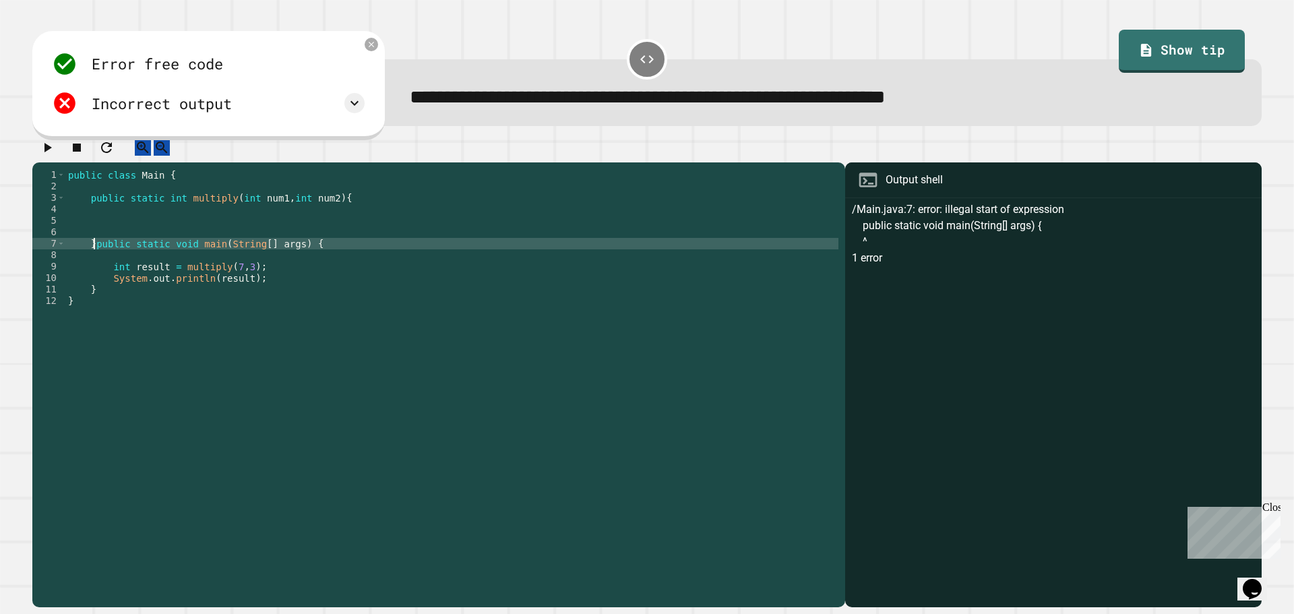
scroll to position [0, 1]
type textarea "**********"
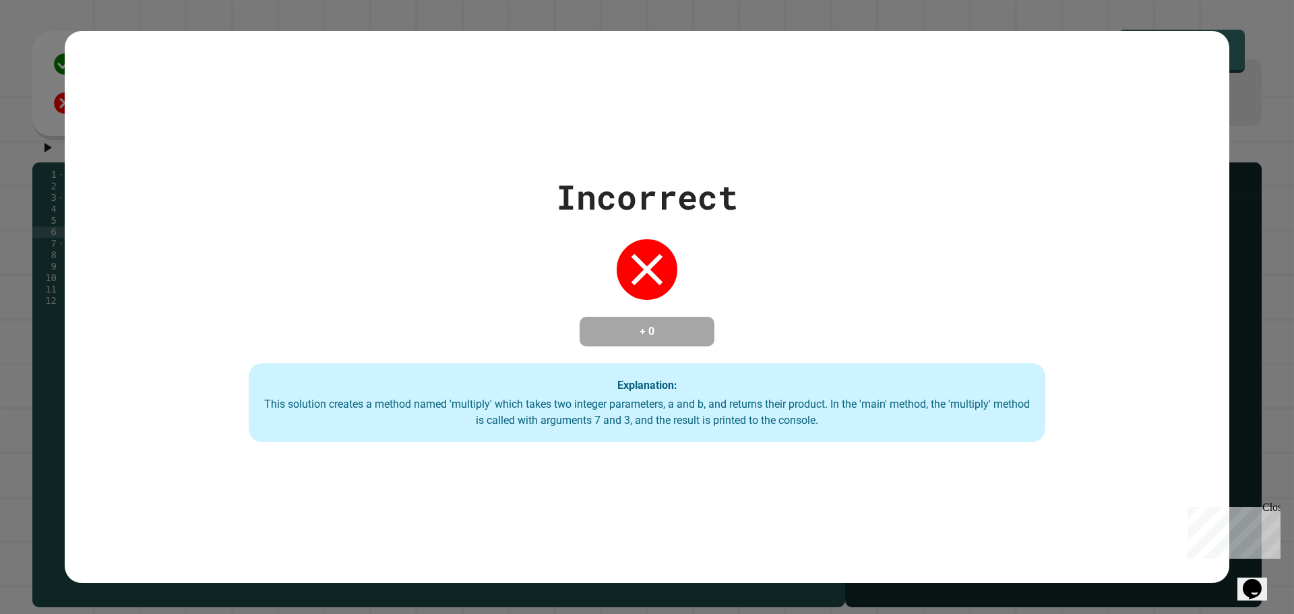
type textarea "*"
click at [1, 264] on div "Incorrect + 0 Explanation: This solution creates a method named 'multiply' whic…" at bounding box center [647, 307] width 1294 height 614
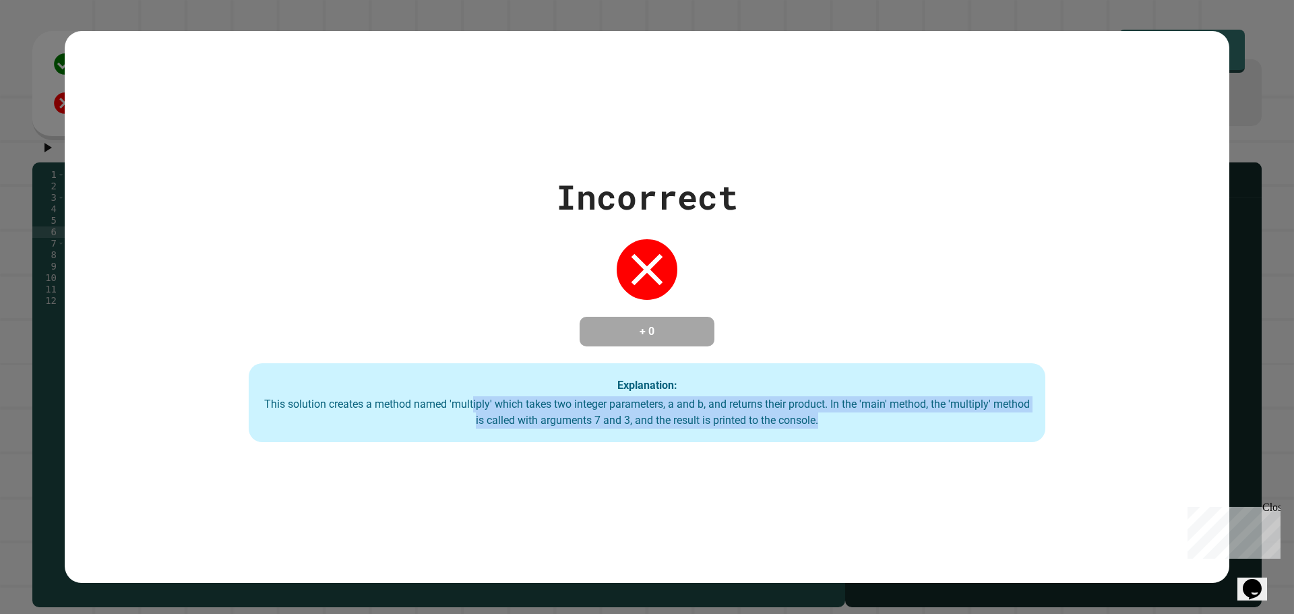
drag, startPoint x: 827, startPoint y: 417, endPoint x: 462, endPoint y: 406, distance: 365.3
click at [462, 406] on div "This solution creates a method named 'multiply' which takes two integer paramet…" at bounding box center [646, 412] width 769 height 32
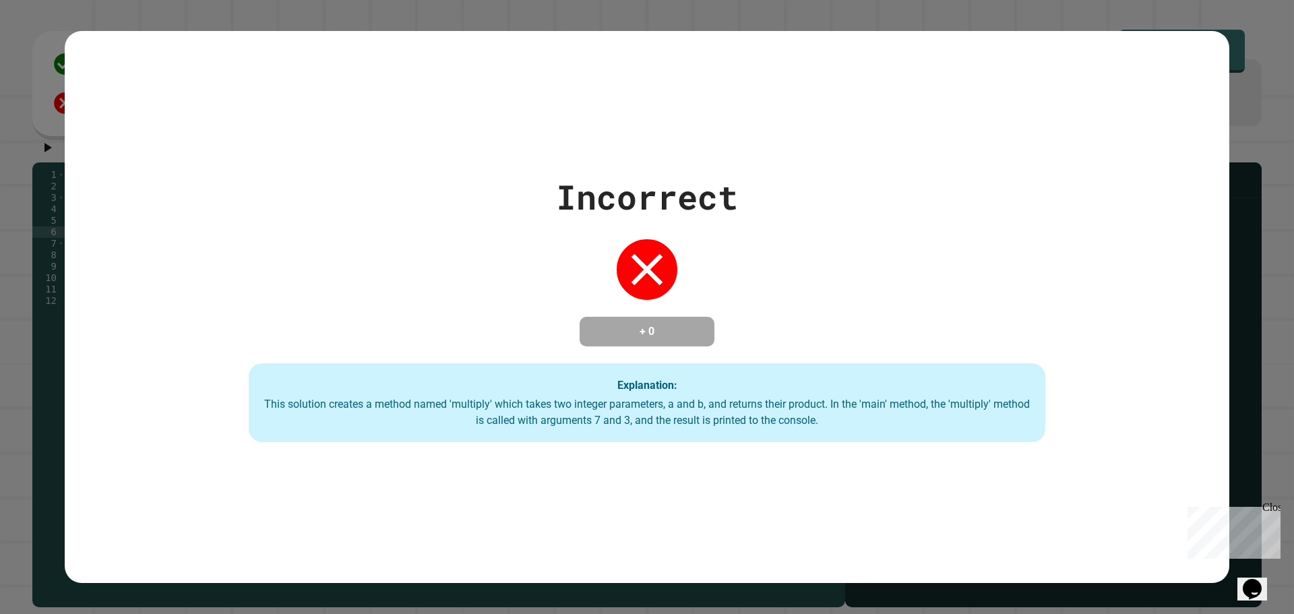
click at [1273, 226] on div "Incorrect + 0 Explanation: This solution creates a method named 'multiply' whic…" at bounding box center [647, 307] width 1294 height 614
click at [1254, 24] on div "Incorrect + 0 Explanation: This solution creates a method named 'multiply' whic…" at bounding box center [647, 307] width 1294 height 614
